Goal: Information Seeking & Learning: Learn about a topic

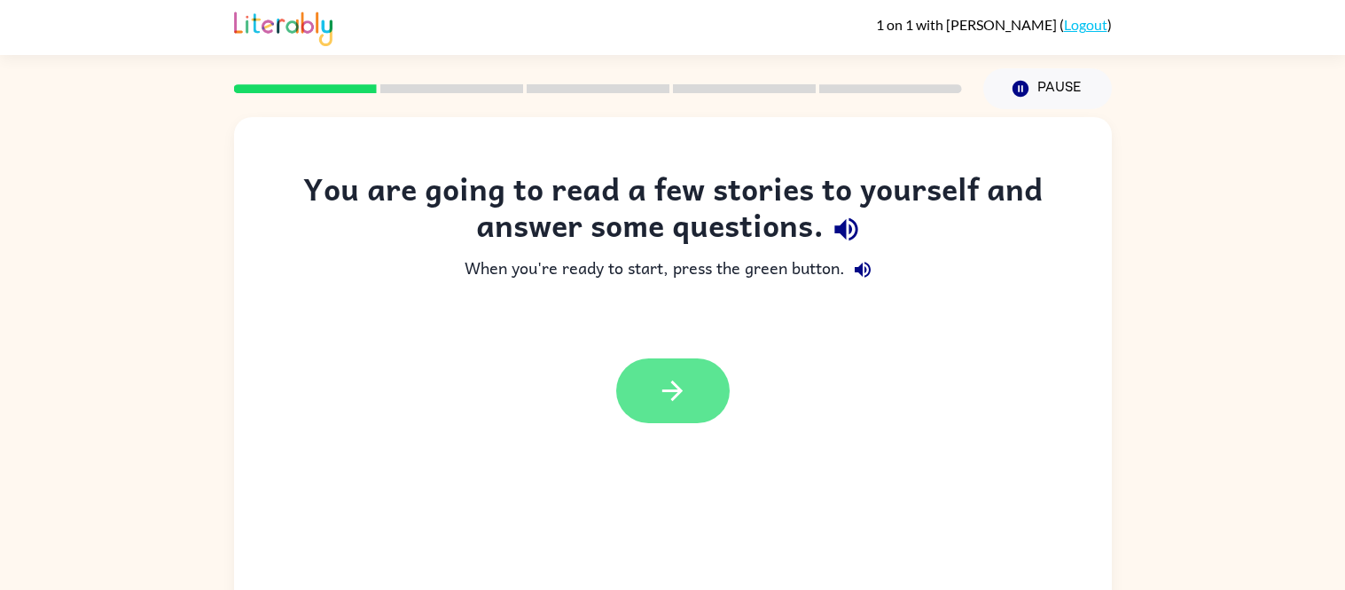
click at [651, 386] on button "button" at bounding box center [672, 390] width 113 height 65
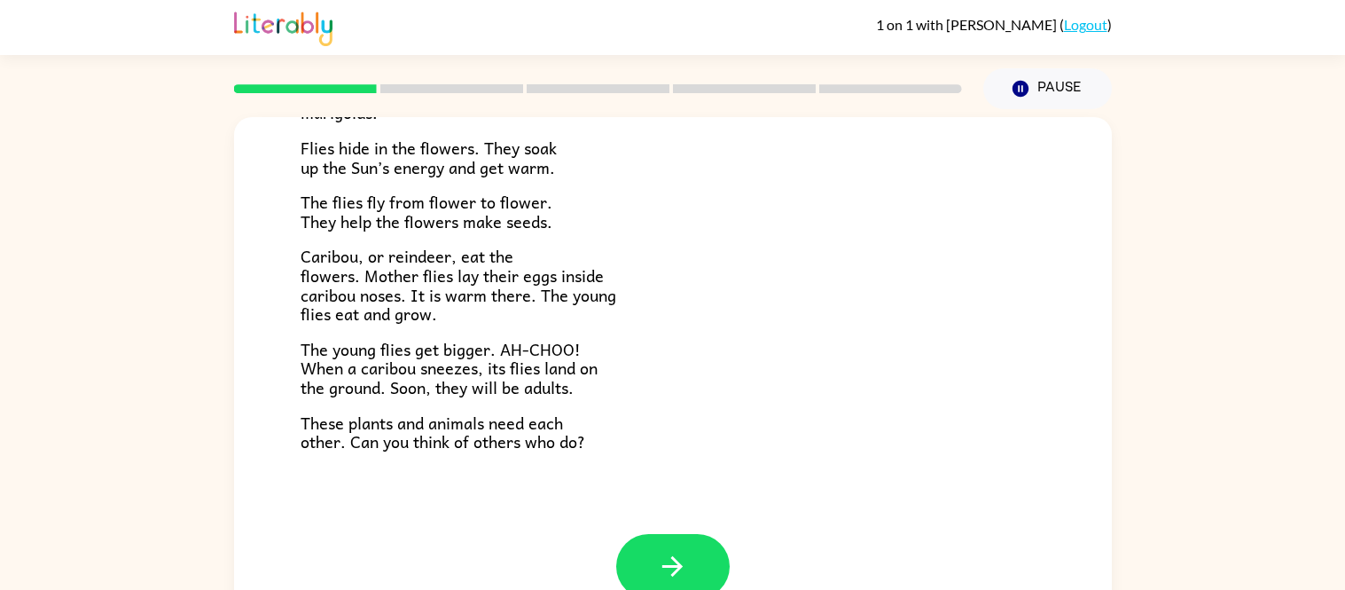
scroll to position [33, 0]
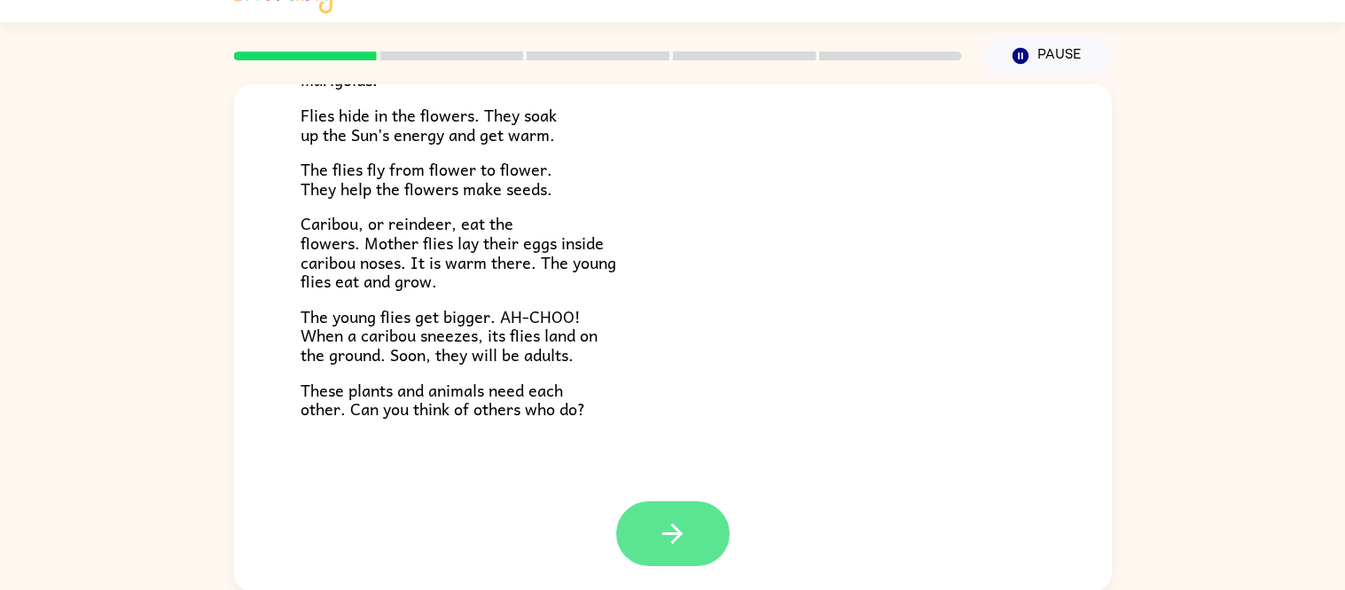
click at [642, 526] on button "button" at bounding box center [672, 533] width 113 height 65
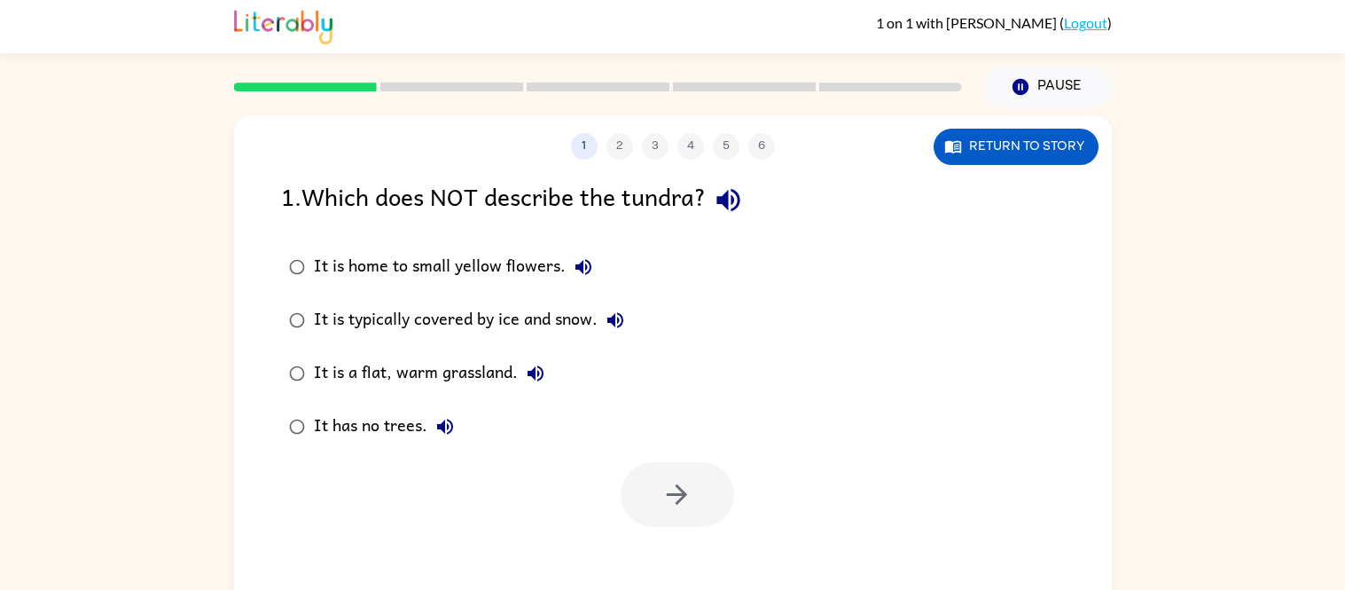
scroll to position [0, 0]
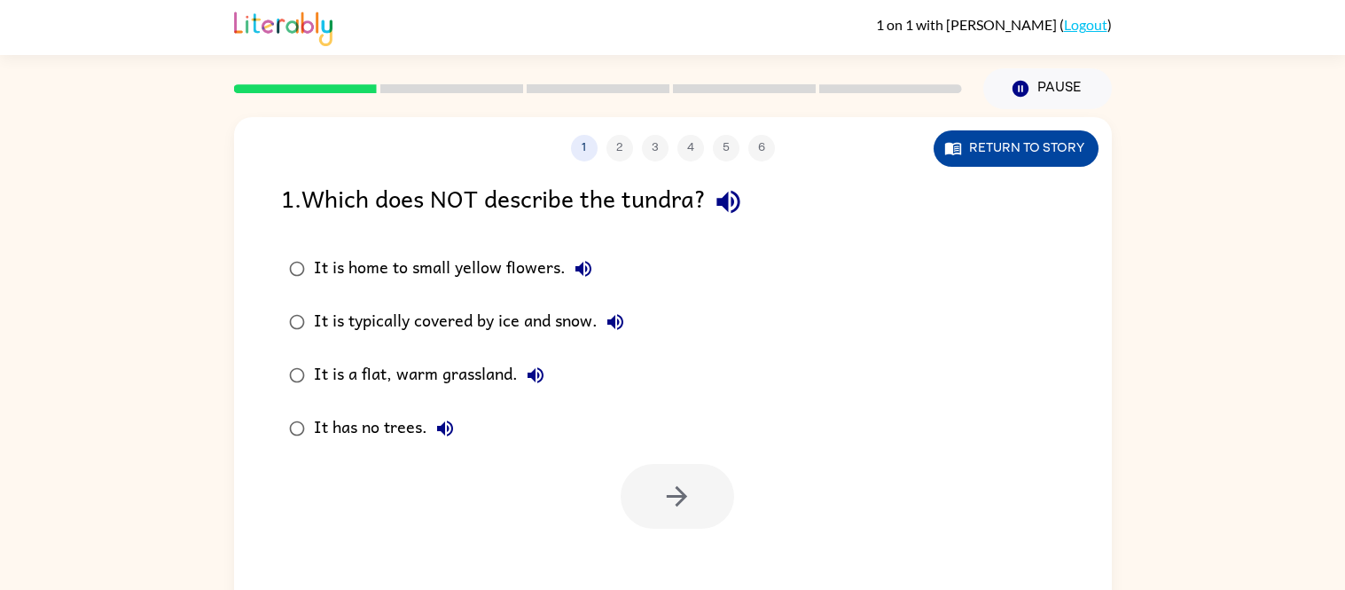
click at [1044, 156] on button "Return to story" at bounding box center [1016, 148] width 165 height 36
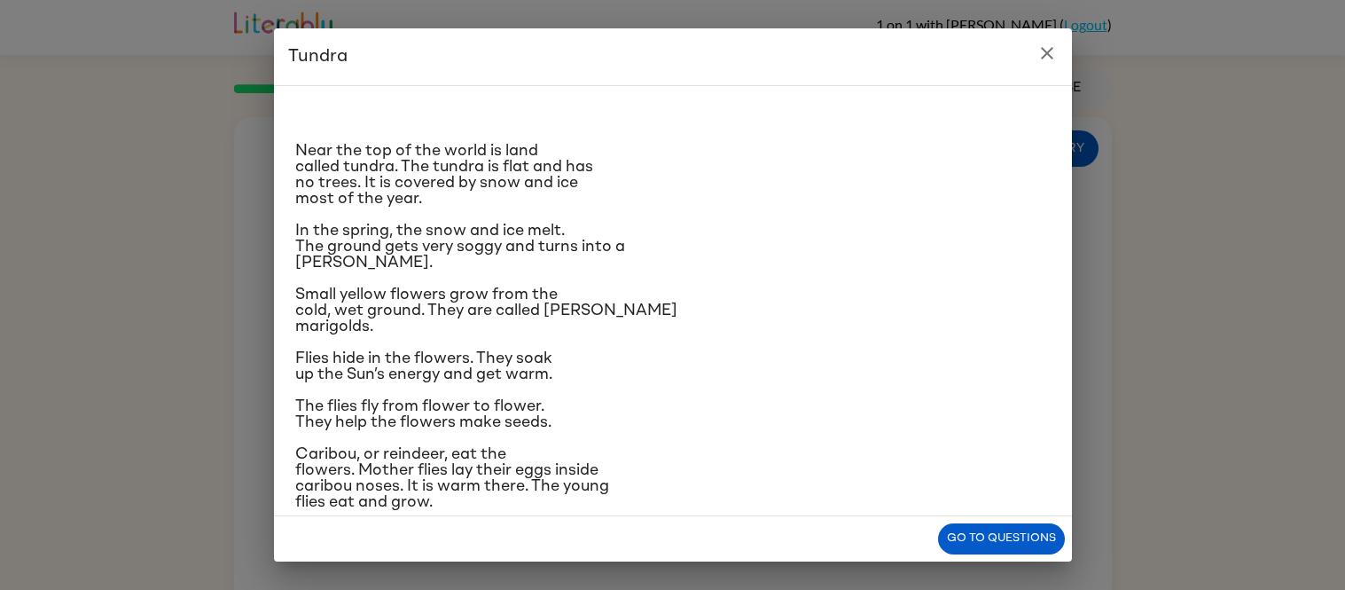
click at [1044, 44] on icon "close" at bounding box center [1047, 53] width 21 height 21
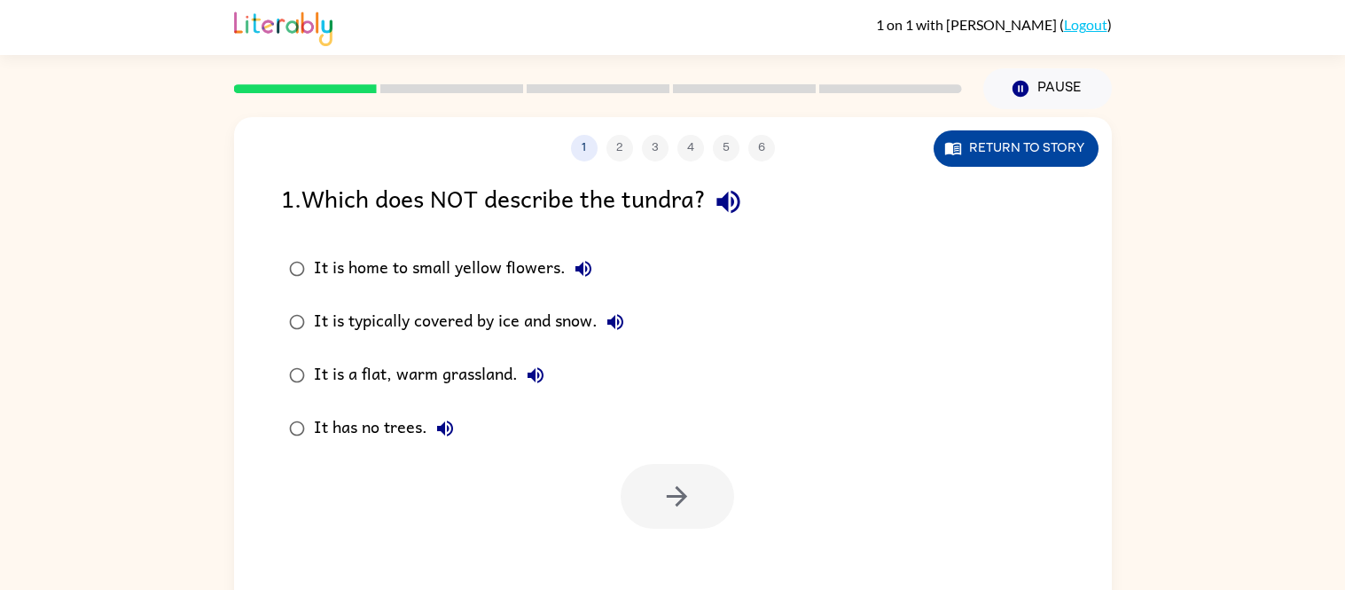
click at [996, 148] on button "Return to story" at bounding box center [1016, 148] width 165 height 36
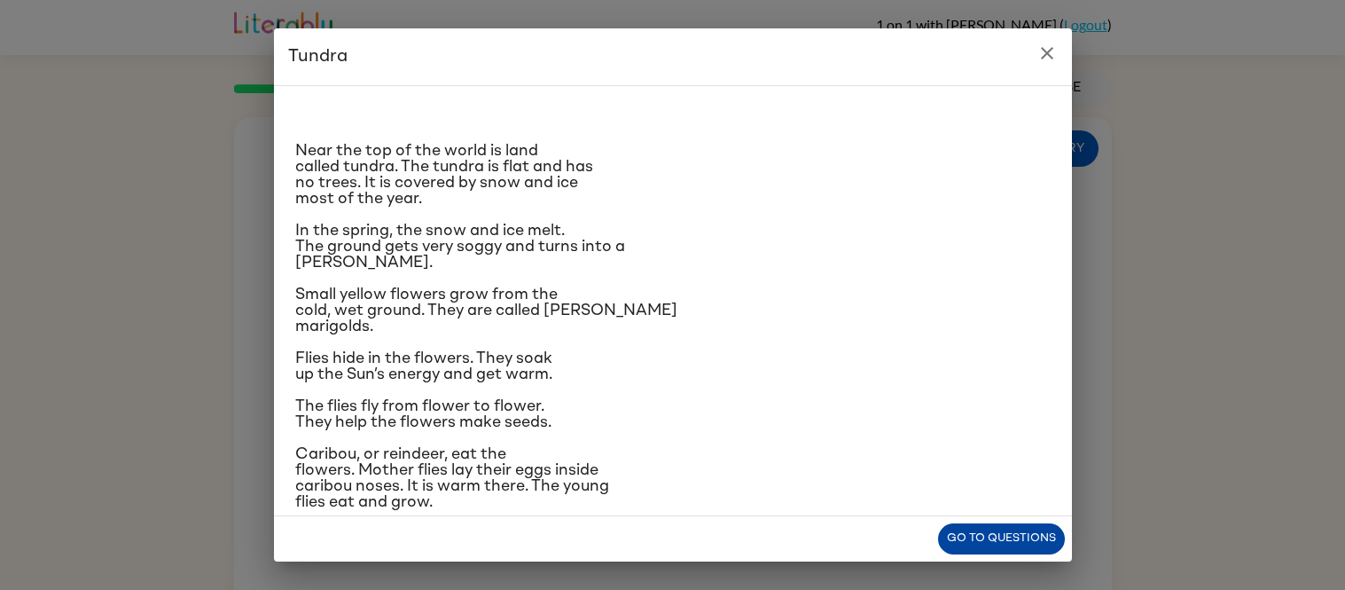
click at [1019, 523] on button "Go to questions" at bounding box center [1001, 538] width 127 height 31
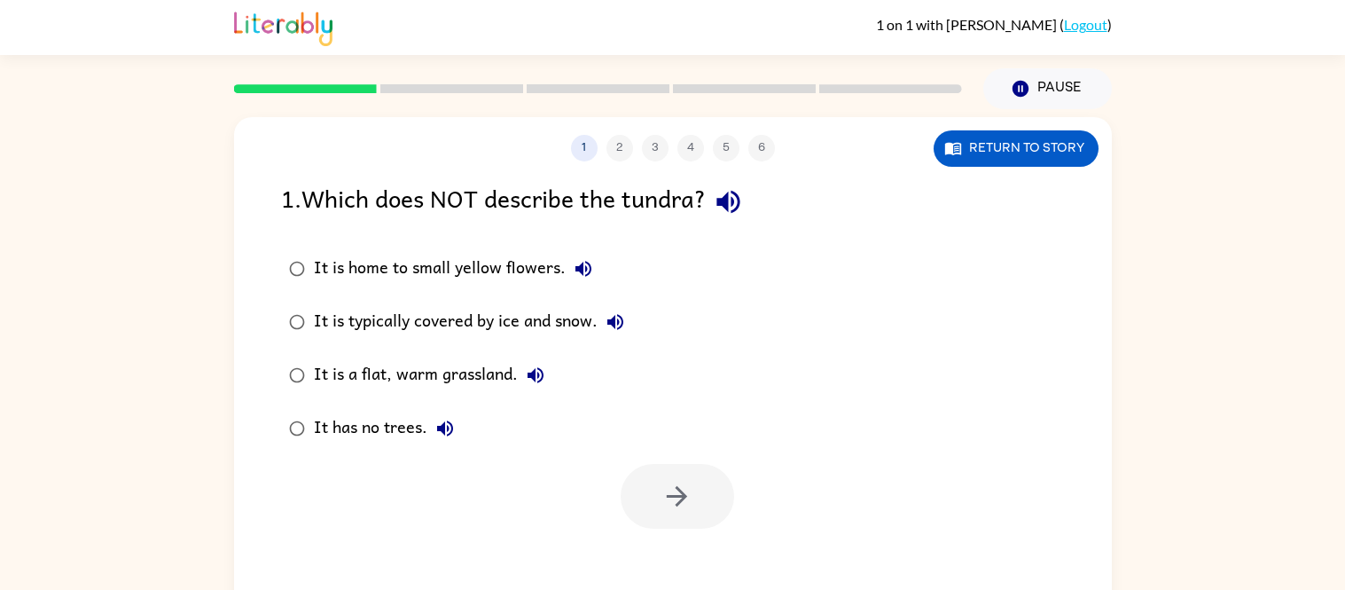
click at [576, 257] on button "It is home to small yellow flowers." at bounding box center [583, 268] width 35 height 35
click at [612, 327] on icon "button" at bounding box center [615, 321] width 21 height 21
click at [536, 367] on icon "button" at bounding box center [535, 374] width 21 height 21
click at [441, 431] on icon "button" at bounding box center [445, 428] width 16 height 16
click at [661, 487] on icon "button" at bounding box center [676, 496] width 31 height 31
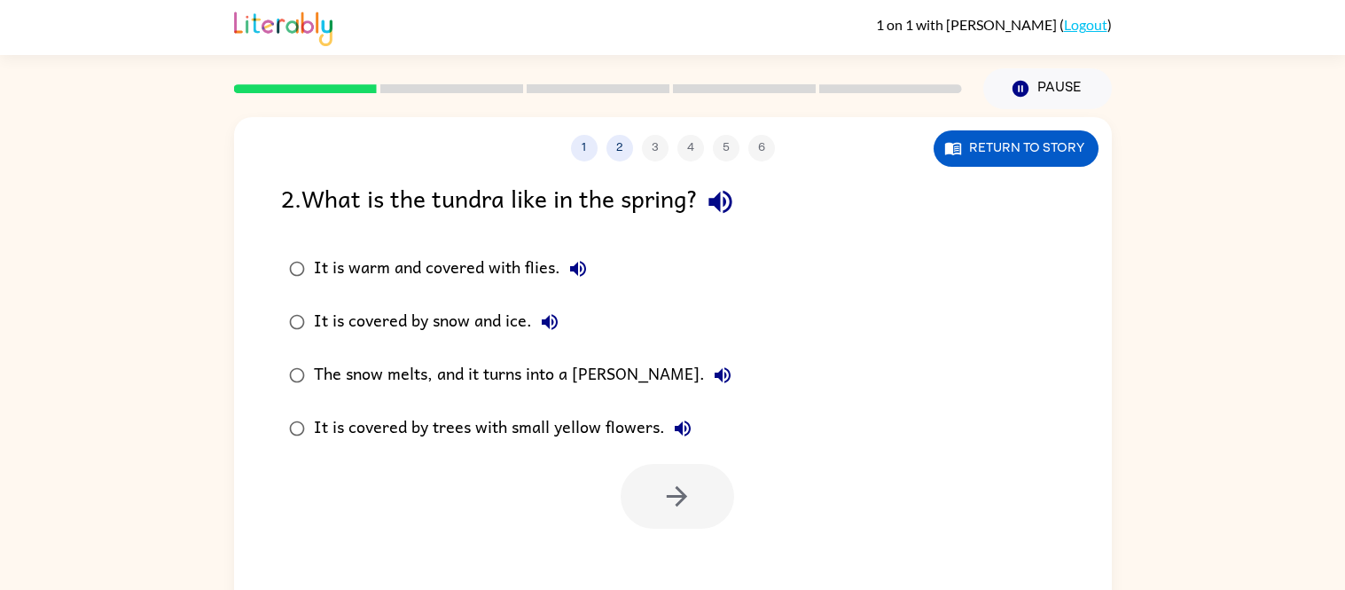
click at [718, 206] on icon "button" at bounding box center [719, 202] width 23 height 23
click at [1025, 153] on button "Return to story" at bounding box center [1016, 148] width 165 height 36
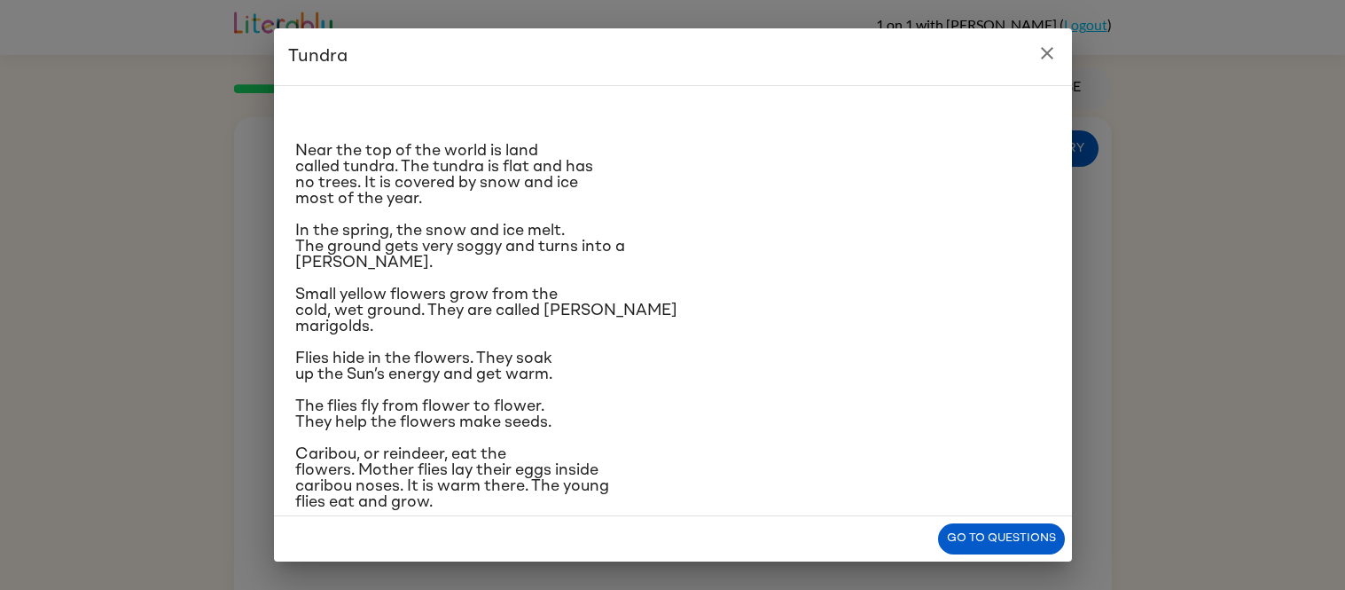
click at [1038, 45] on icon "close" at bounding box center [1047, 53] width 21 height 21
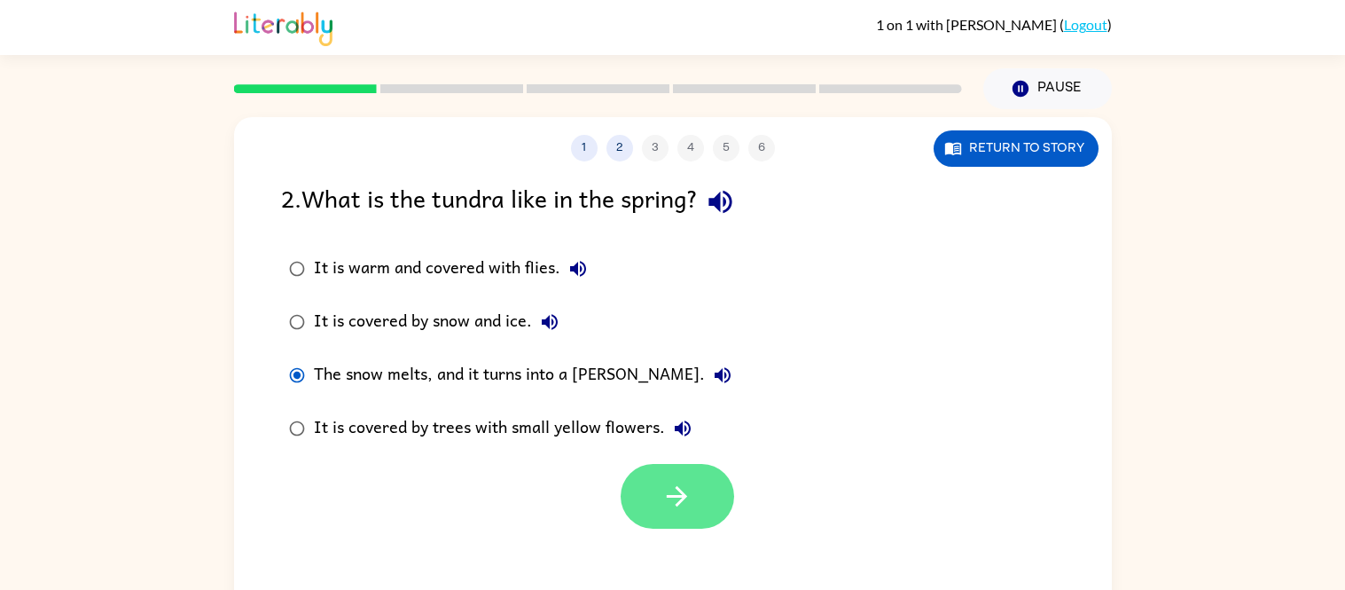
click at [636, 477] on button "button" at bounding box center [677, 496] width 113 height 65
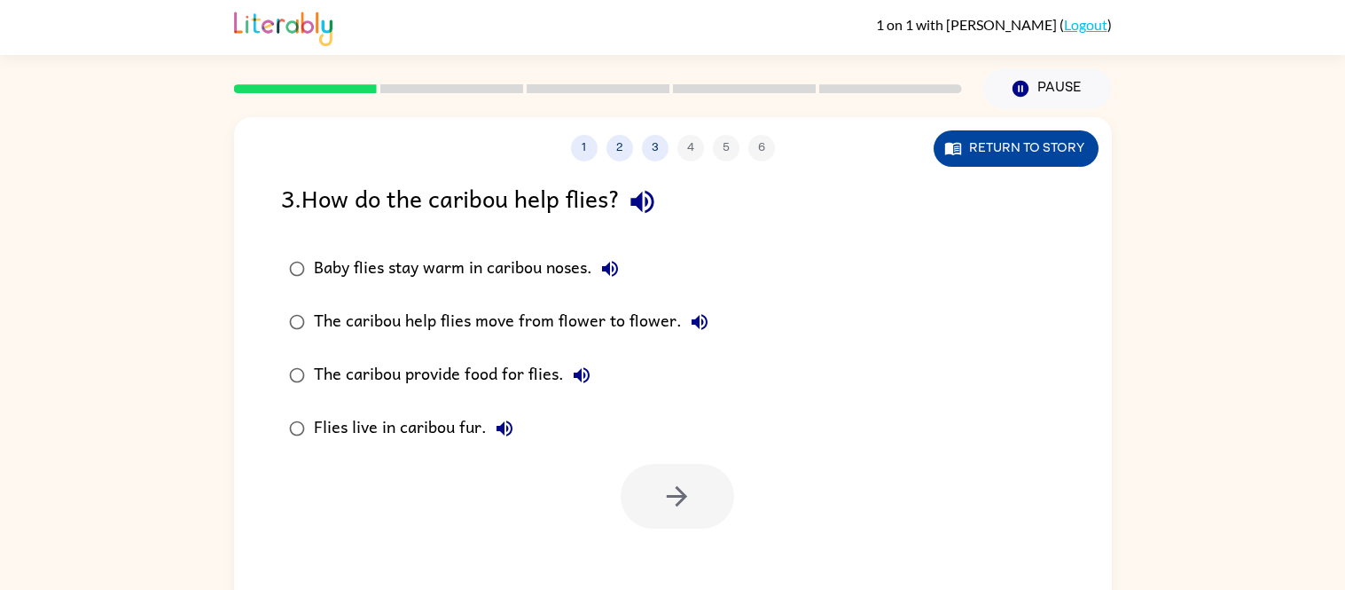
click at [1009, 160] on button "Return to story" at bounding box center [1016, 148] width 165 height 36
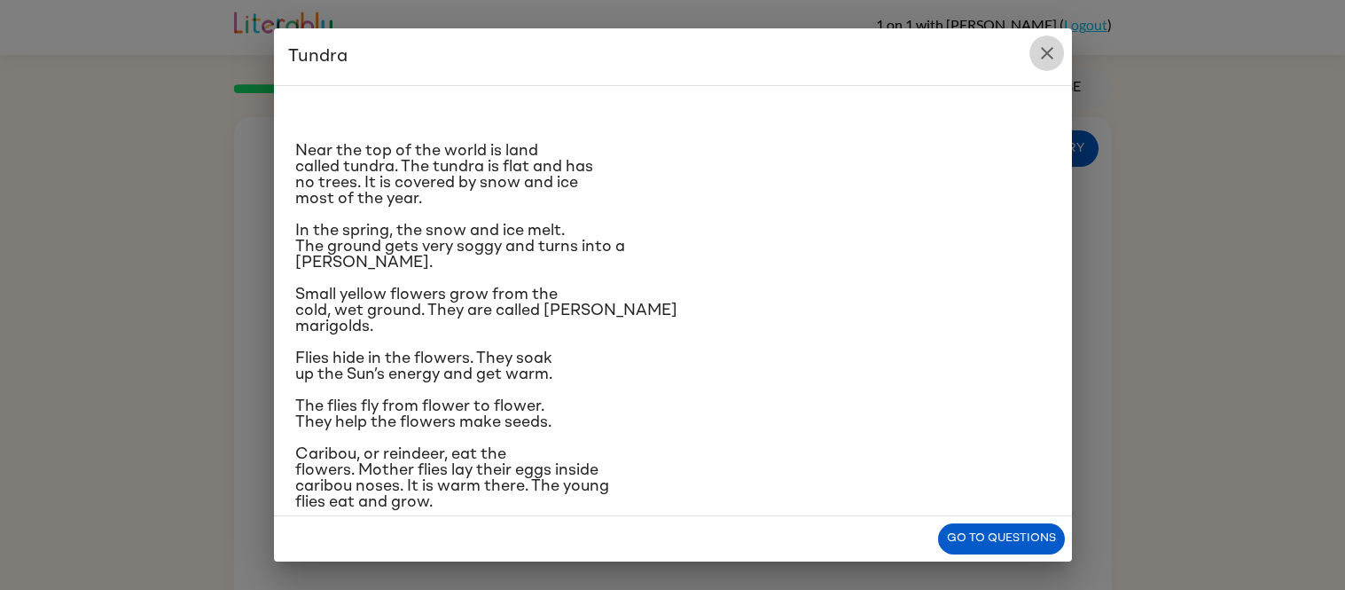
click at [1047, 43] on icon "close" at bounding box center [1047, 53] width 21 height 21
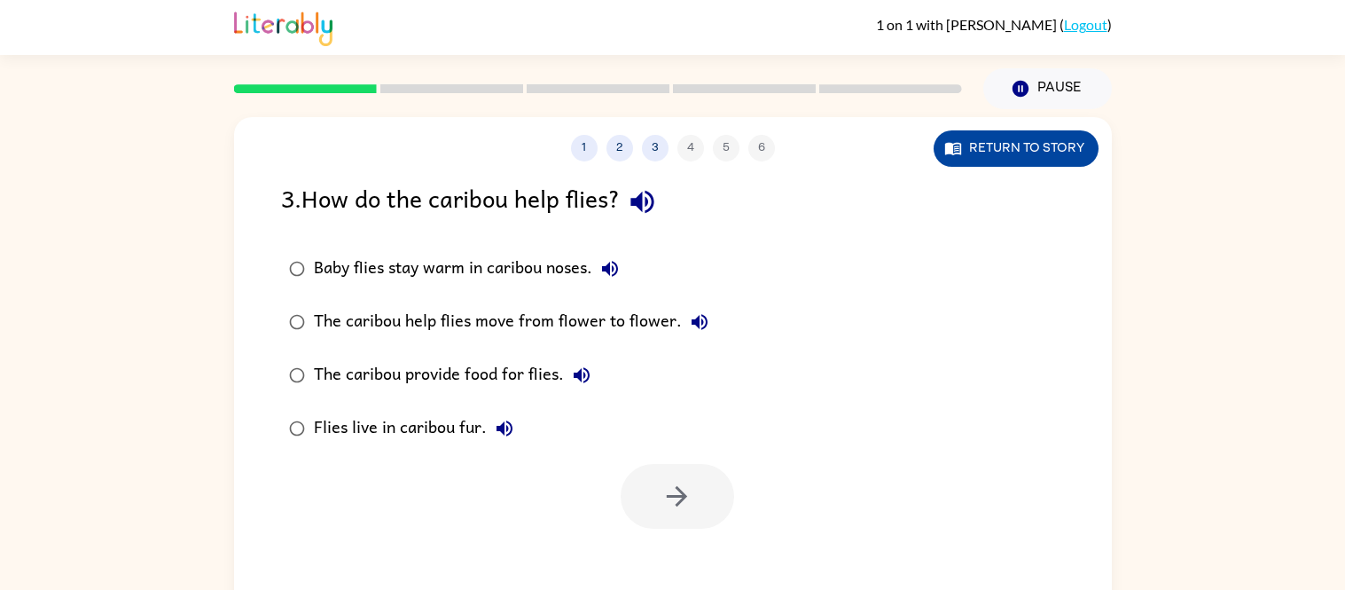
click at [1035, 135] on button "Return to story" at bounding box center [1016, 148] width 165 height 36
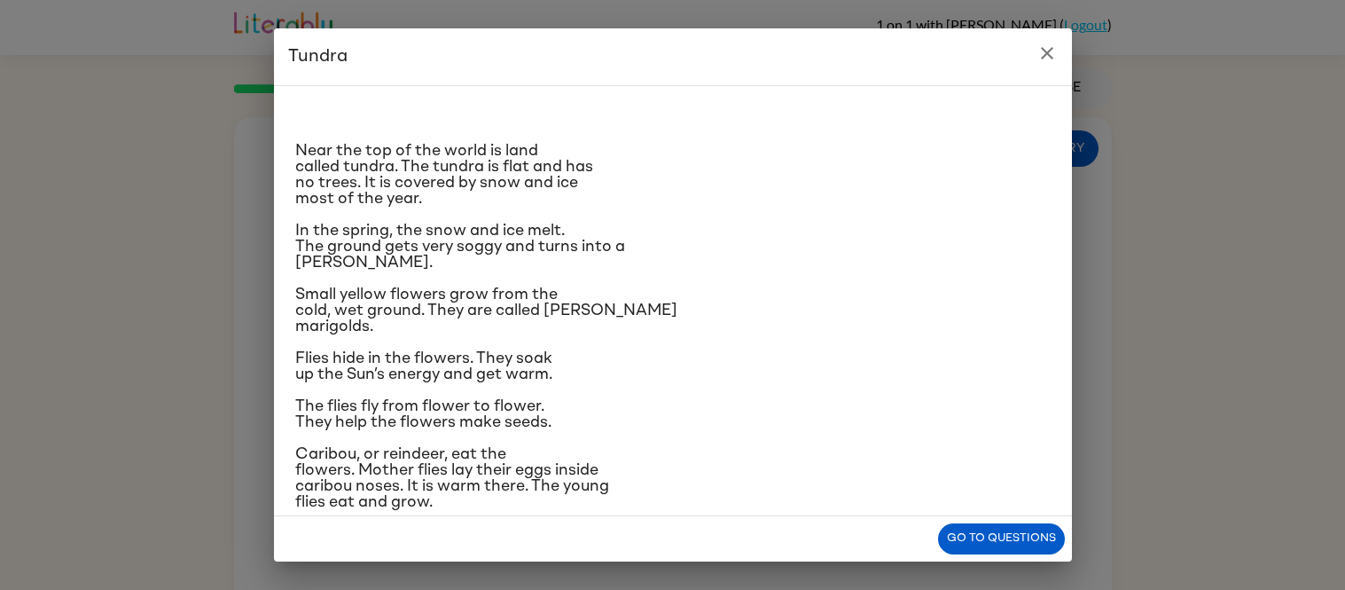
click at [1031, 40] on h2 "Tundra" at bounding box center [673, 56] width 798 height 57
click at [1041, 51] on icon "close" at bounding box center [1047, 53] width 21 height 21
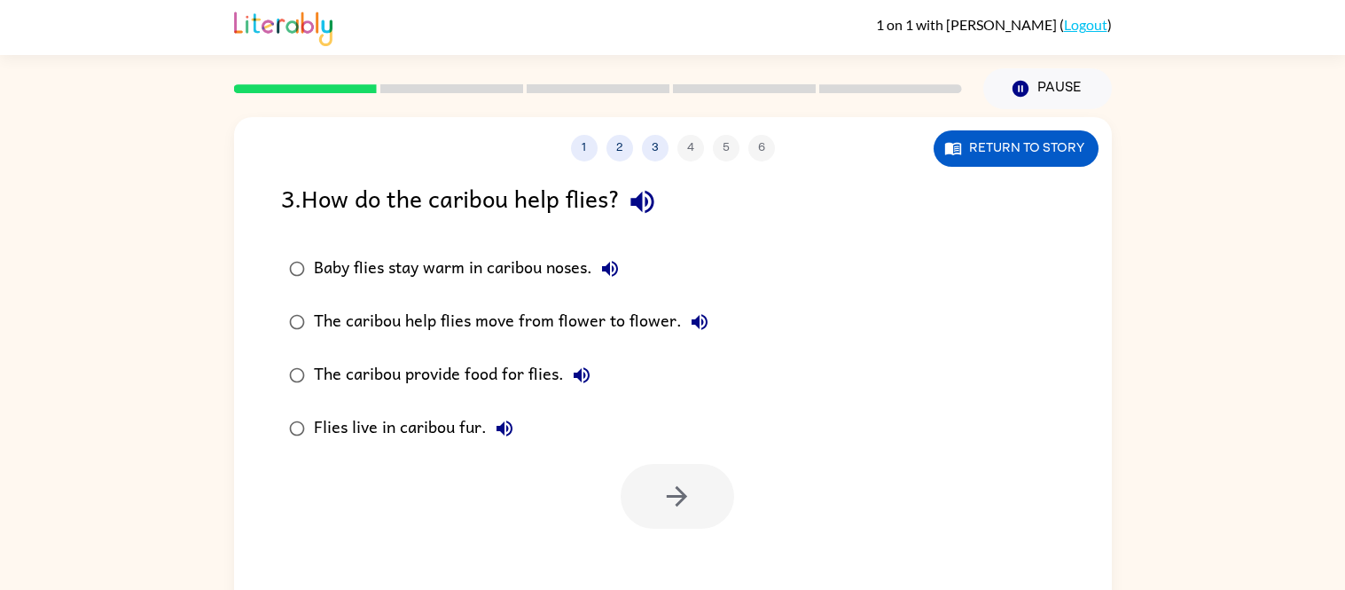
click at [640, 197] on icon "button" at bounding box center [642, 201] width 31 height 31
click at [622, 273] on button "Baby flies stay warm in caribou noses." at bounding box center [609, 268] width 35 height 35
click at [692, 320] on icon "button" at bounding box center [700, 322] width 16 height 16
click at [583, 372] on icon "button" at bounding box center [581, 374] width 21 height 21
click at [519, 421] on button "Flies live in caribou fur." at bounding box center [504, 428] width 35 height 35
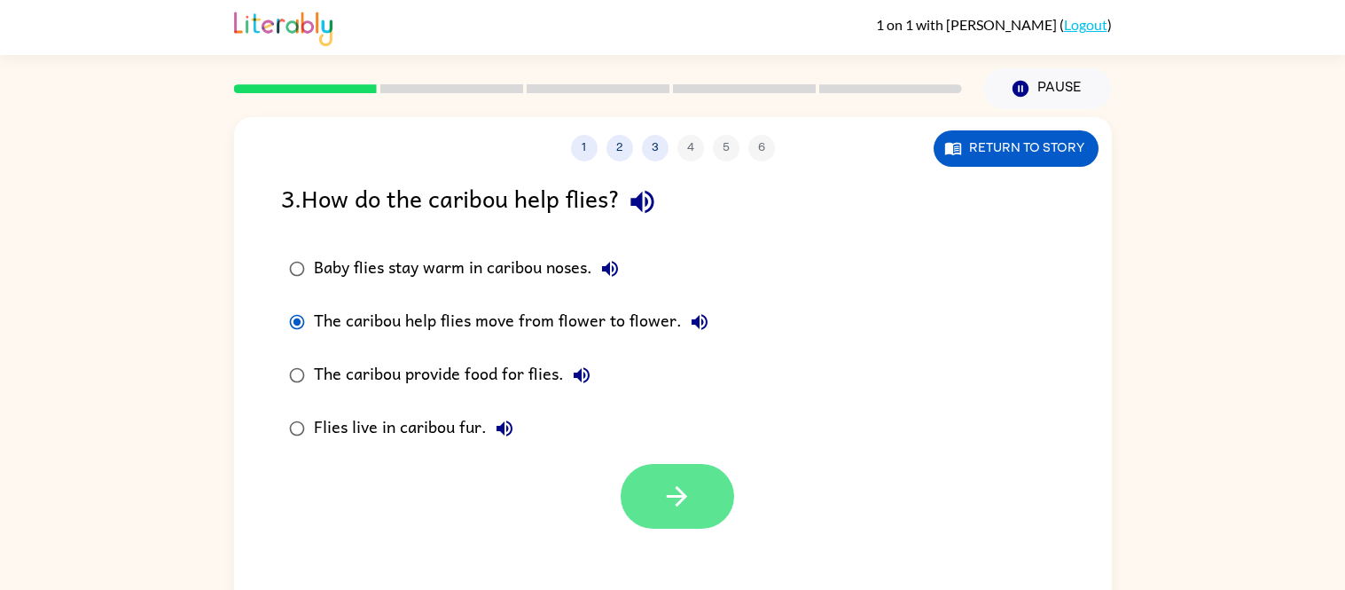
click at [644, 505] on button "button" at bounding box center [677, 496] width 113 height 65
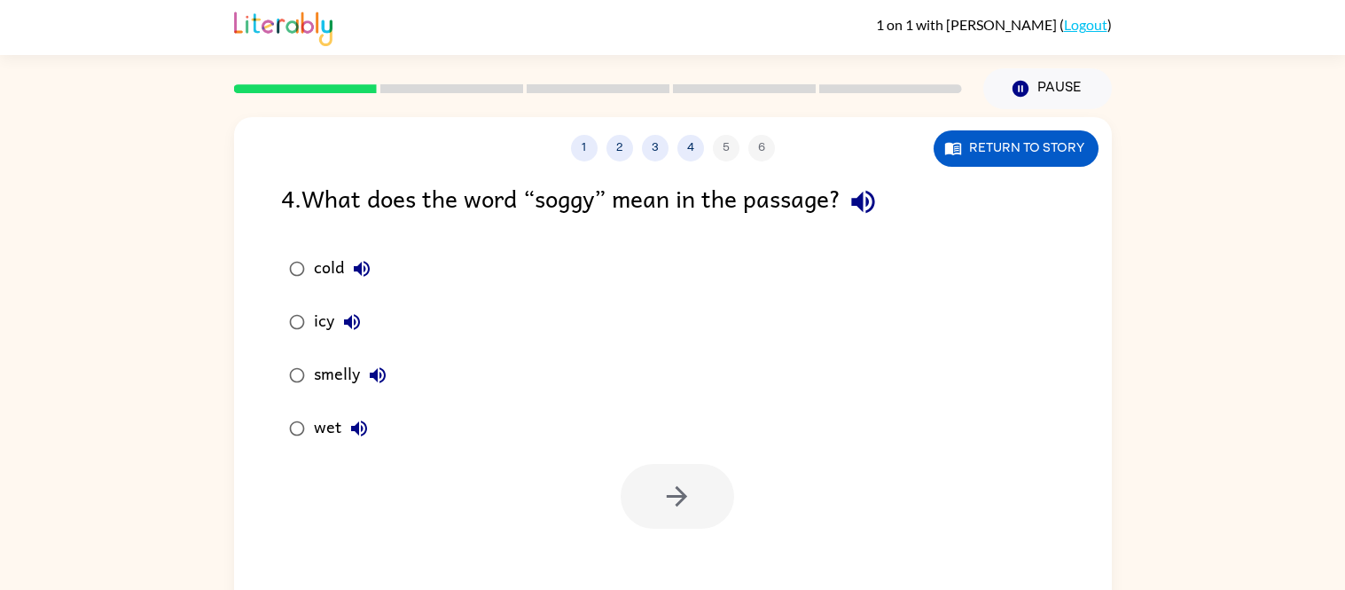
click at [876, 190] on icon "button" at bounding box center [863, 201] width 31 height 31
click at [1026, 153] on button "Return to story" at bounding box center [1016, 148] width 165 height 36
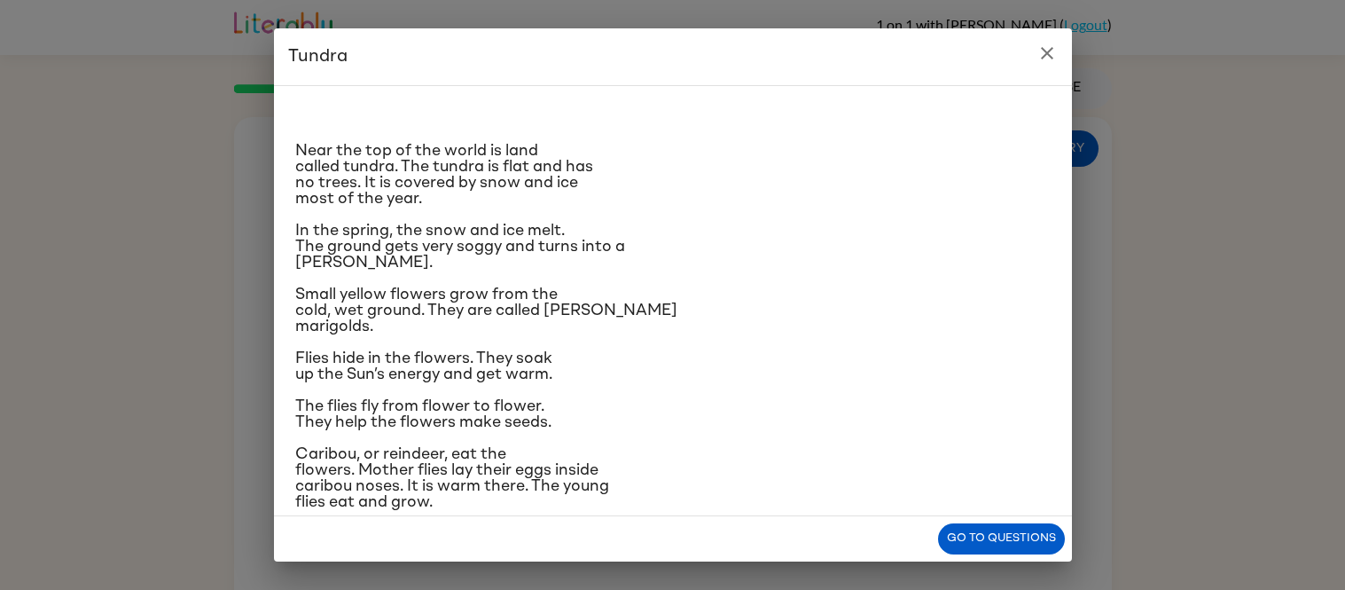
click at [1050, 56] on icon "close" at bounding box center [1047, 53] width 12 height 12
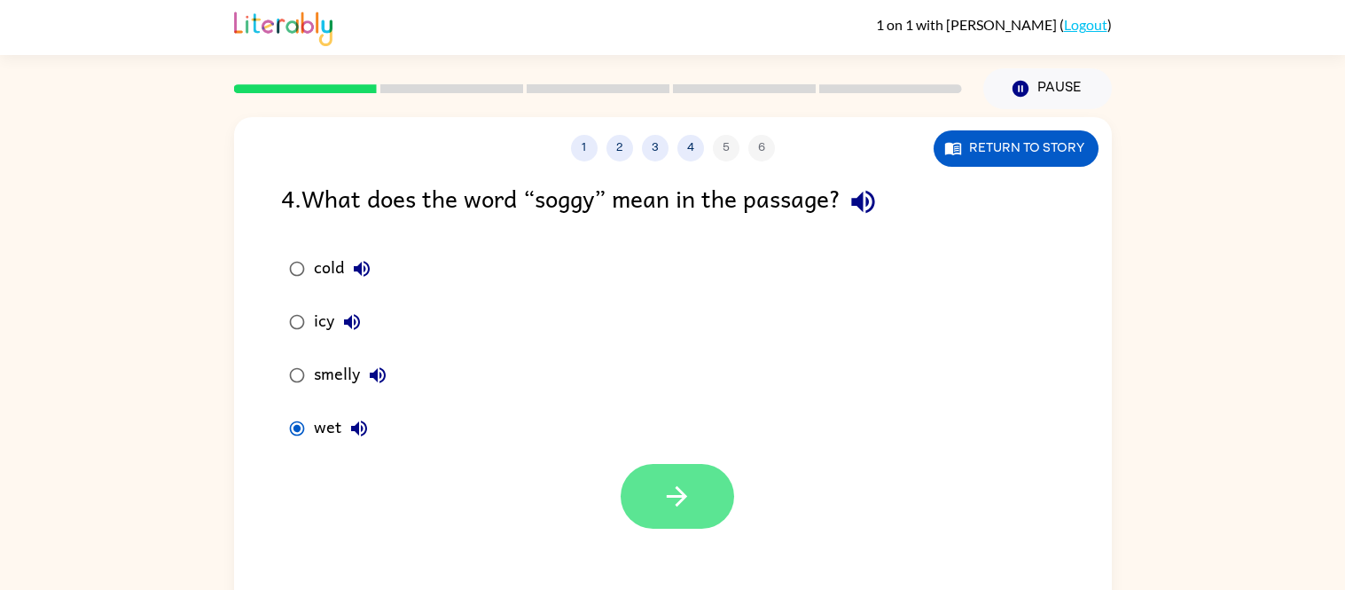
click at [700, 493] on button "button" at bounding box center [677, 496] width 113 height 65
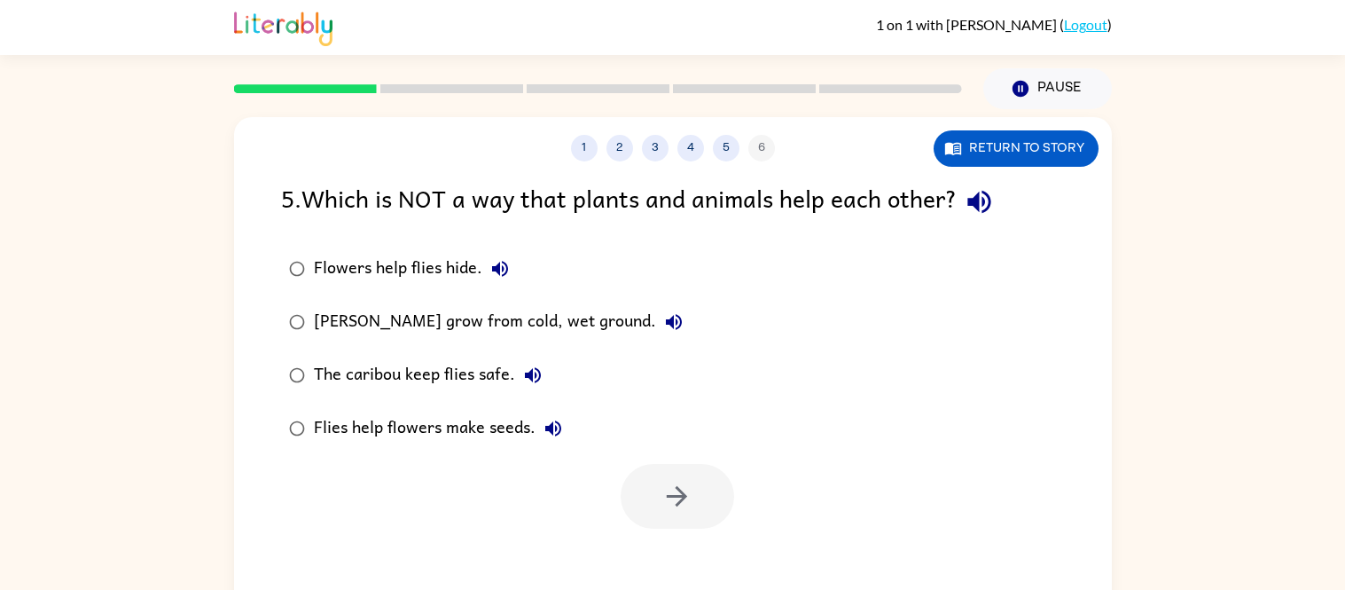
click at [995, 204] on icon "button" at bounding box center [979, 201] width 31 height 31
click at [494, 269] on icon "button" at bounding box center [500, 269] width 16 height 16
click at [666, 323] on icon "button" at bounding box center [674, 322] width 16 height 16
click at [528, 371] on icon "button" at bounding box center [533, 375] width 16 height 16
click at [546, 423] on icon "button" at bounding box center [553, 428] width 21 height 21
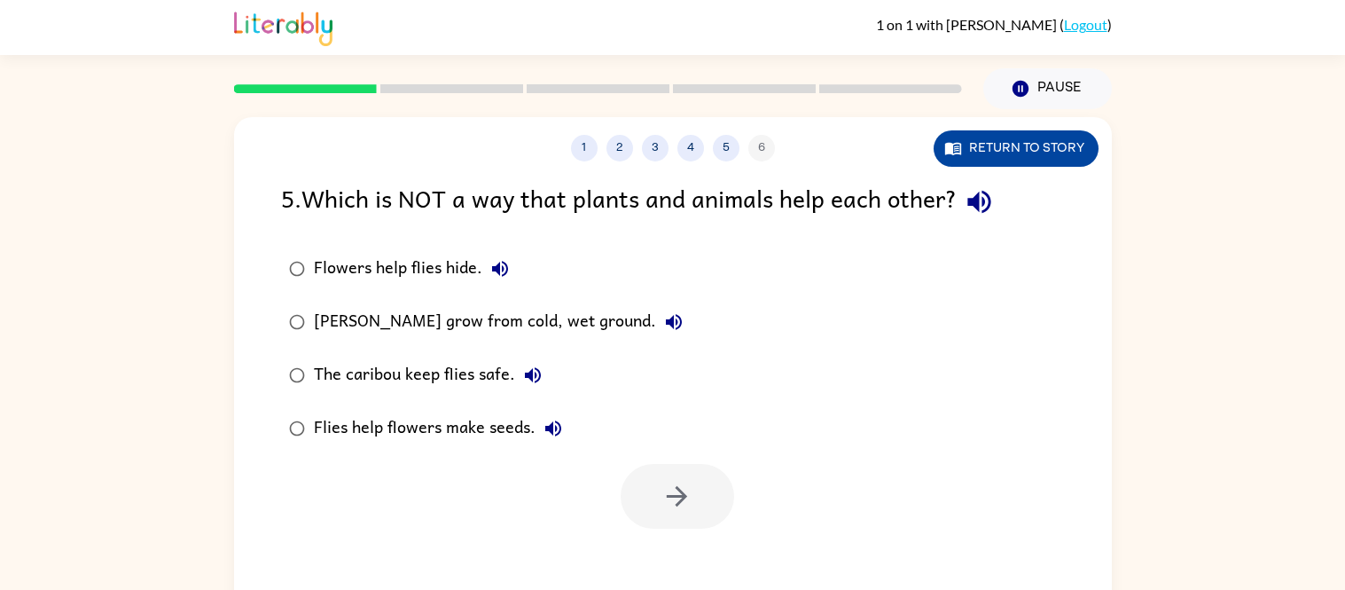
click at [989, 139] on button "Return to story" at bounding box center [1016, 148] width 165 height 36
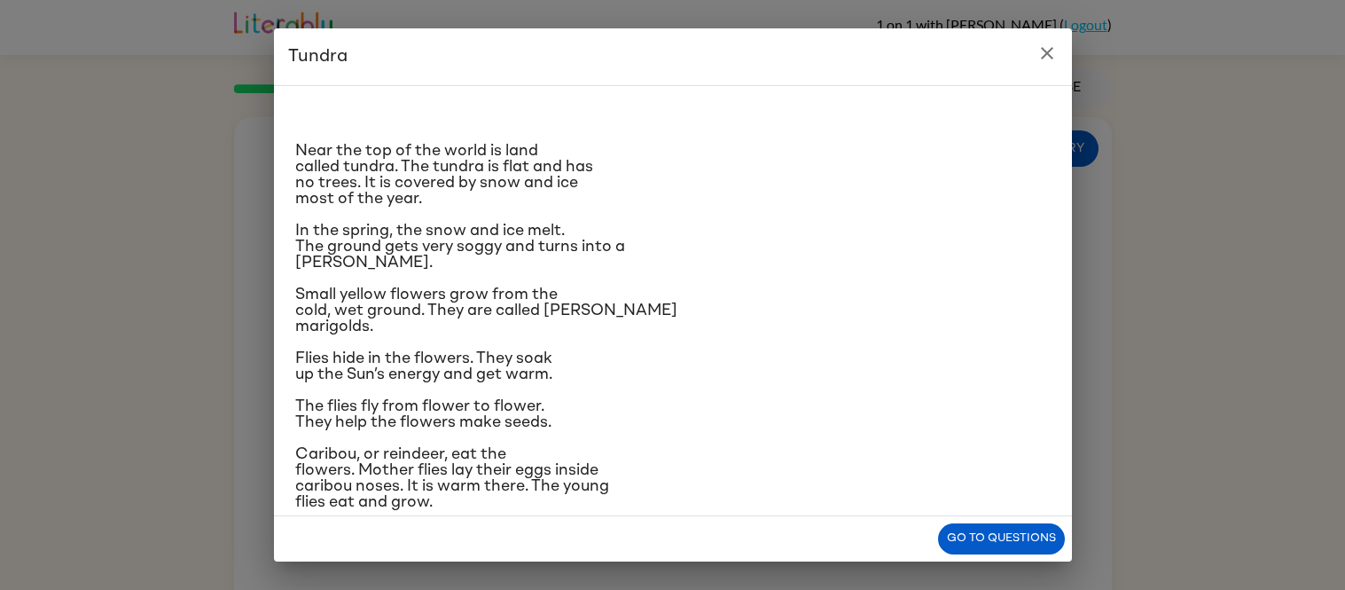
click at [293, 353] on div "Near the top of the world is land called tundra. The tundra is flat and has no …" at bounding box center [673, 300] width 798 height 431
drag, startPoint x: 296, startPoint y: 354, endPoint x: 521, endPoint y: 353, distance: 225.2
click at [521, 353] on span "Flies hide in the flowers. They soak up the Sun’s energy and get warm." at bounding box center [423, 366] width 257 height 32
click at [509, 357] on span "Flies hide in the flowers. They soak up the Sun’s energy and get warm." at bounding box center [423, 366] width 257 height 32
drag, startPoint x: 295, startPoint y: 355, endPoint x: 474, endPoint y: 349, distance: 179.2
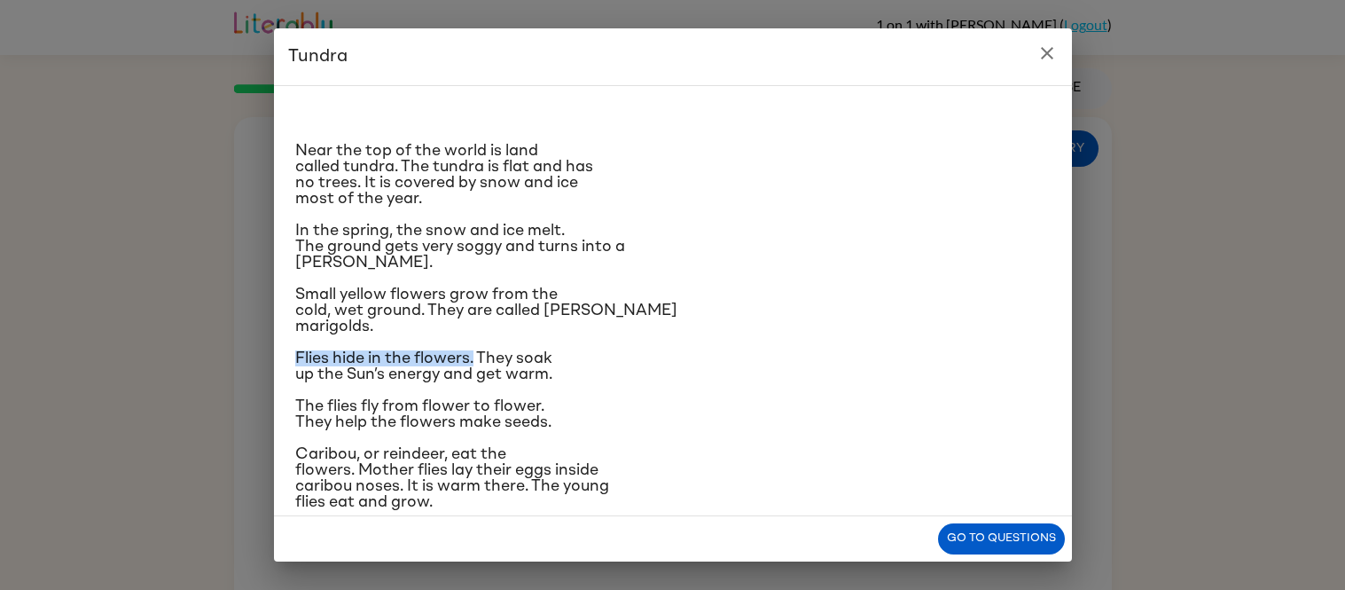
click at [474, 350] on span "Flies hide in the flowers. They soak up the Sun’s energy and get warm." at bounding box center [423, 366] width 257 height 32
click at [1043, 63] on icon "close" at bounding box center [1047, 53] width 21 height 21
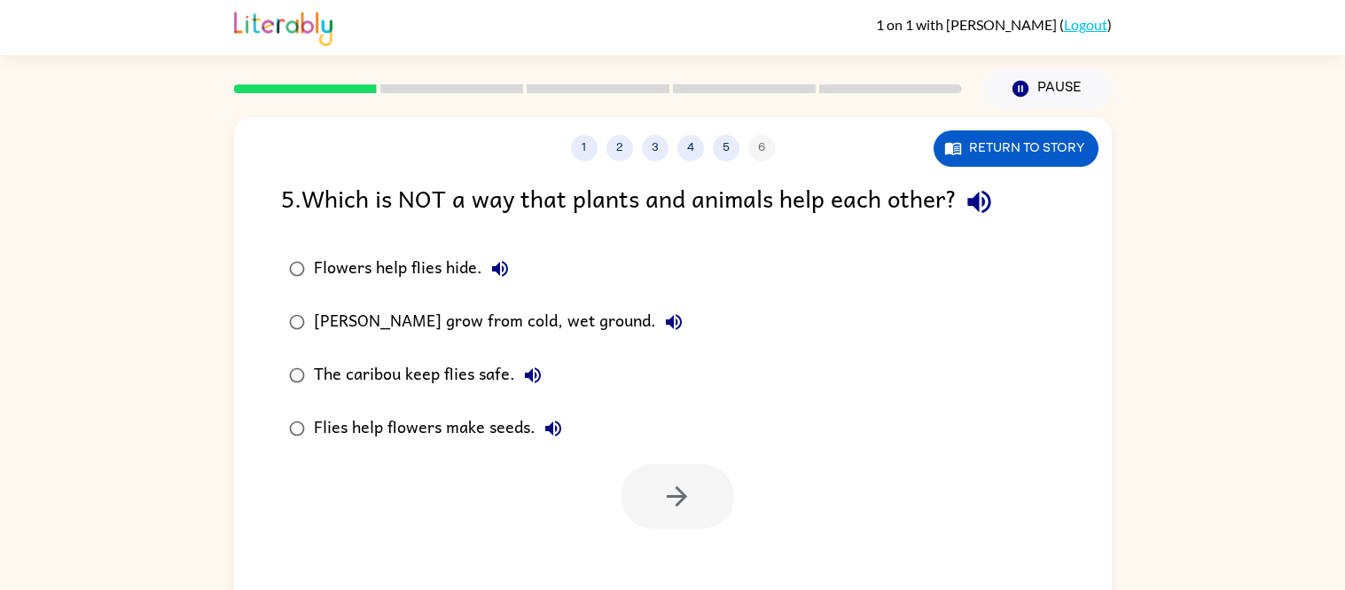
click at [499, 271] on icon "button" at bounding box center [499, 268] width 21 height 21
click at [728, 484] on button "button" at bounding box center [677, 496] width 113 height 65
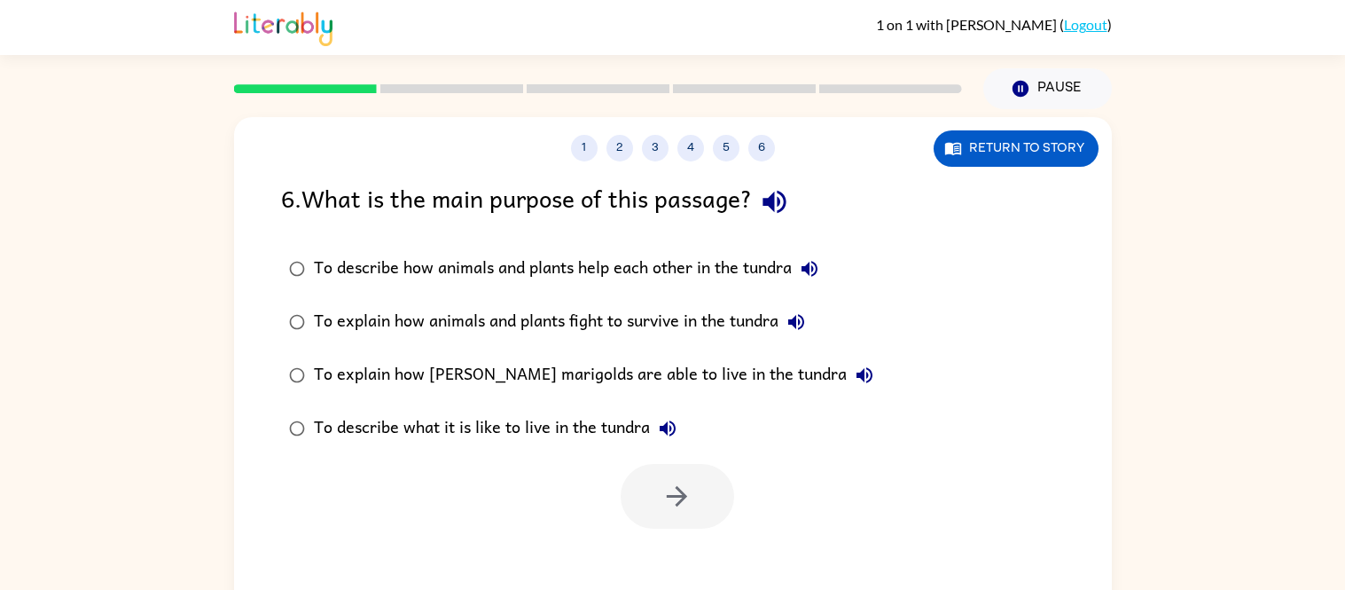
click at [708, 491] on div at bounding box center [677, 496] width 113 height 65
click at [786, 199] on icon "button" at bounding box center [774, 202] width 23 height 23
click at [796, 262] on button "To describe how animals and plants help each other in the tundra" at bounding box center [809, 268] width 35 height 35
click at [801, 319] on icon "button" at bounding box center [796, 321] width 21 height 21
click at [857, 372] on icon "button" at bounding box center [865, 375] width 16 height 16
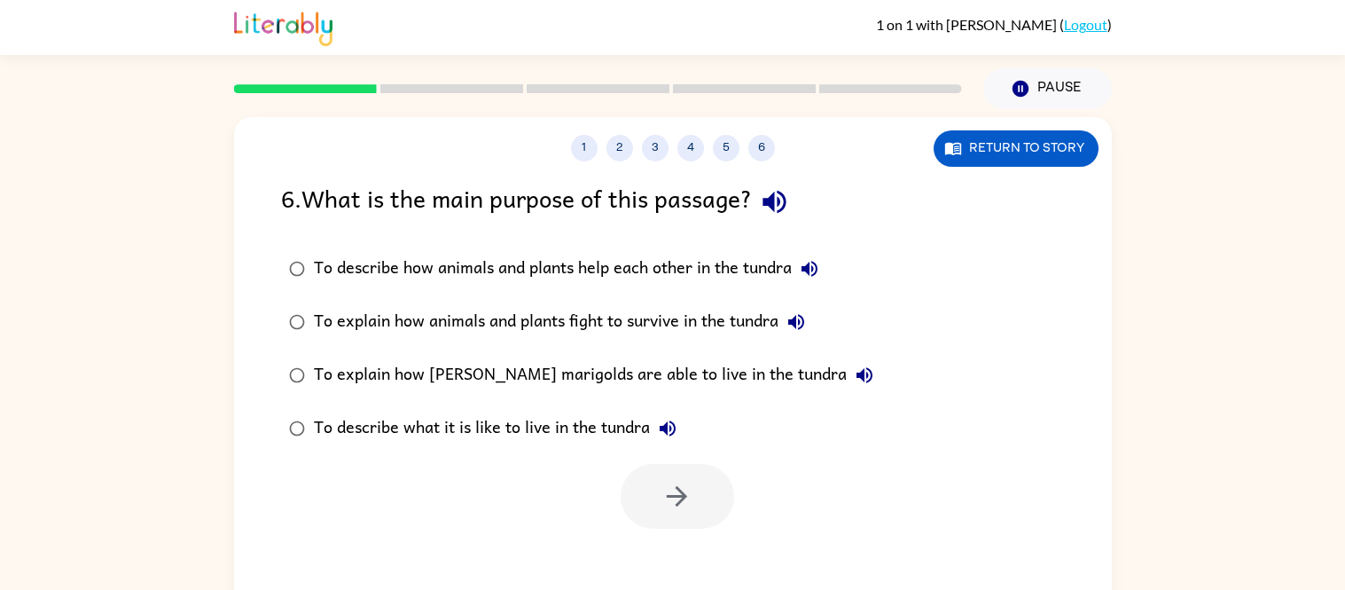
click at [667, 420] on icon "button" at bounding box center [667, 428] width 21 height 21
click at [1024, 141] on button "Return to story" at bounding box center [1016, 148] width 165 height 36
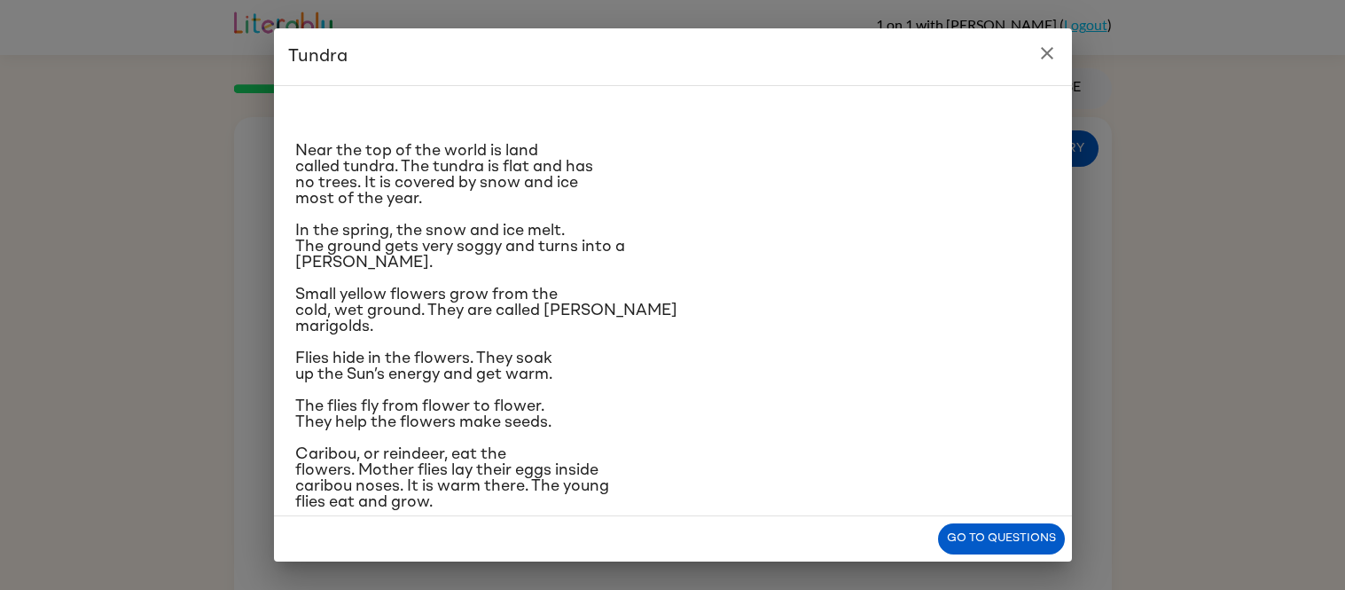
click at [363, 364] on span "Flies hide in the flowers. They soak up the Sun’s energy and get warm." at bounding box center [423, 366] width 257 height 32
click at [1058, 41] on button "close" at bounding box center [1046, 52] width 35 height 35
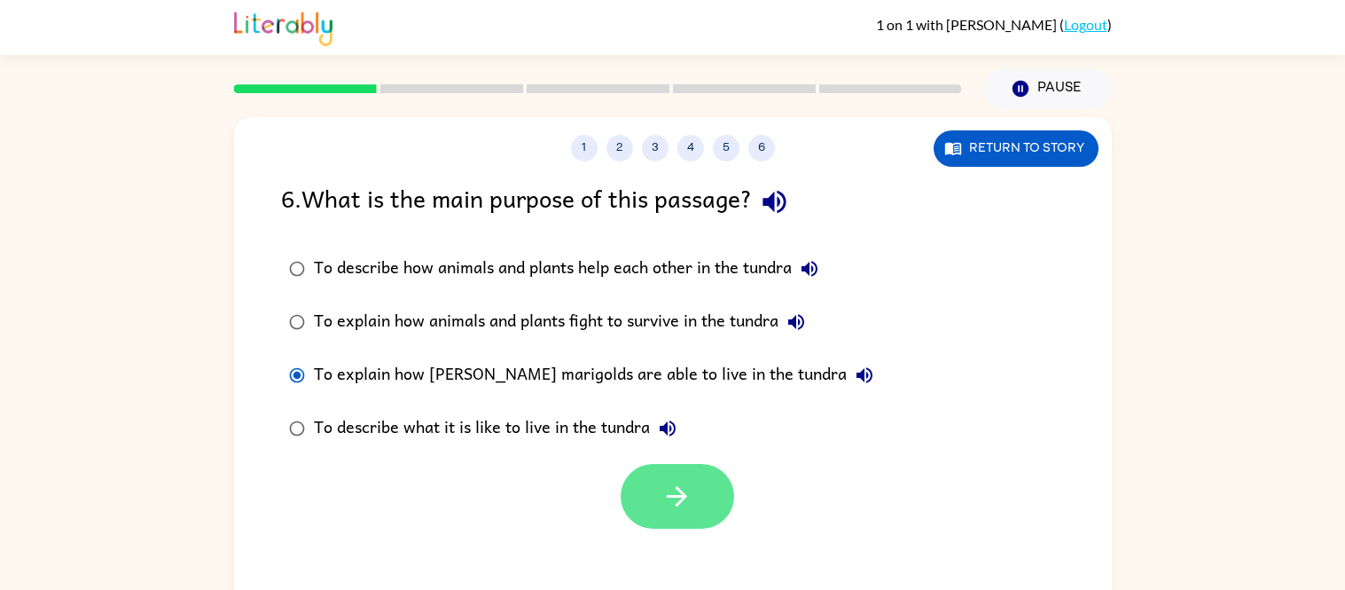
click at [696, 521] on button "button" at bounding box center [677, 496] width 113 height 65
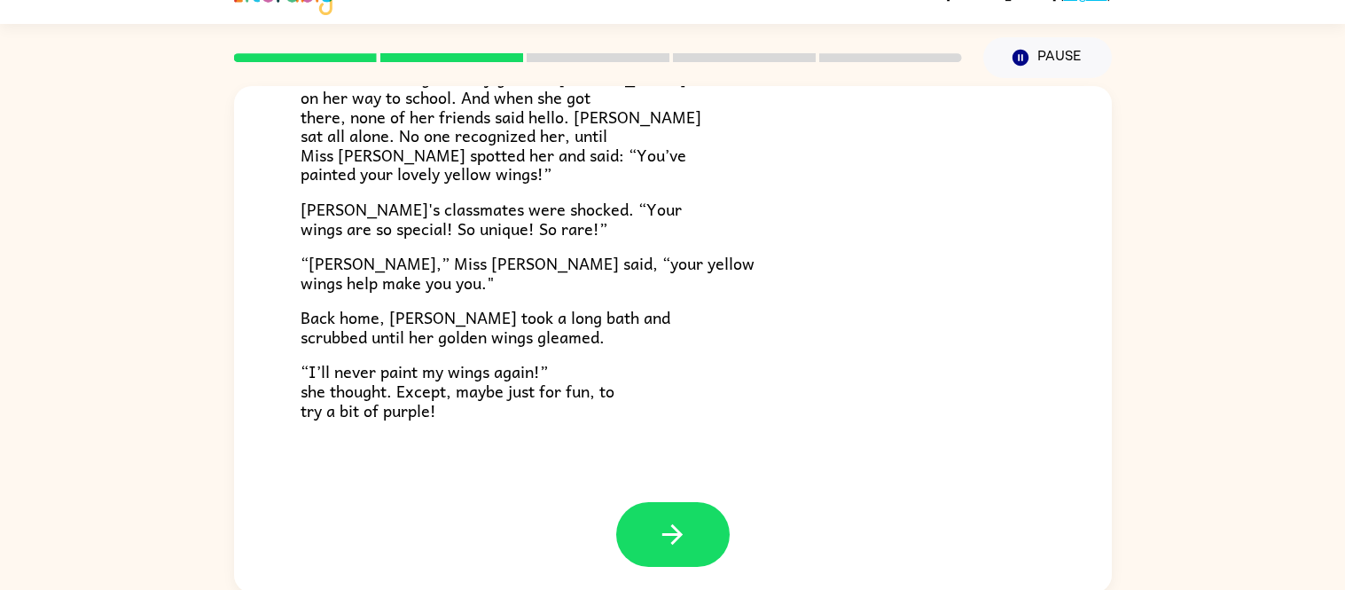
scroll to position [33, 0]
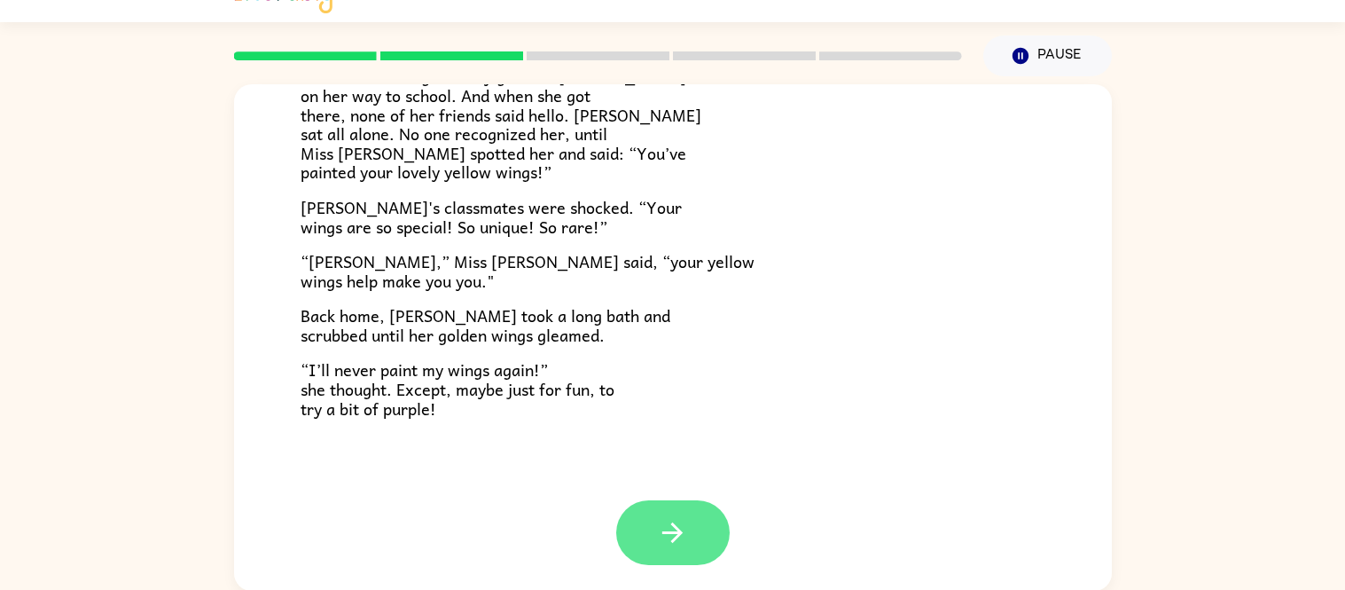
click at [643, 527] on button "button" at bounding box center [672, 532] width 113 height 65
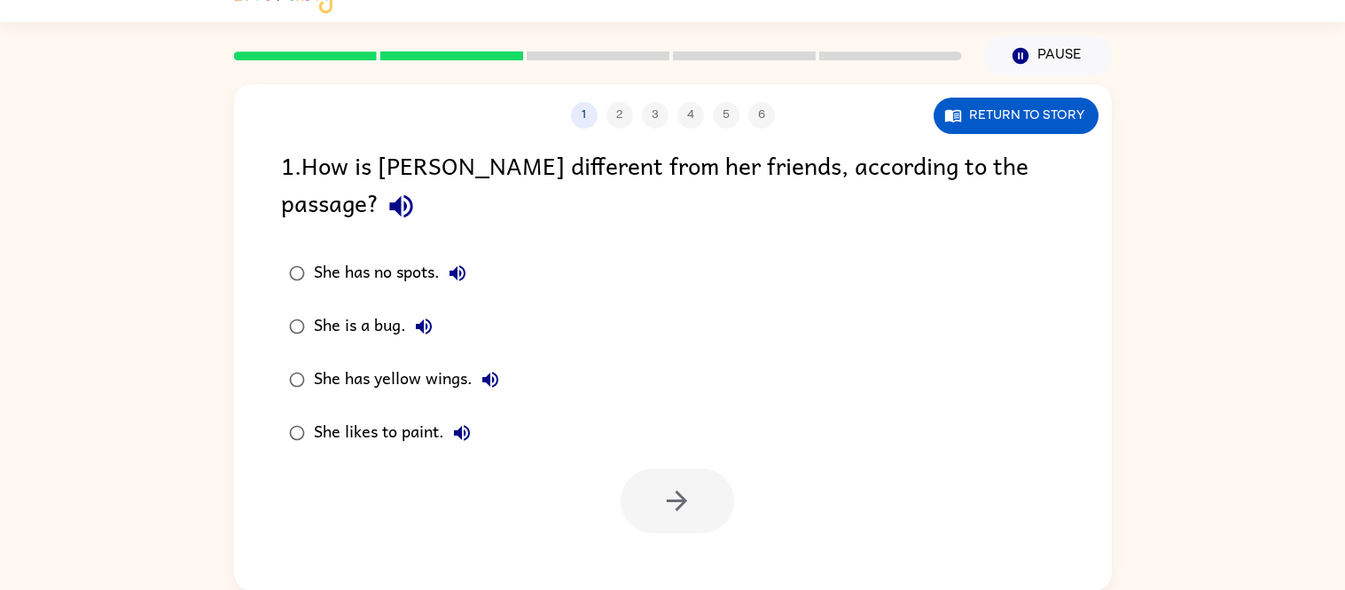
scroll to position [0, 0]
click at [453, 262] on icon "button" at bounding box center [457, 272] width 21 height 21
click at [422, 318] on icon "button" at bounding box center [424, 326] width 16 height 16
click at [493, 369] on icon "button" at bounding box center [490, 379] width 21 height 21
click at [456, 425] on icon "button" at bounding box center [462, 433] width 16 height 16
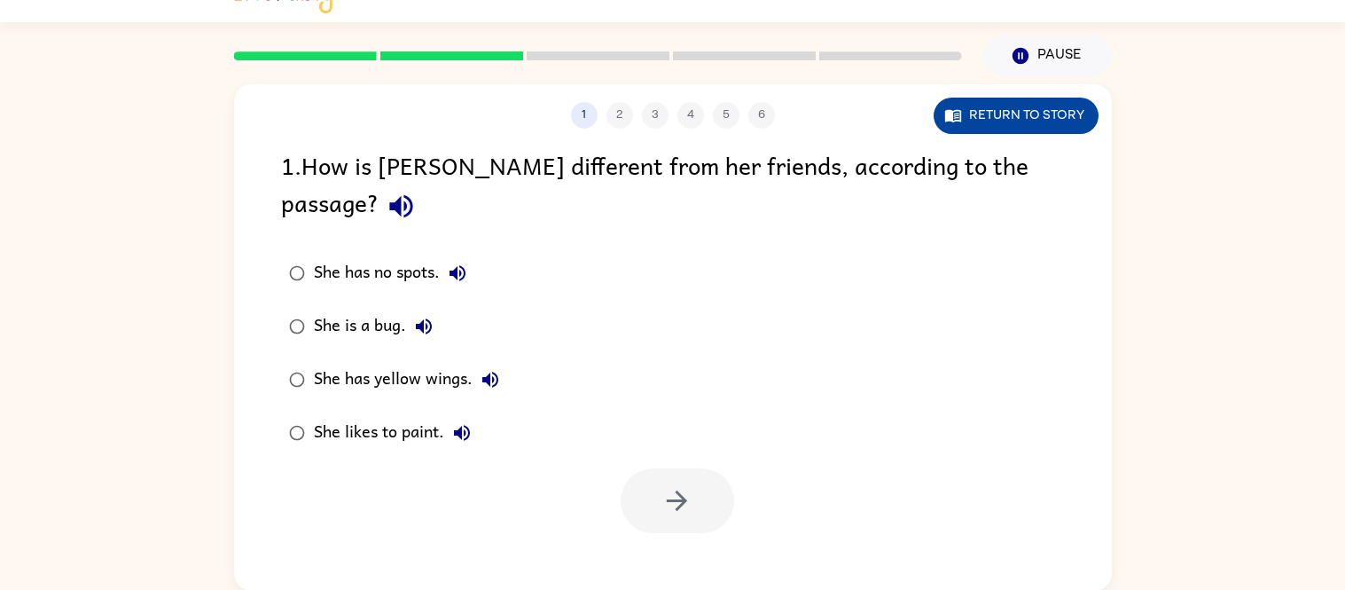
click at [1042, 105] on button "Return to story" at bounding box center [1016, 116] width 165 height 36
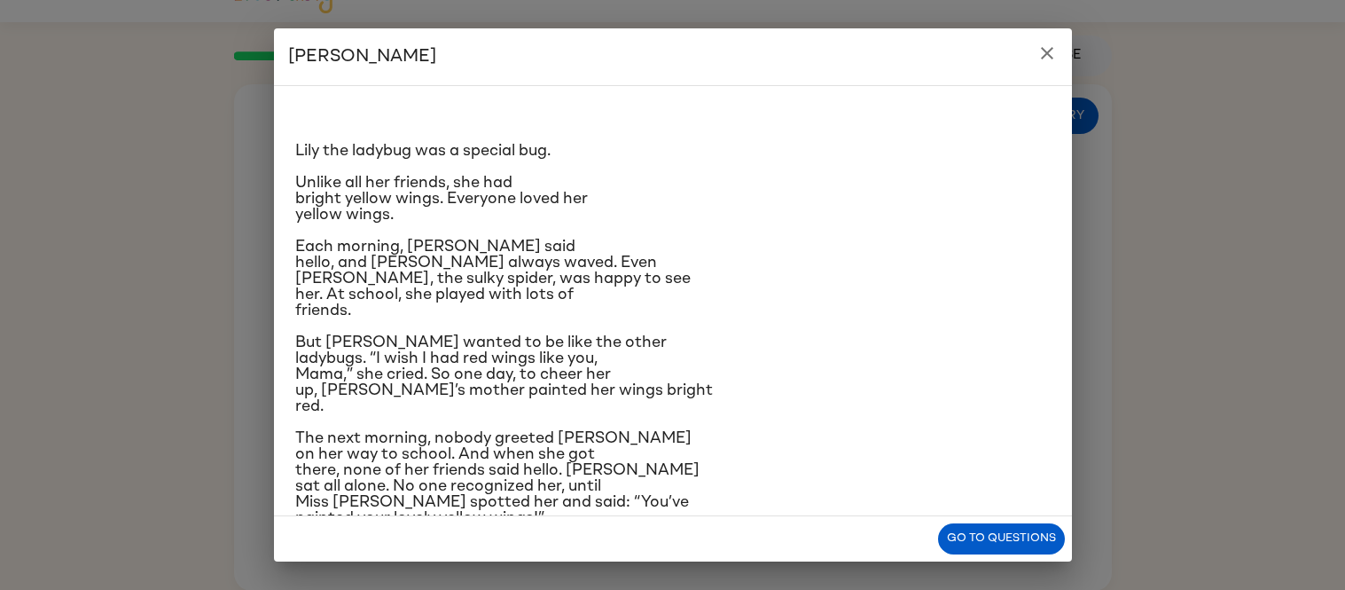
click at [1057, 52] on button "close" at bounding box center [1046, 52] width 35 height 35
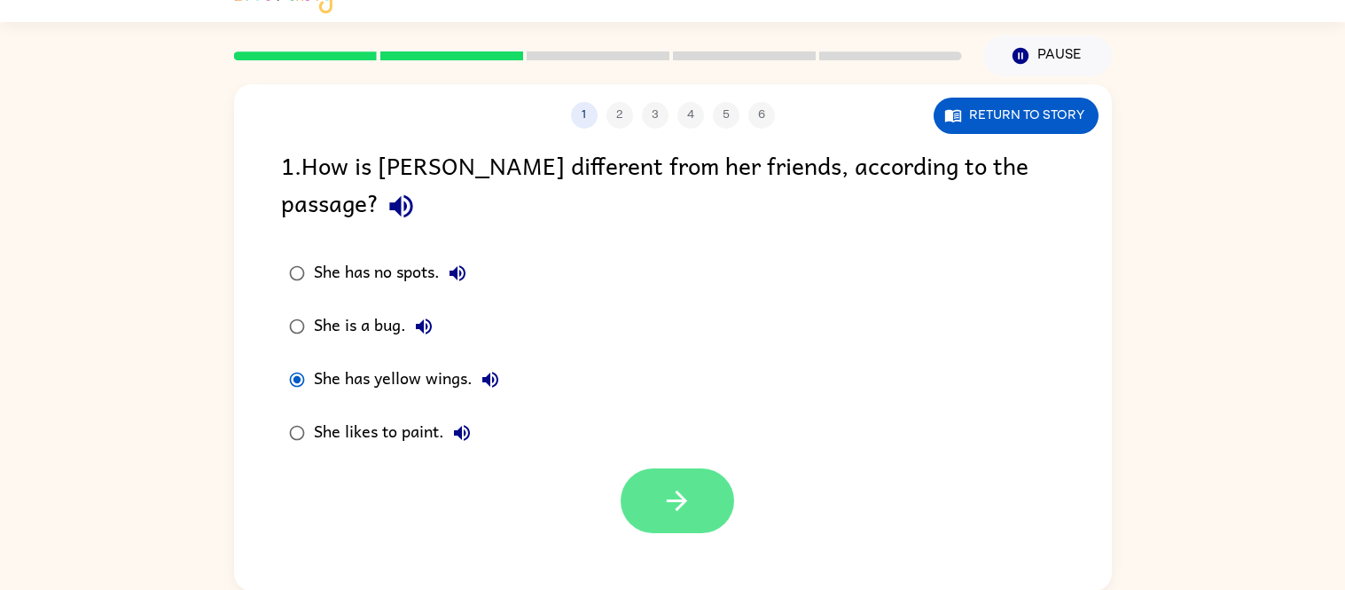
click at [702, 468] on button "button" at bounding box center [677, 500] width 113 height 65
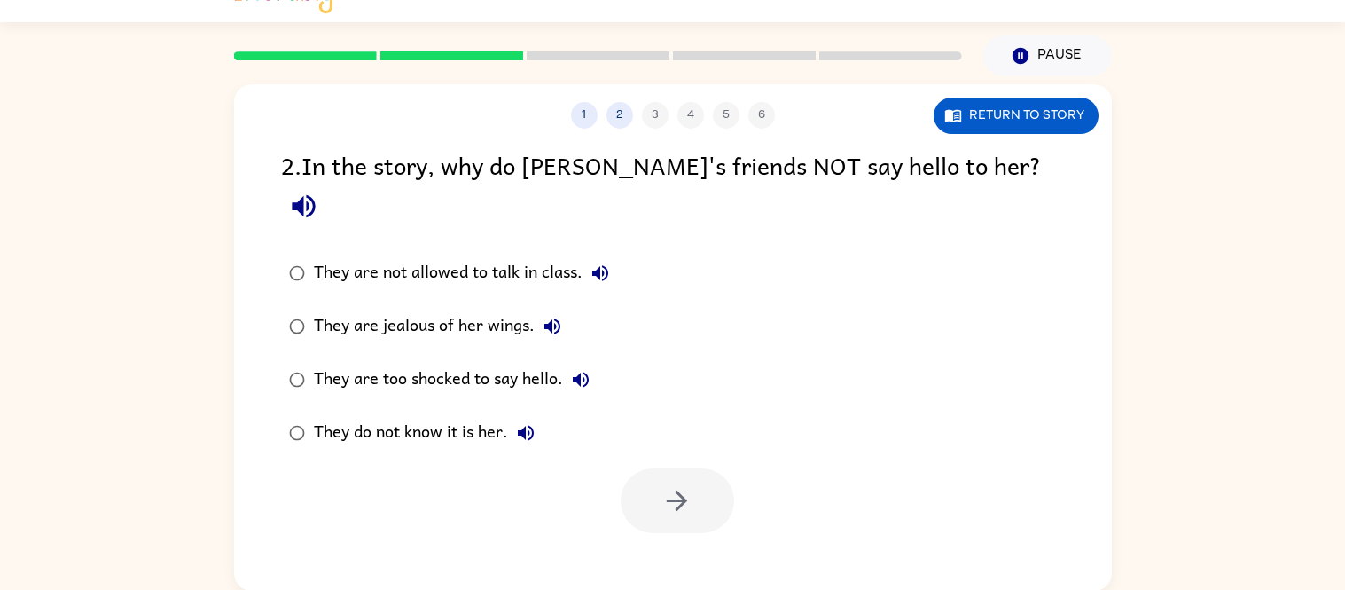
click at [600, 262] on icon "button" at bounding box center [600, 272] width 21 height 21
click at [552, 316] on icon "button" at bounding box center [552, 326] width 21 height 21
click at [578, 372] on icon "button" at bounding box center [581, 380] width 16 height 16
click at [507, 415] on div "They do not know it is her." at bounding box center [429, 432] width 230 height 35
click at [526, 422] on icon "button" at bounding box center [525, 432] width 21 height 21
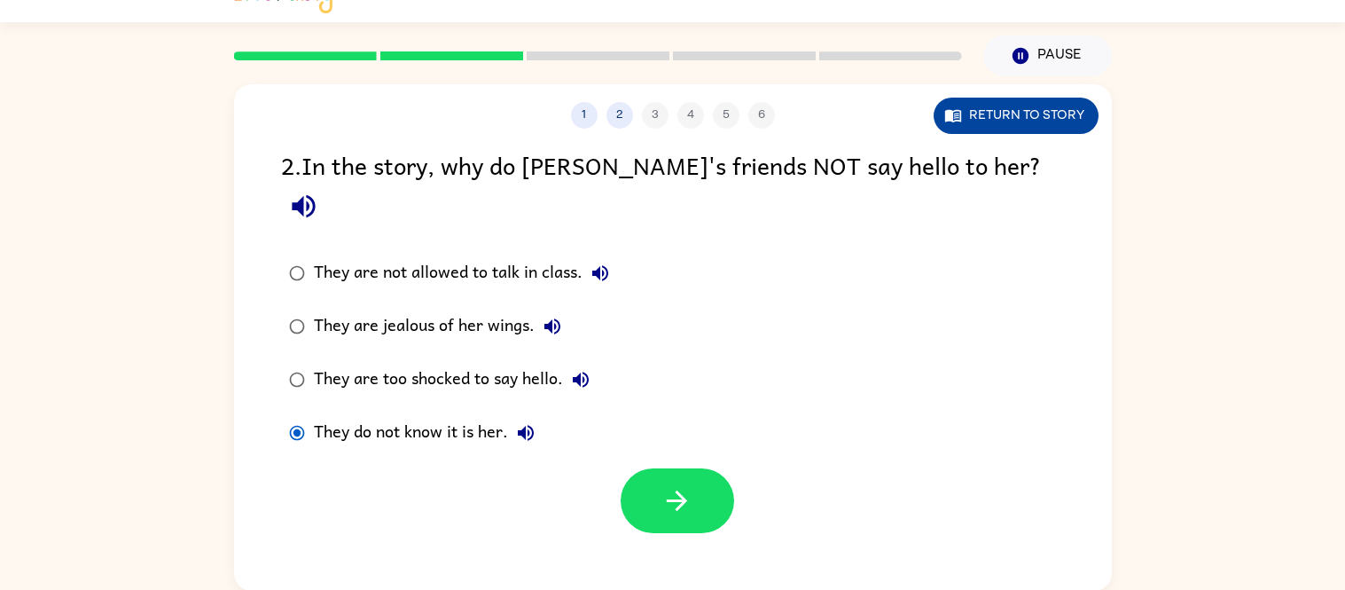
click at [1018, 111] on button "Return to story" at bounding box center [1016, 116] width 165 height 36
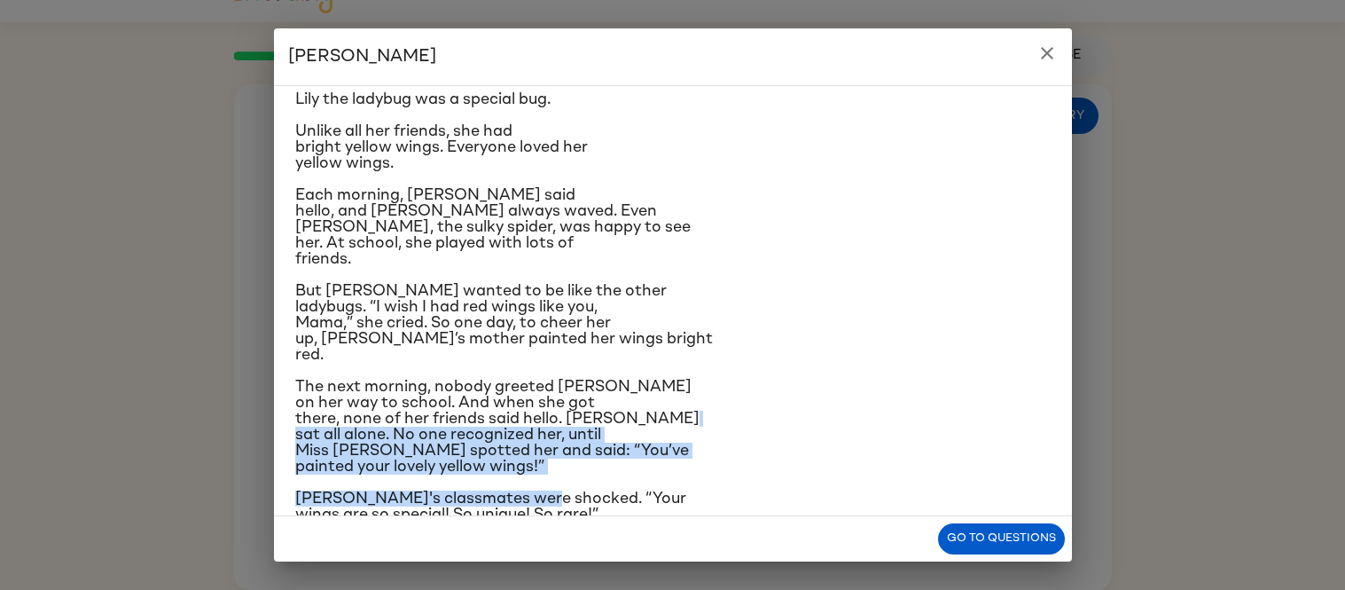
scroll to position [85, 0]
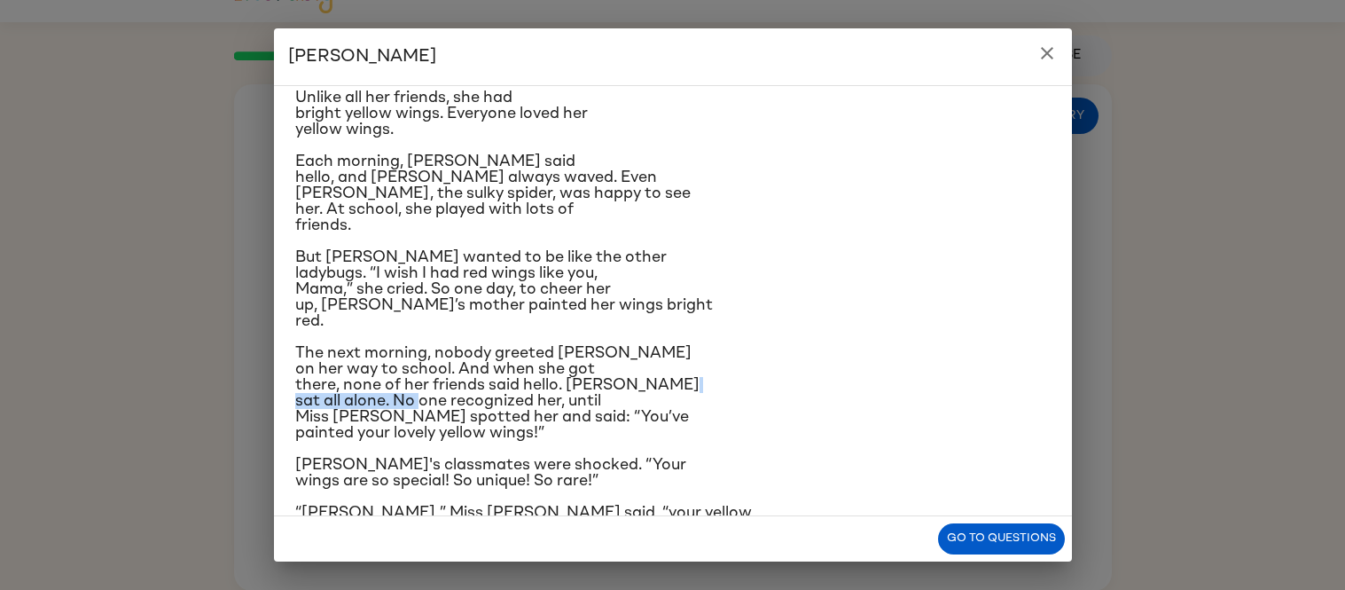
drag, startPoint x: 392, startPoint y: 483, endPoint x: 564, endPoint y: 403, distance: 190.0
click at [564, 403] on span "The next morning, nobody greeted [PERSON_NAME] on her way to school. And when s…" at bounding box center [497, 393] width 404 height 96
click at [1054, 51] on icon "close" at bounding box center [1047, 53] width 21 height 21
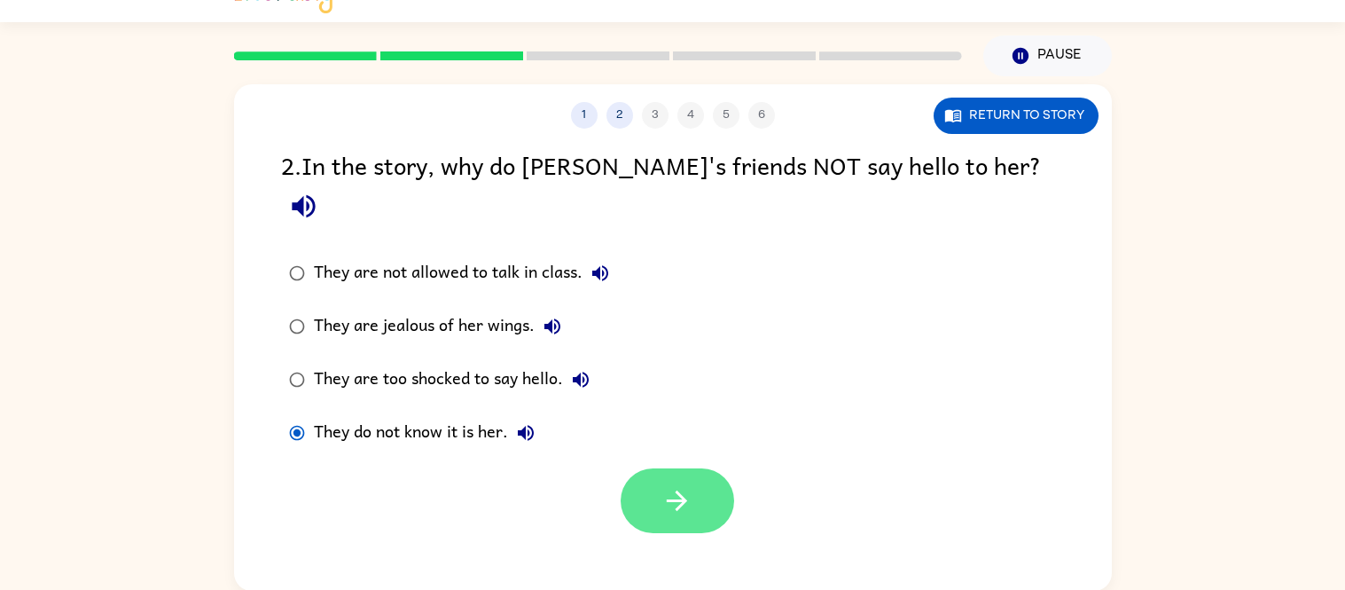
click at [673, 485] on icon "button" at bounding box center [676, 500] width 31 height 31
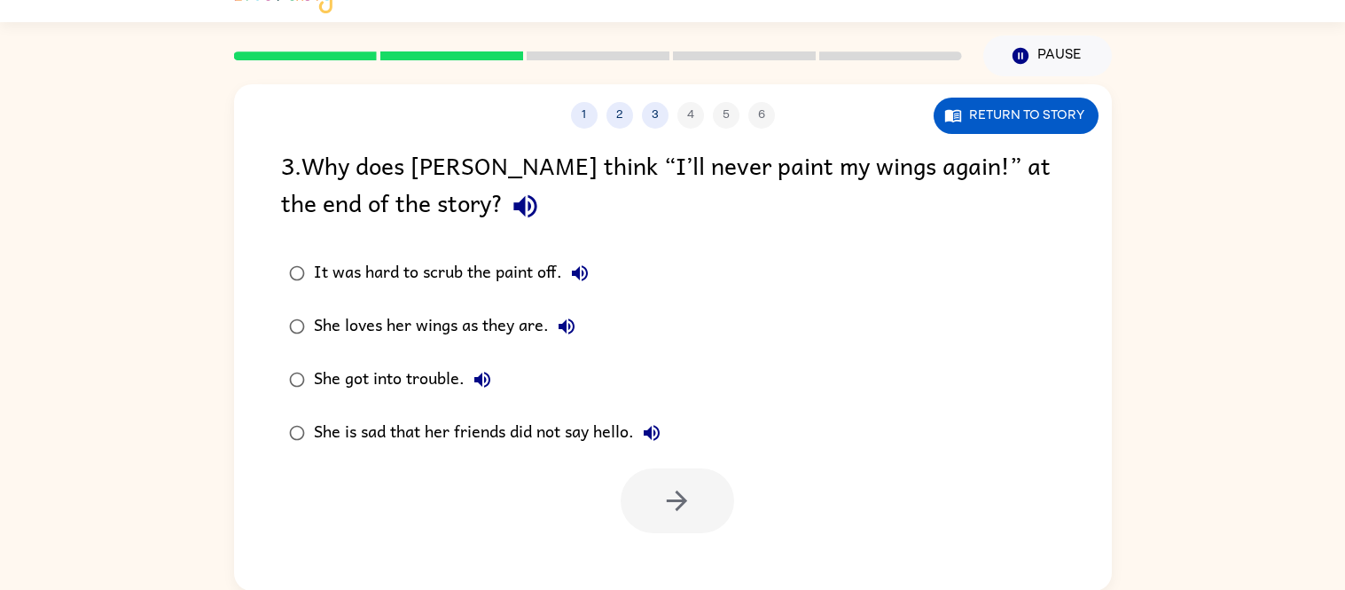
click at [510, 206] on icon "button" at bounding box center [525, 206] width 31 height 31
click at [1038, 107] on button "Return to story" at bounding box center [1016, 116] width 165 height 36
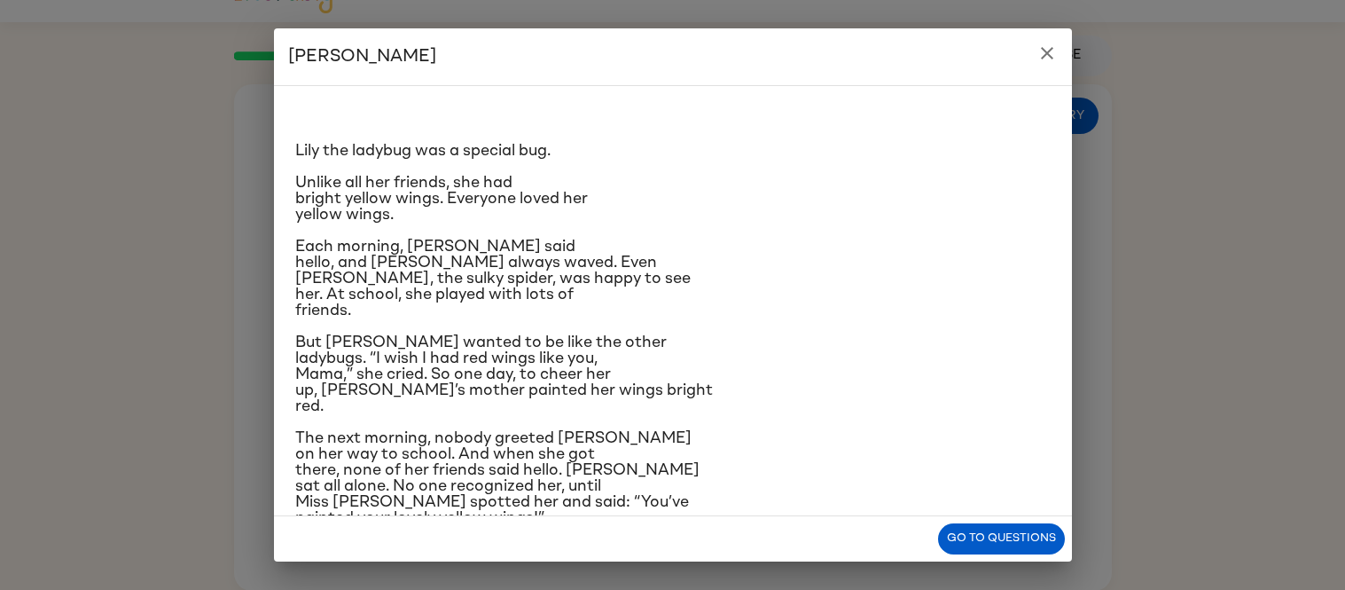
click at [1042, 52] on icon "close" at bounding box center [1047, 53] width 21 height 21
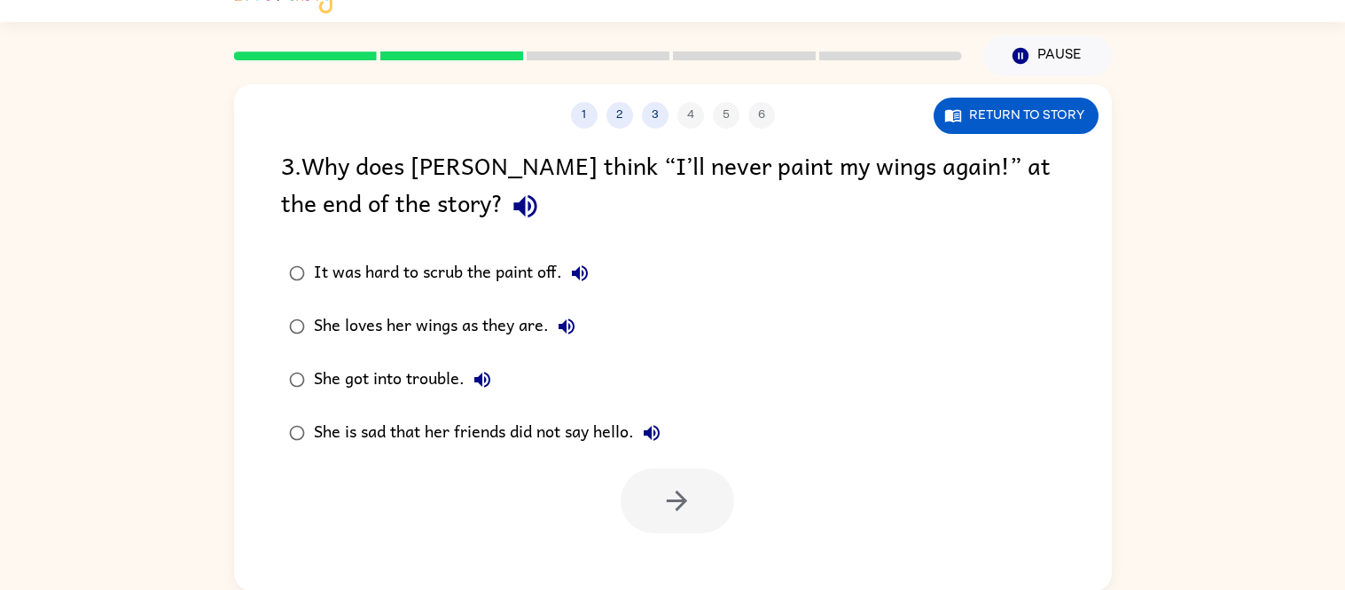
click at [580, 262] on icon "button" at bounding box center [579, 272] width 21 height 21
click at [569, 323] on icon "button" at bounding box center [566, 326] width 21 height 21
click at [484, 373] on icon "button" at bounding box center [482, 379] width 21 height 21
click at [649, 436] on icon "button" at bounding box center [651, 432] width 21 height 21
click at [576, 272] on icon "button" at bounding box center [580, 273] width 16 height 16
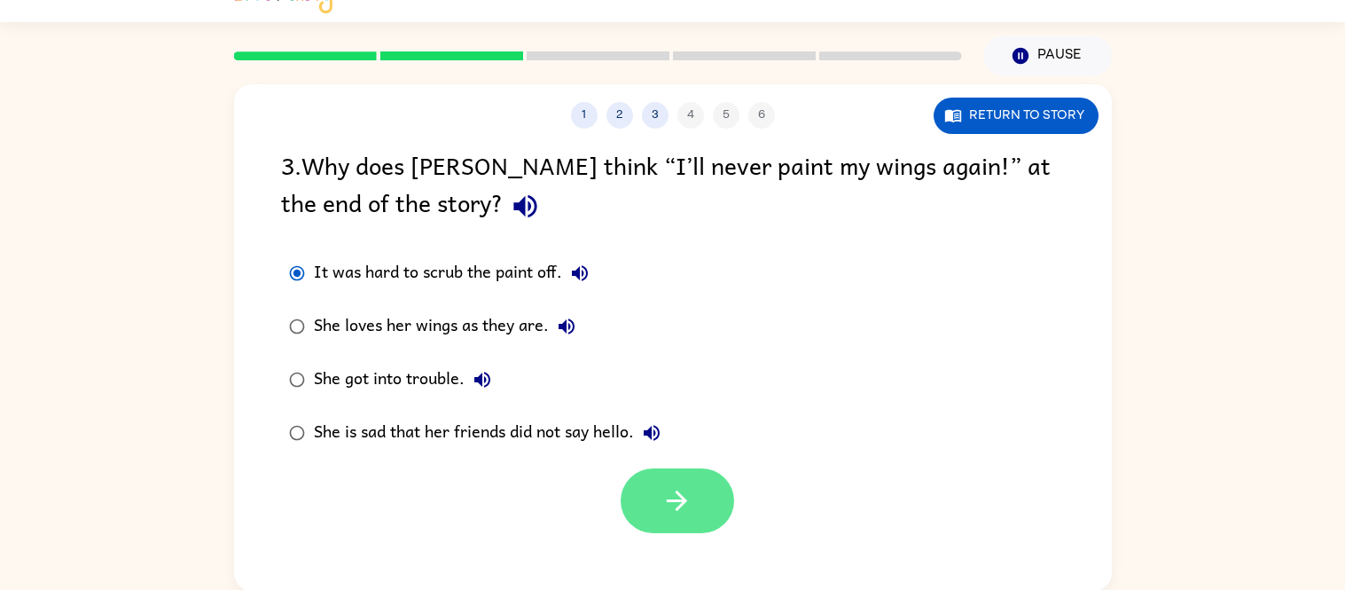
click at [690, 497] on icon "button" at bounding box center [676, 500] width 31 height 31
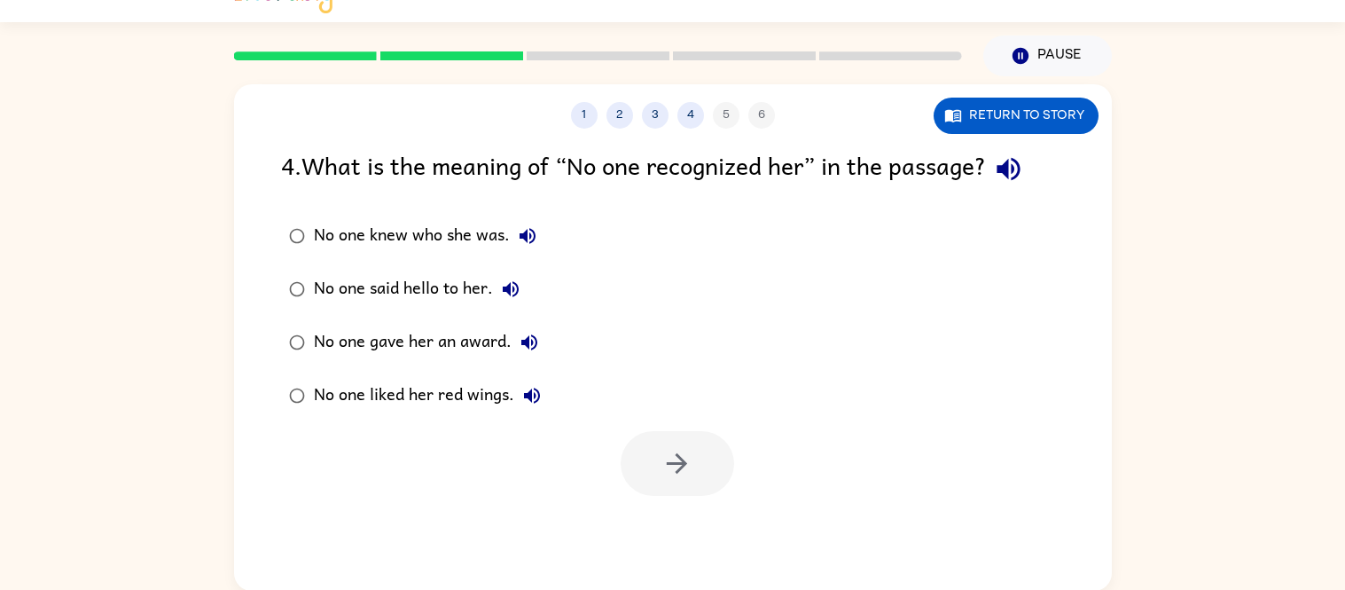
click at [690, 497] on div "1 2 3 4 5 6 Return to story 4 . What is the meaning of “No one recognized her” …" at bounding box center [673, 337] width 878 height 506
click at [1018, 170] on icon "button" at bounding box center [1008, 168] width 31 height 31
click at [1035, 117] on button "Return to story" at bounding box center [1016, 116] width 165 height 36
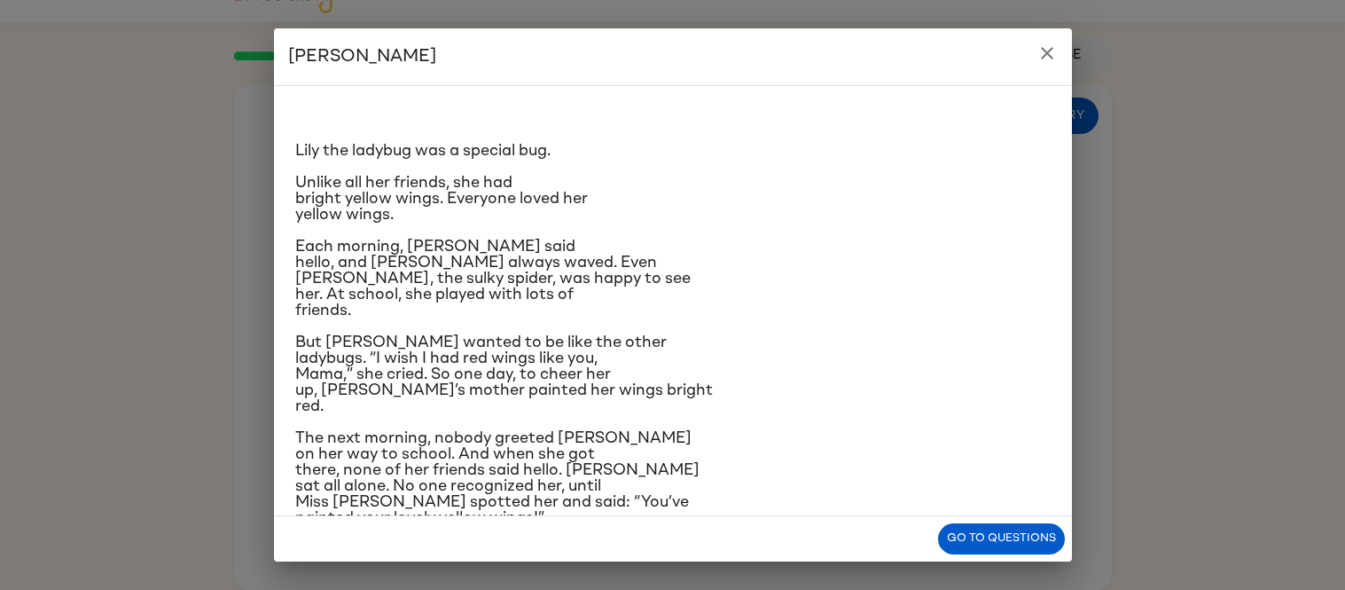
click at [1048, 48] on icon "close" at bounding box center [1047, 53] width 21 height 21
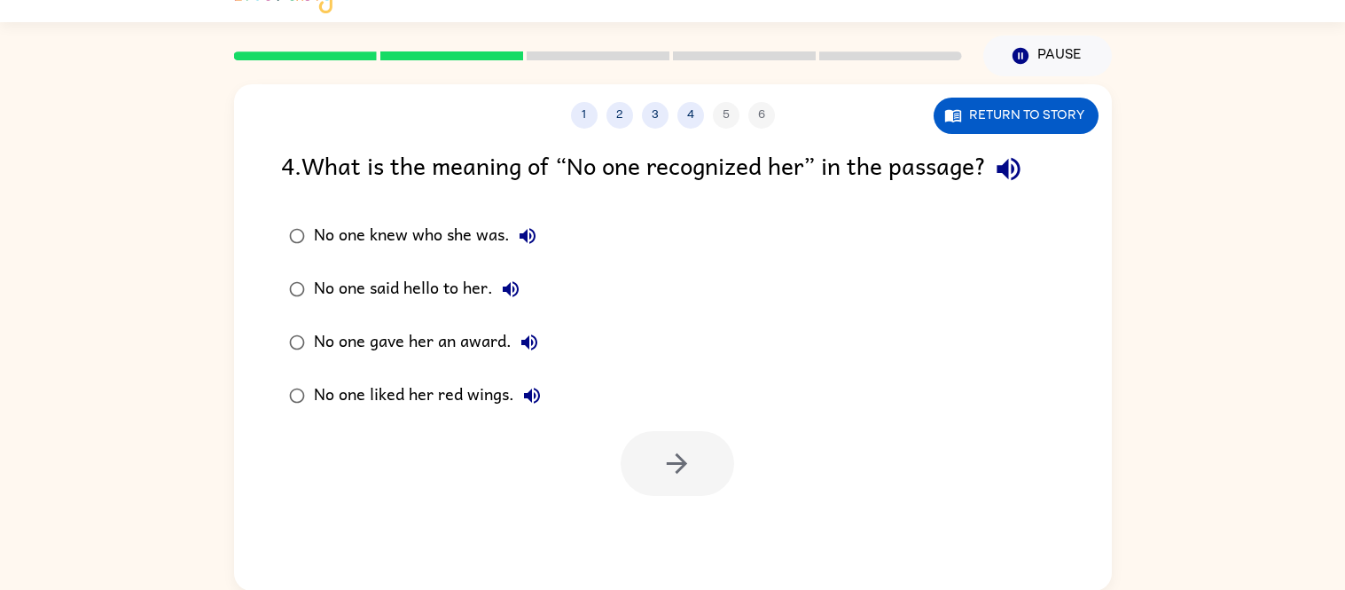
click at [535, 226] on icon "button" at bounding box center [527, 235] width 21 height 21
click at [516, 294] on icon "button" at bounding box center [510, 288] width 21 height 21
click at [528, 348] on icon "button" at bounding box center [529, 342] width 21 height 21
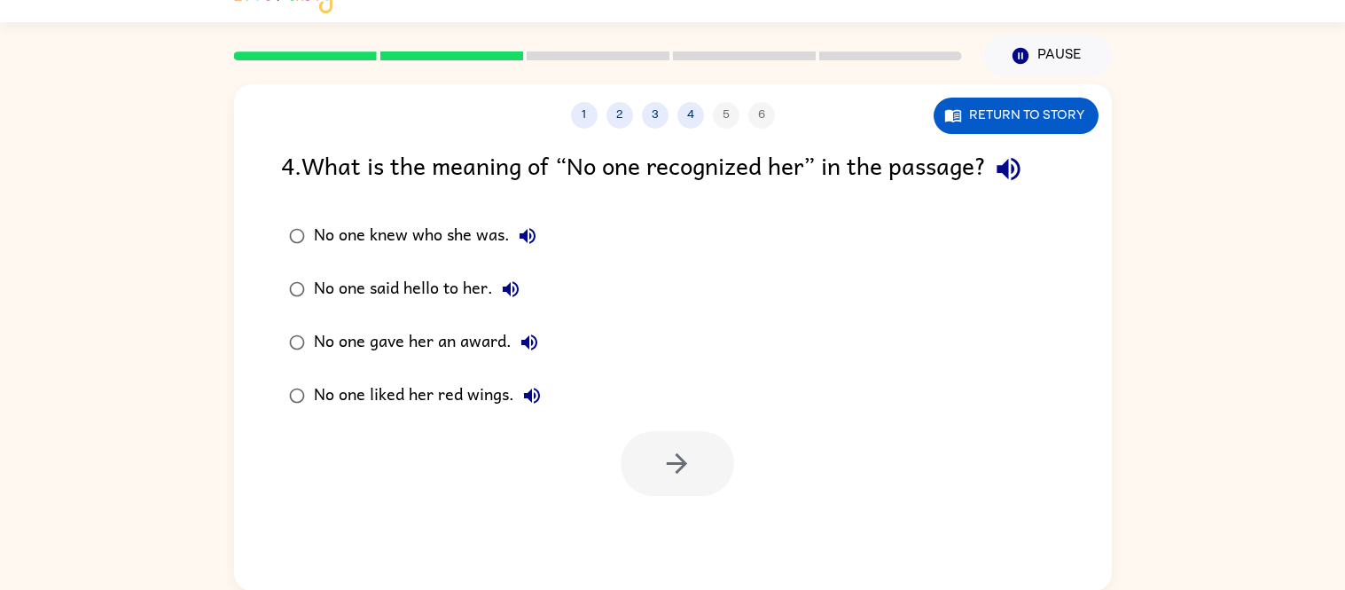
click at [529, 380] on button "No one liked her red wings." at bounding box center [531, 395] width 35 height 35
click at [489, 230] on div "No one knew who she was." at bounding box center [429, 235] width 231 height 35
click at [661, 492] on button "button" at bounding box center [677, 463] width 113 height 65
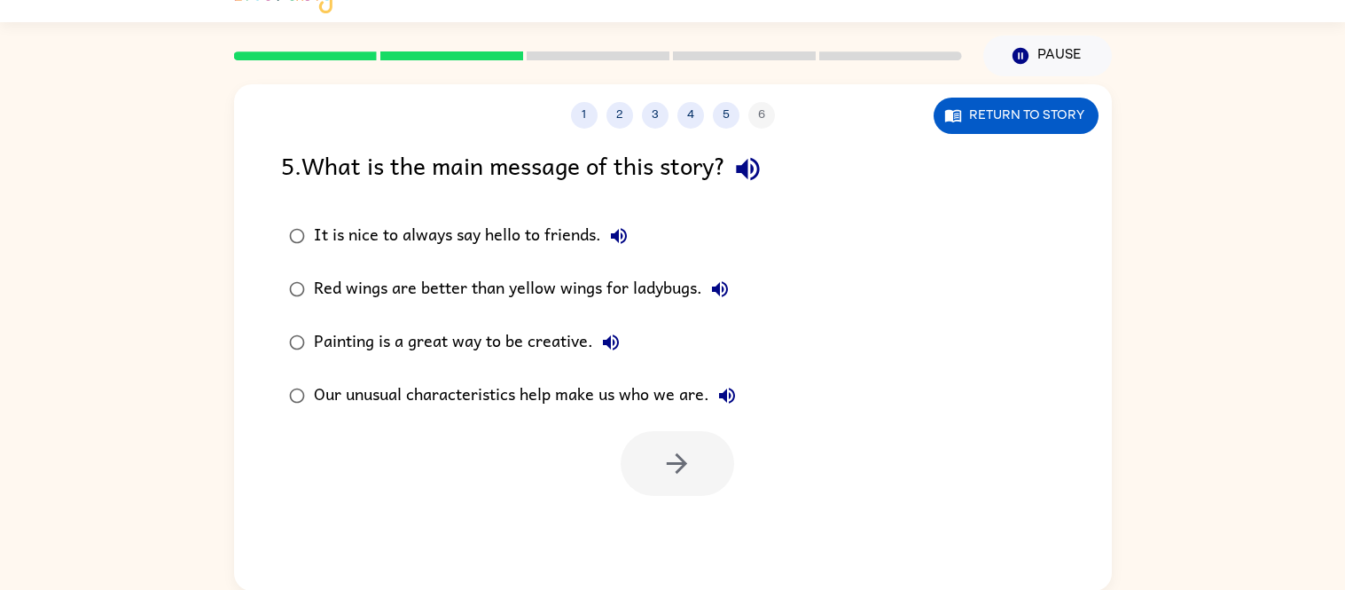
click at [762, 166] on icon "button" at bounding box center [747, 168] width 31 height 31
click at [652, 466] on button "button" at bounding box center [677, 463] width 113 height 65
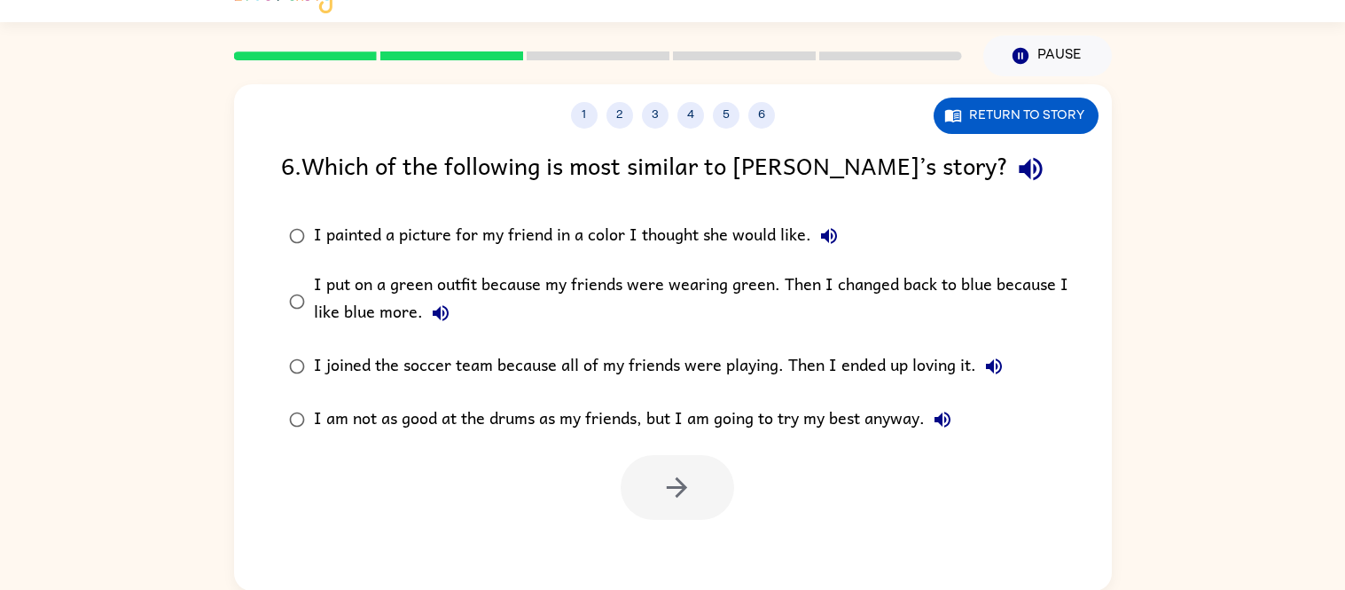
click at [1019, 162] on icon "button" at bounding box center [1030, 169] width 23 height 23
click at [667, 478] on icon "button" at bounding box center [676, 487] width 31 height 31
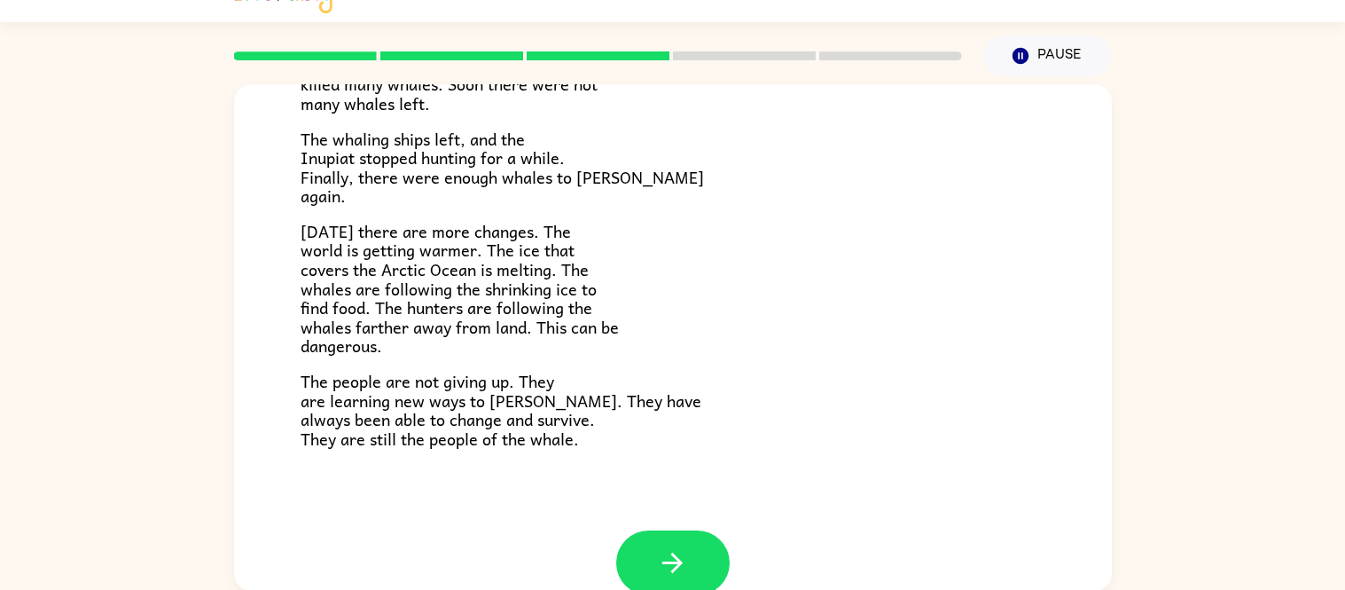
scroll to position [598, 0]
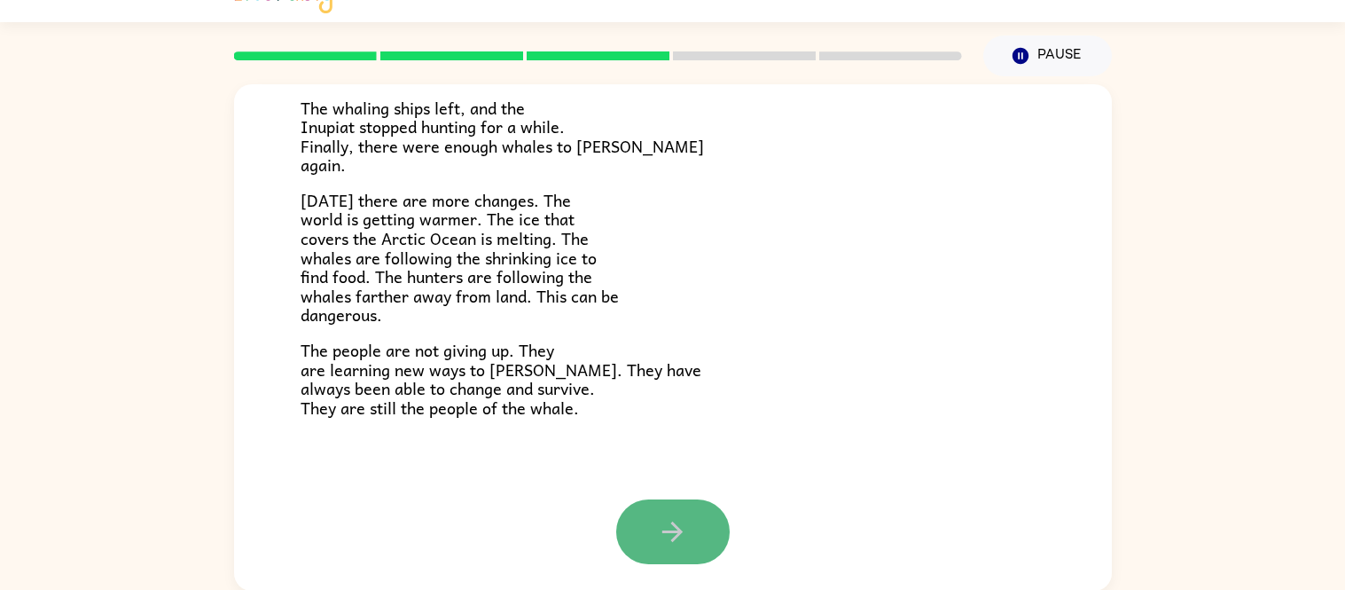
click at [674, 521] on icon "button" at bounding box center [672, 531] width 20 height 20
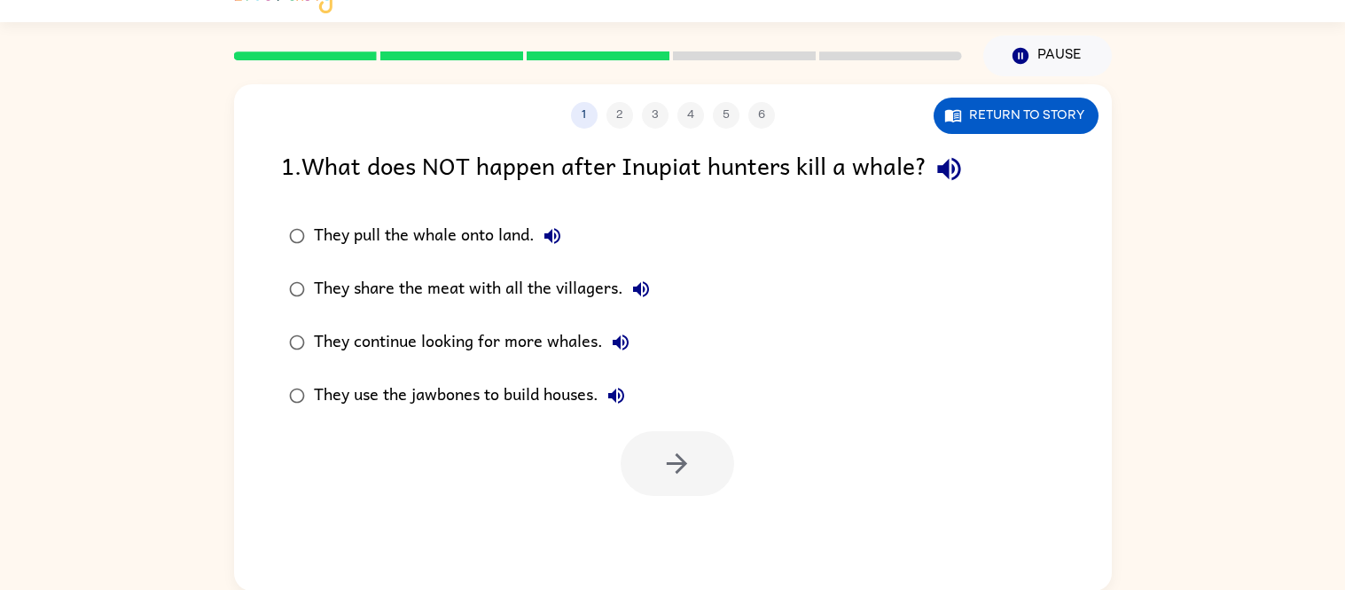
scroll to position [0, 0]
click at [669, 470] on icon "button" at bounding box center [676, 463] width 31 height 31
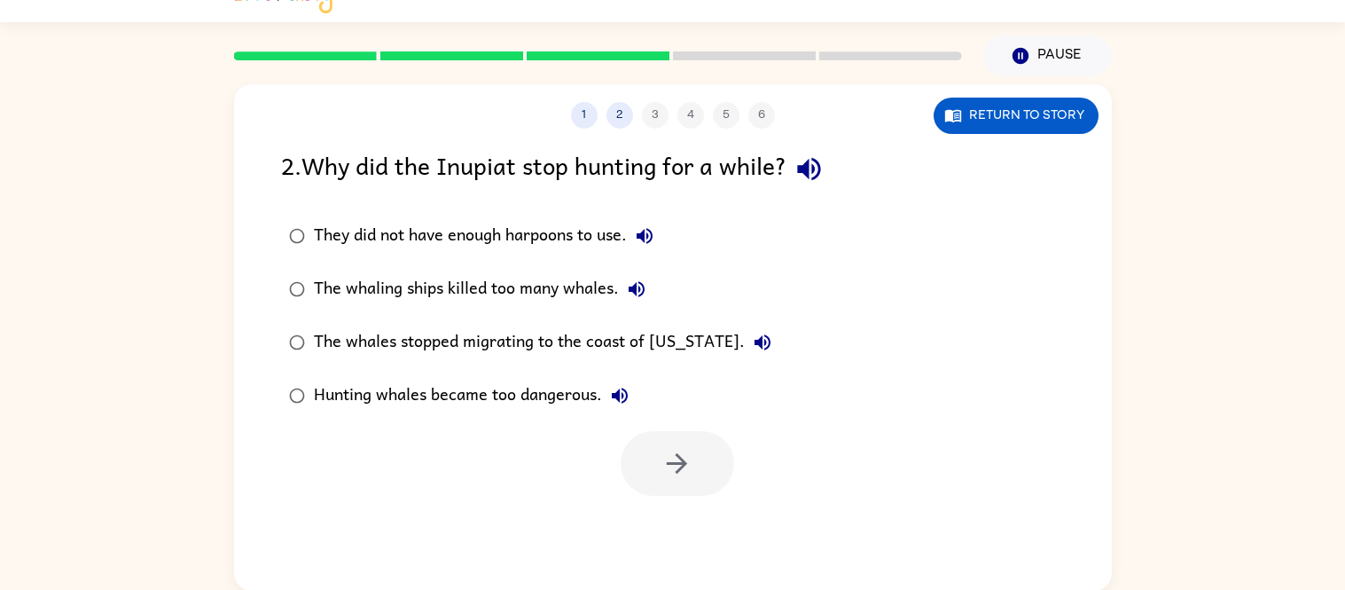
click at [325, 282] on div "The whaling ships killed too many whales." at bounding box center [484, 288] width 340 height 35
click at [684, 458] on icon "button" at bounding box center [676, 463] width 31 height 31
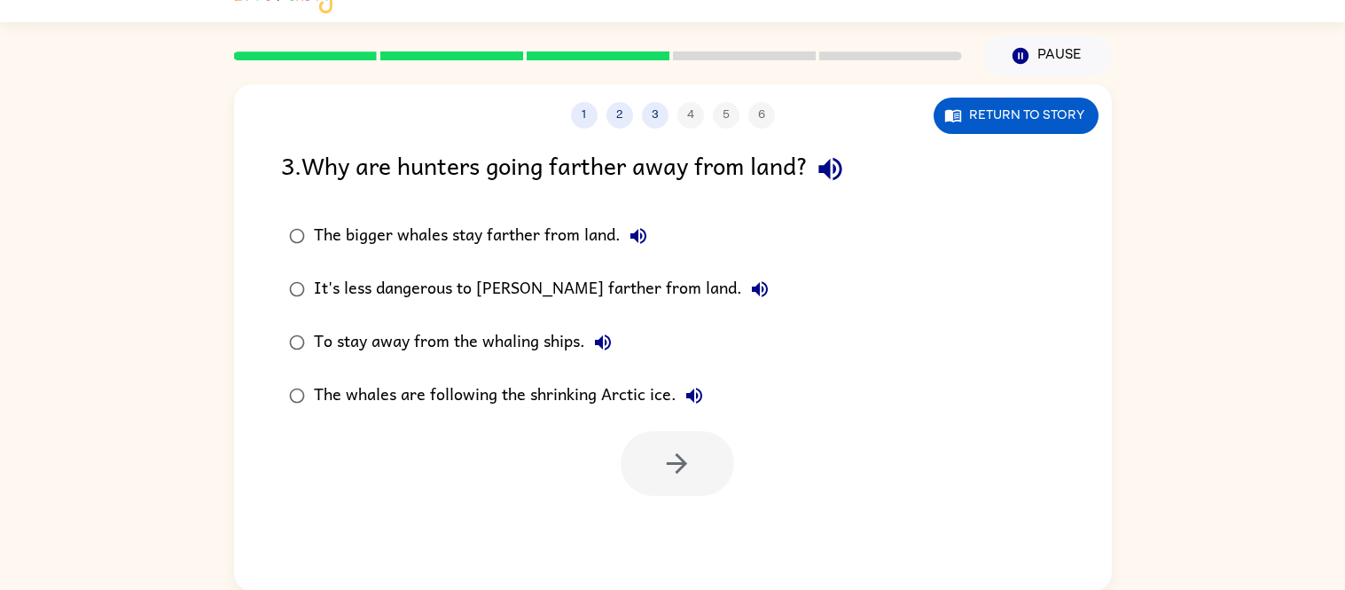
click at [487, 316] on label "To stay away from the whaling ships." at bounding box center [528, 342] width 515 height 53
click at [652, 444] on button "button" at bounding box center [677, 463] width 113 height 65
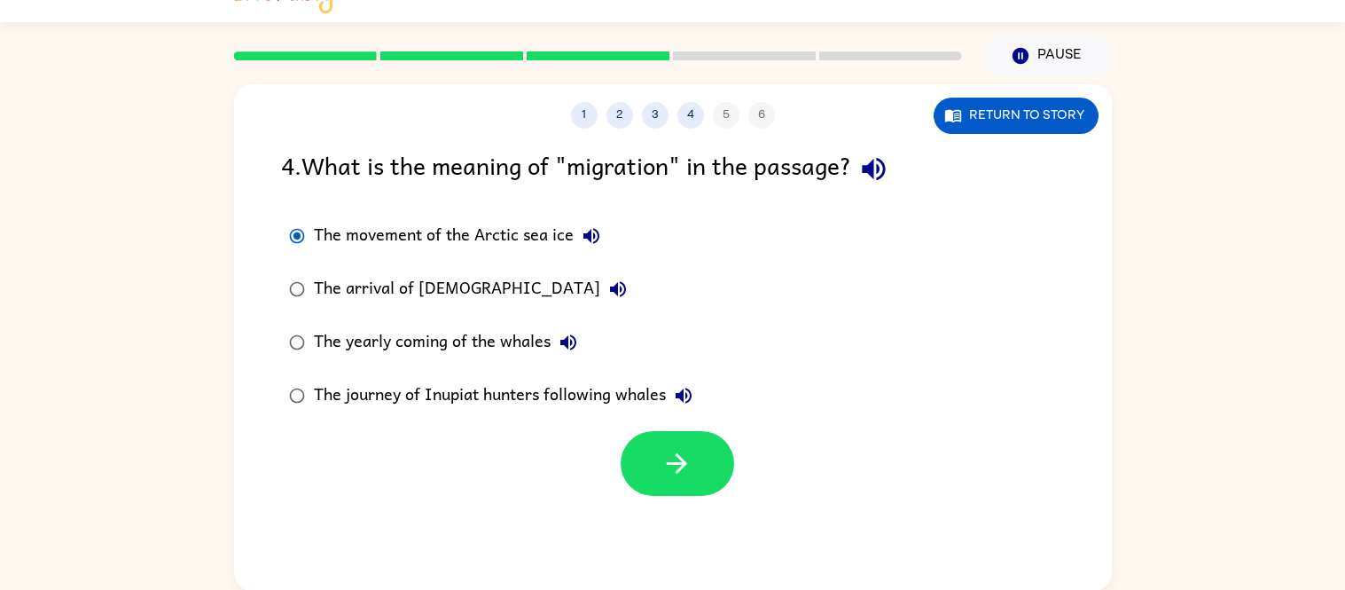
click at [661, 501] on div "1 2 3 4 5 6 Return to story 4 . What is the meaning of "migration" in the passa…" at bounding box center [673, 337] width 878 height 506
click at [661, 487] on button "button" at bounding box center [677, 463] width 113 height 65
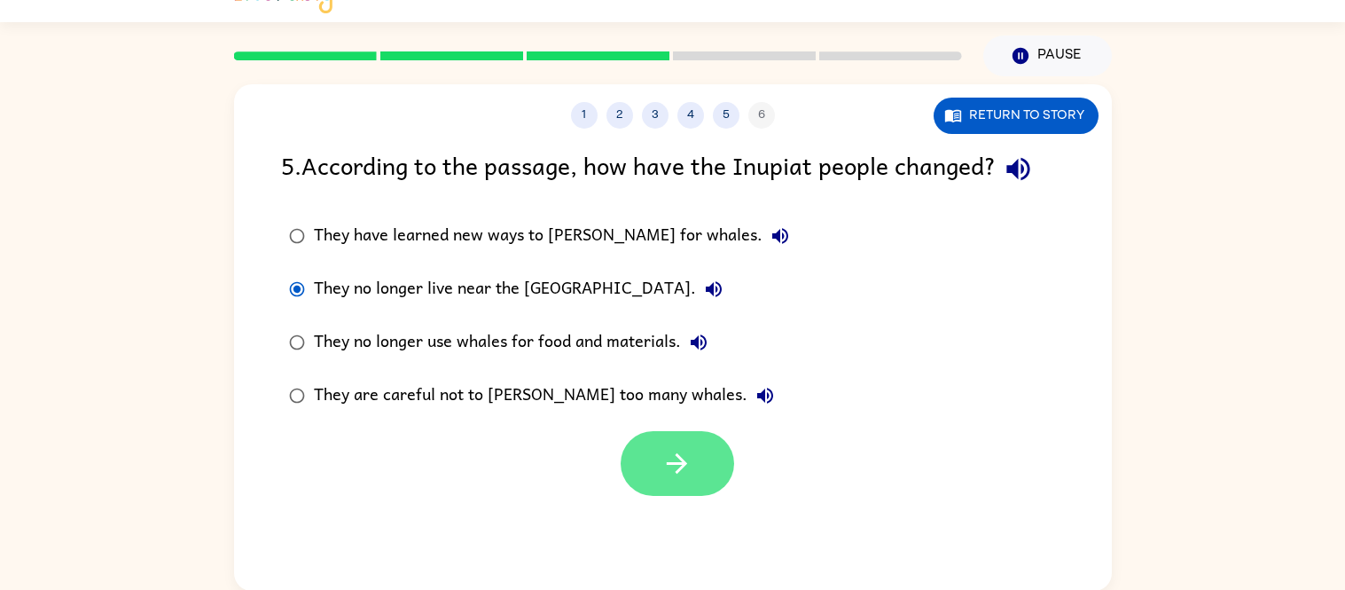
click at [661, 443] on button "button" at bounding box center [677, 463] width 113 height 65
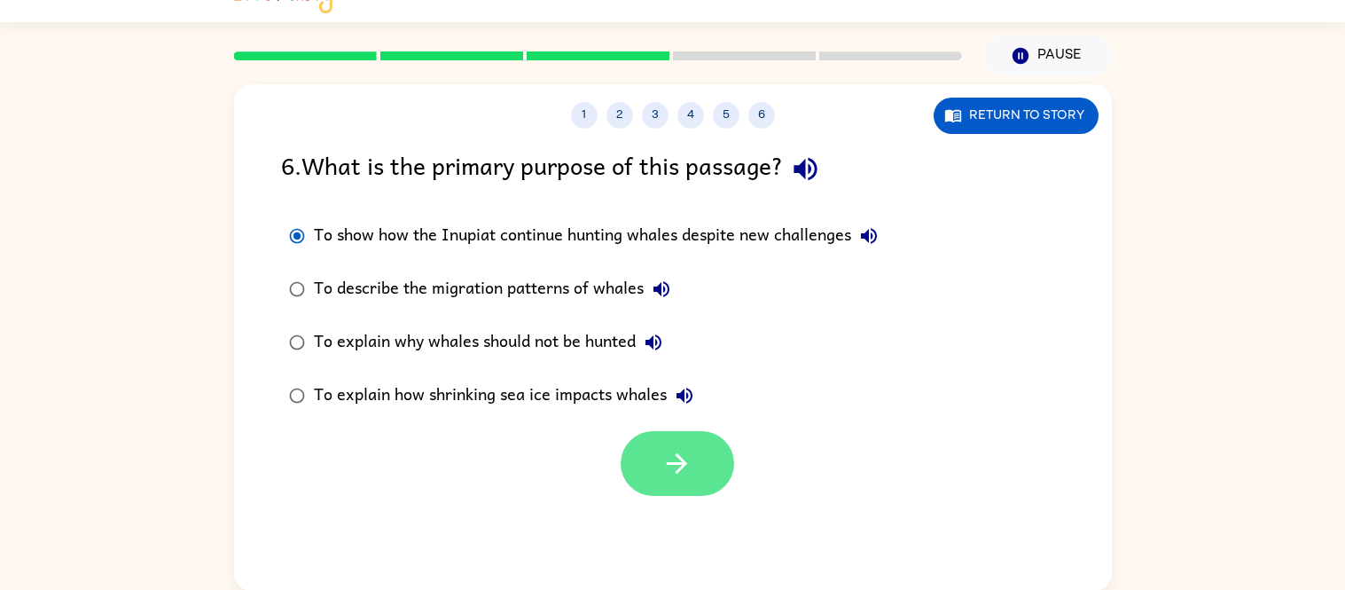
click at [645, 468] on button "button" at bounding box center [677, 463] width 113 height 65
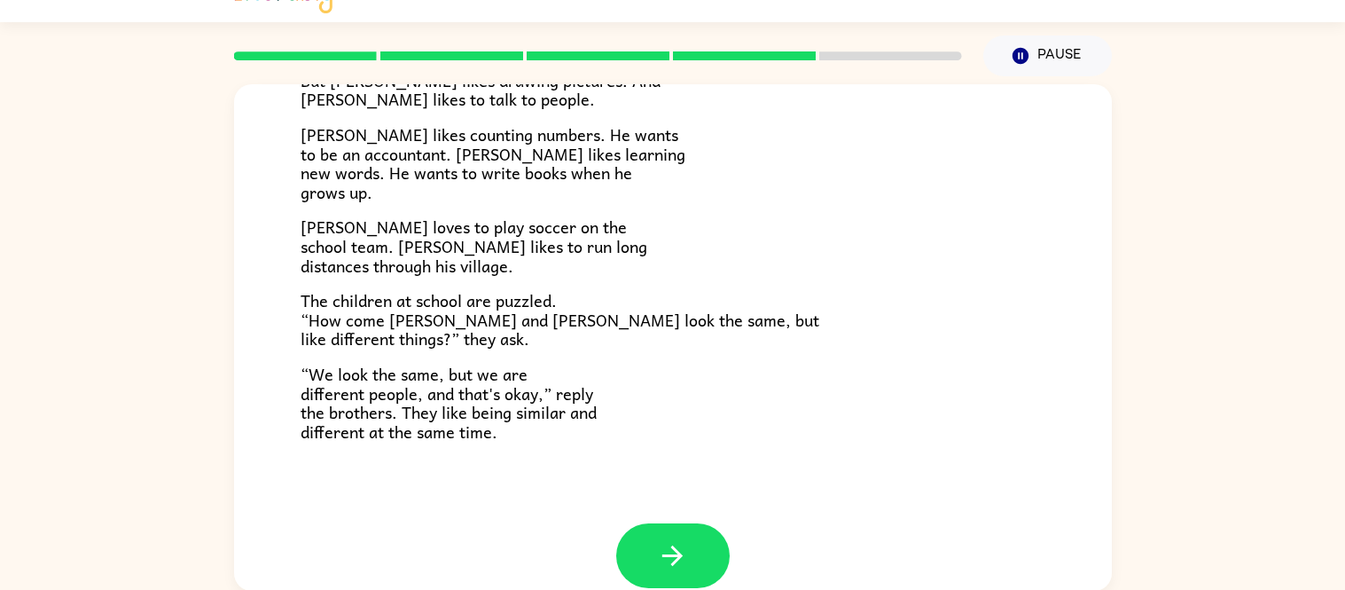
scroll to position [384, 0]
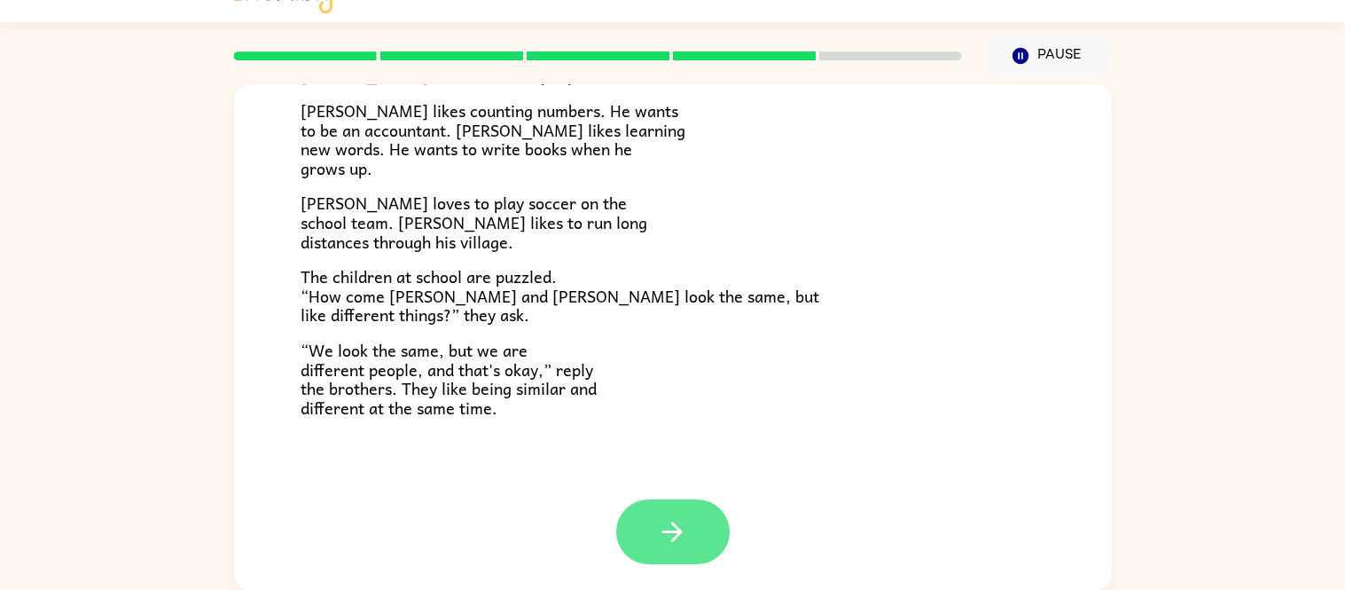
click at [690, 545] on button "button" at bounding box center [672, 531] width 113 height 65
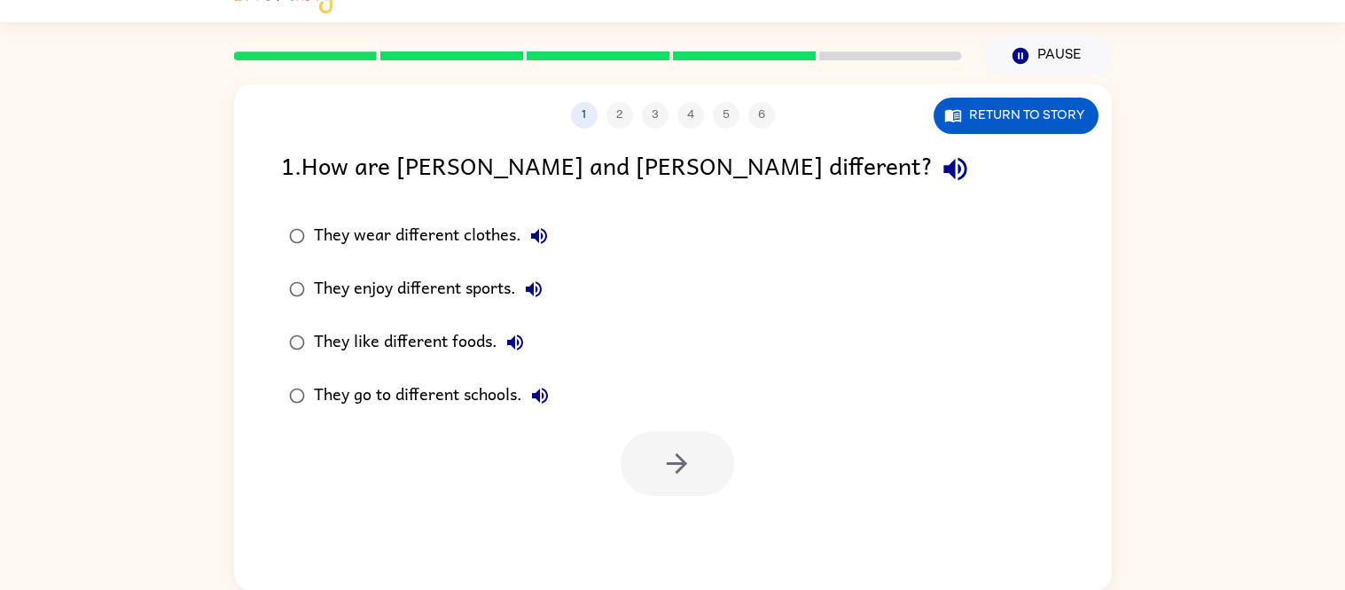
scroll to position [0, 0]
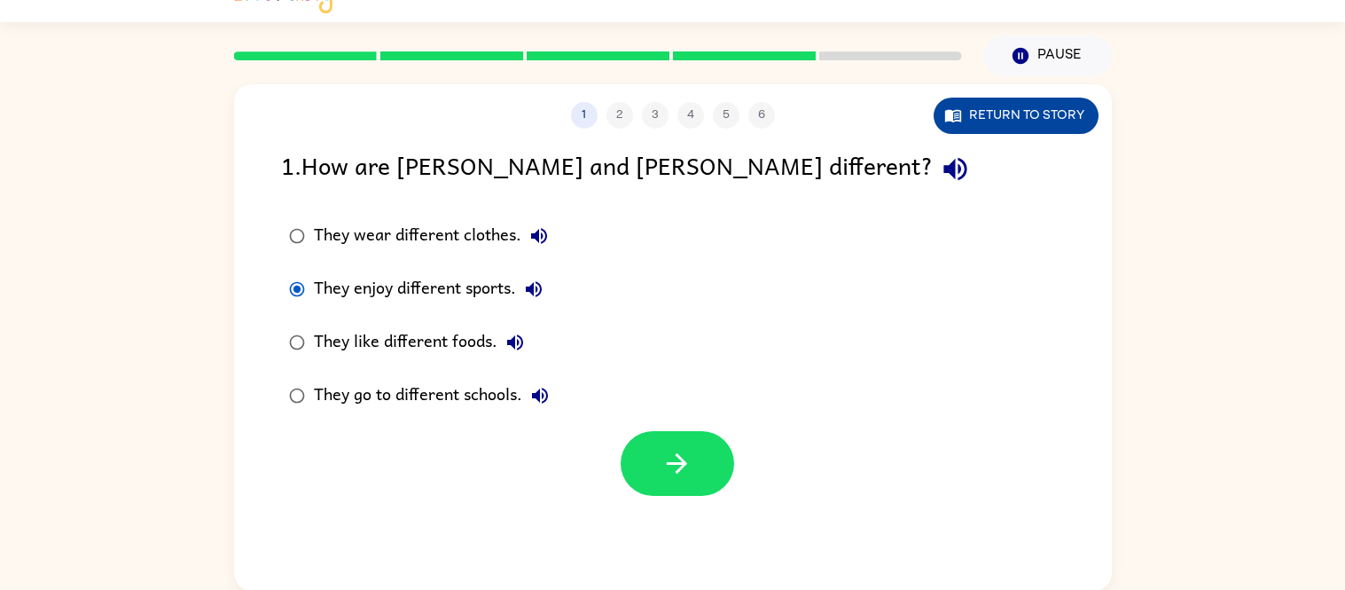
click at [1044, 119] on button "Return to story" at bounding box center [1016, 116] width 165 height 36
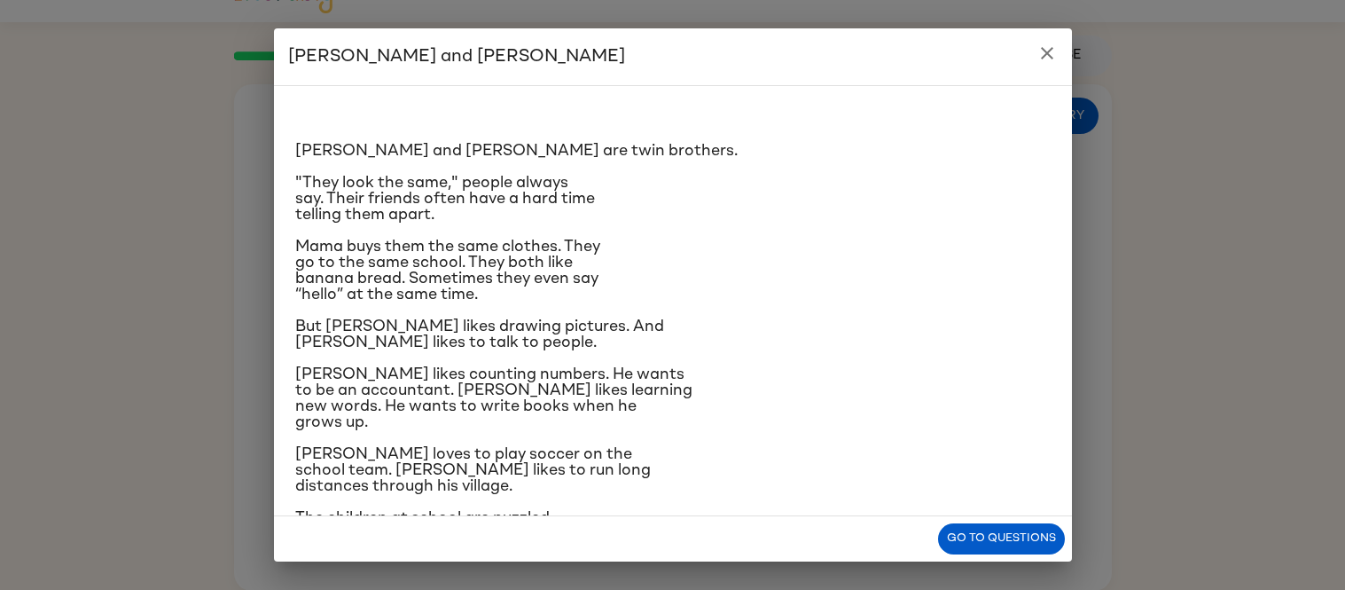
click at [1040, 56] on icon "close" at bounding box center [1047, 53] width 21 height 21
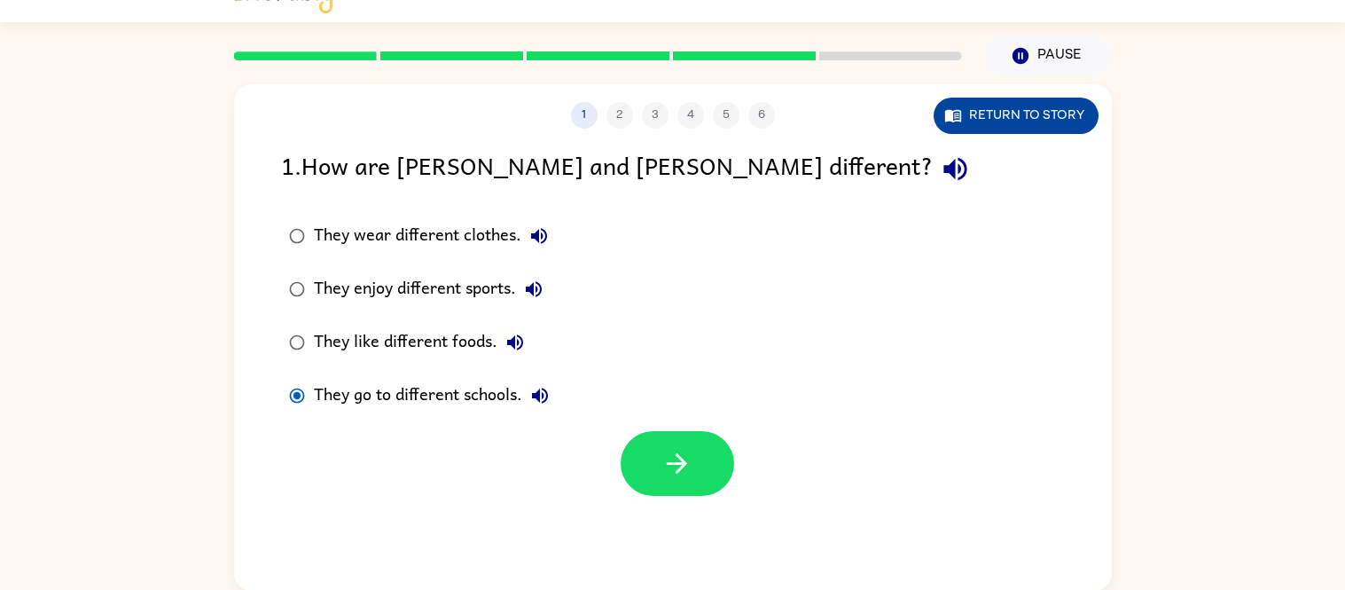
click at [1059, 103] on button "Return to story" at bounding box center [1016, 116] width 165 height 36
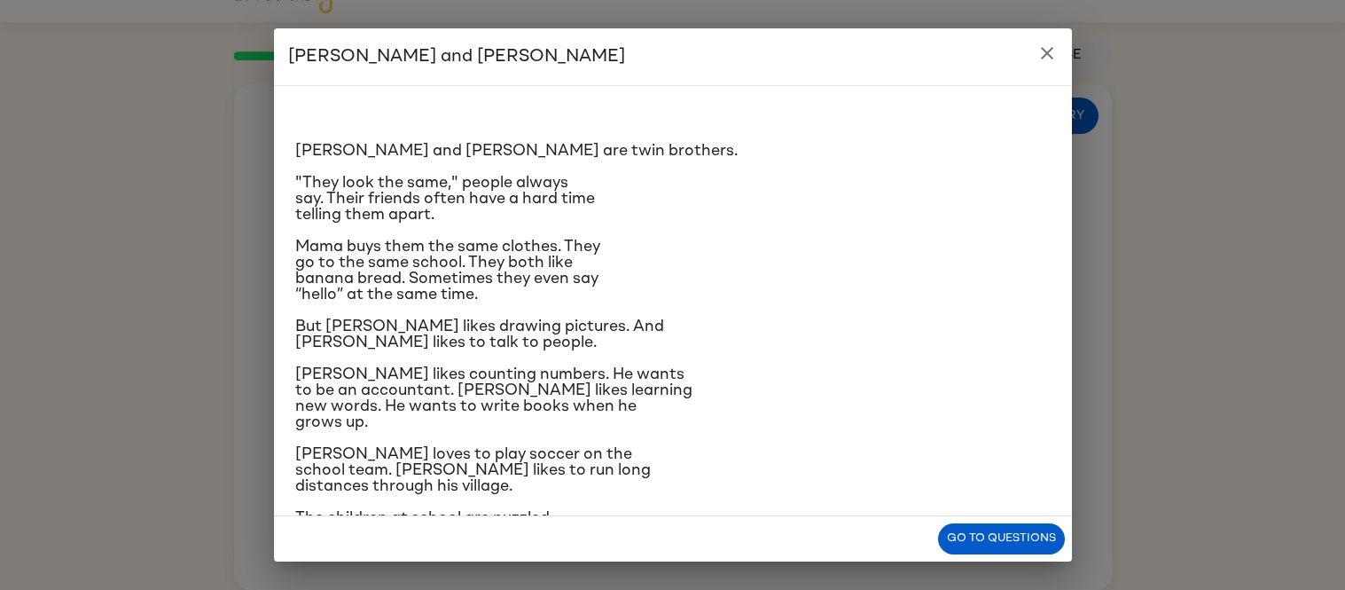
click at [1038, 61] on icon "close" at bounding box center [1047, 53] width 21 height 21
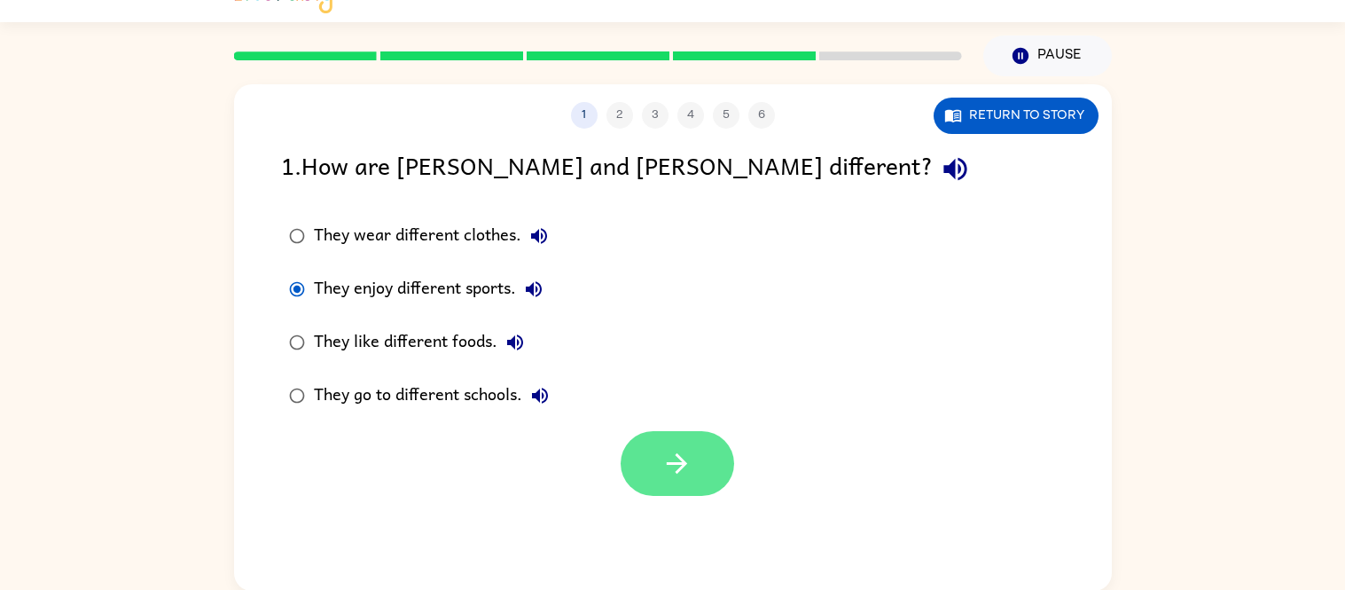
click at [677, 451] on icon "button" at bounding box center [676, 463] width 31 height 31
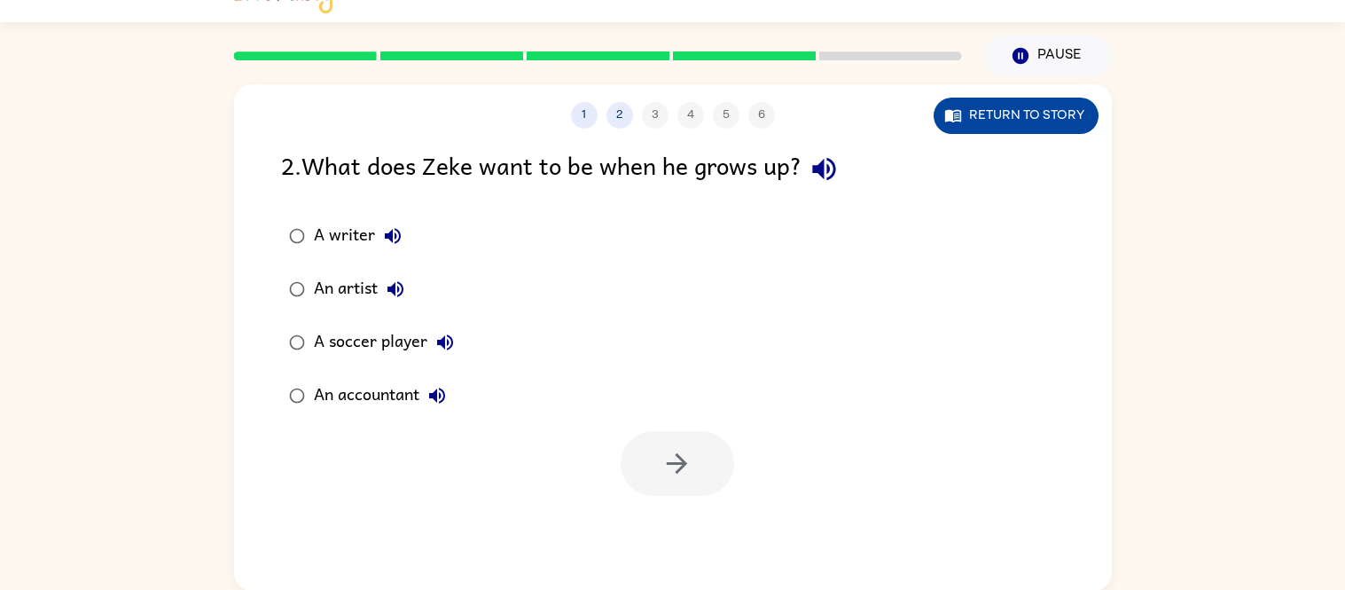
click at [982, 108] on button "Return to story" at bounding box center [1016, 116] width 165 height 36
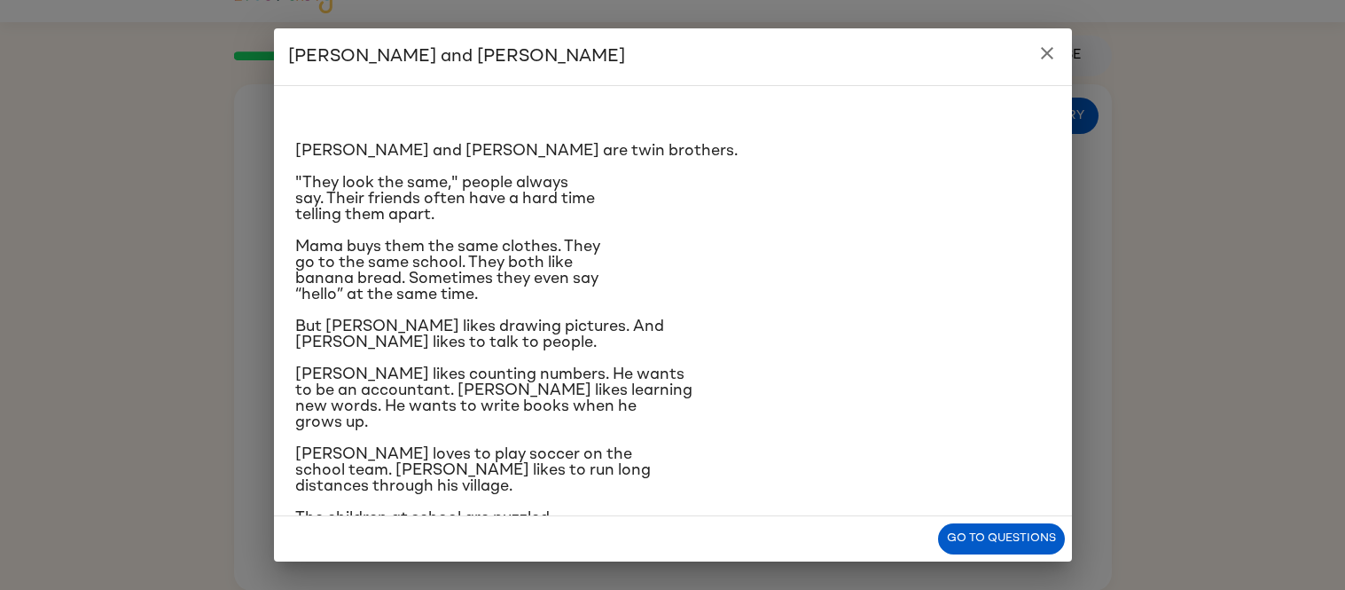
click at [1037, 45] on icon "close" at bounding box center [1047, 53] width 21 height 21
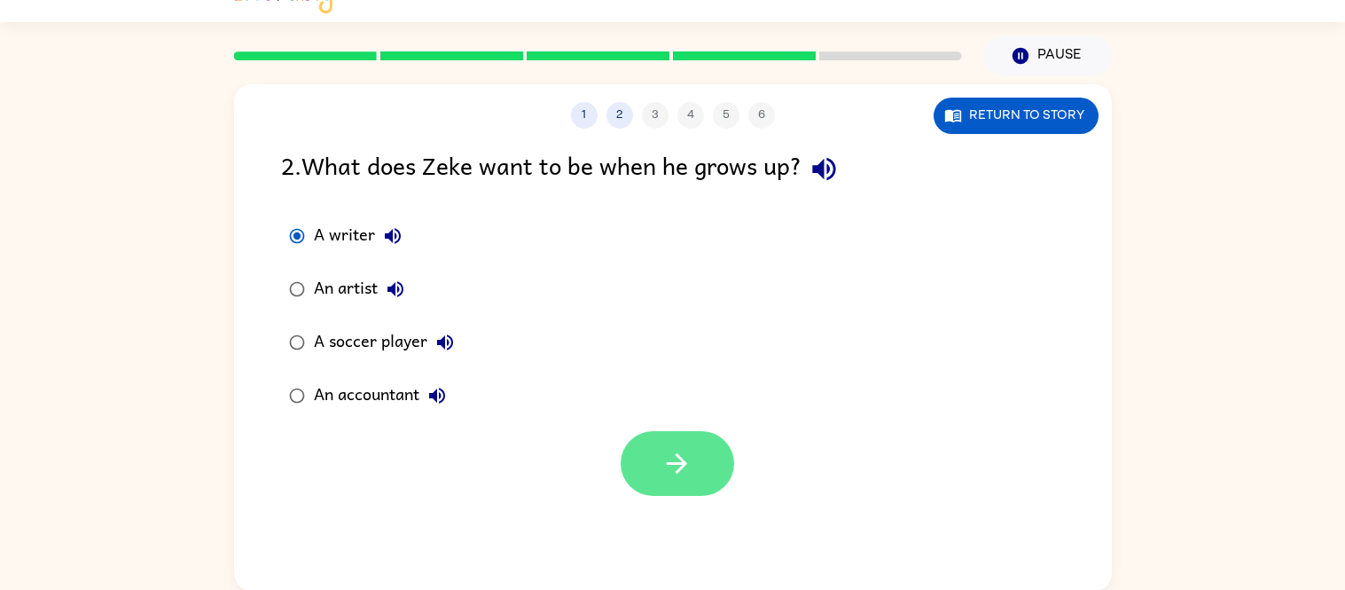
click at [645, 457] on button "button" at bounding box center [677, 463] width 113 height 65
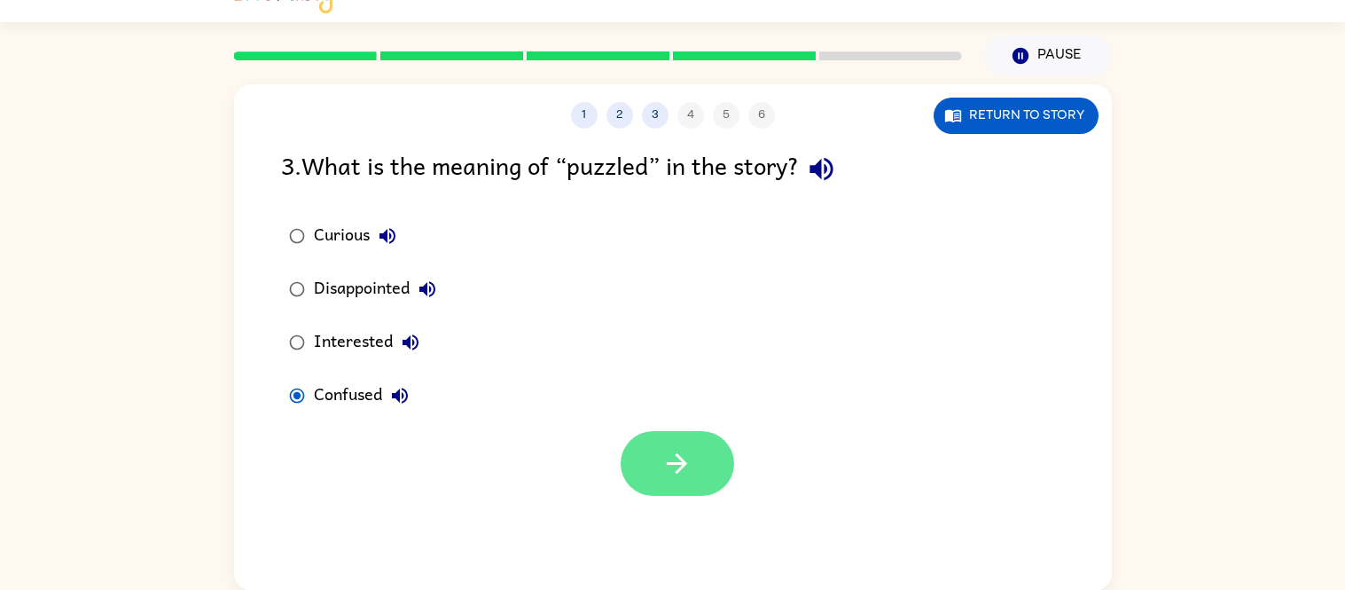
click at [664, 449] on icon "button" at bounding box center [676, 463] width 31 height 31
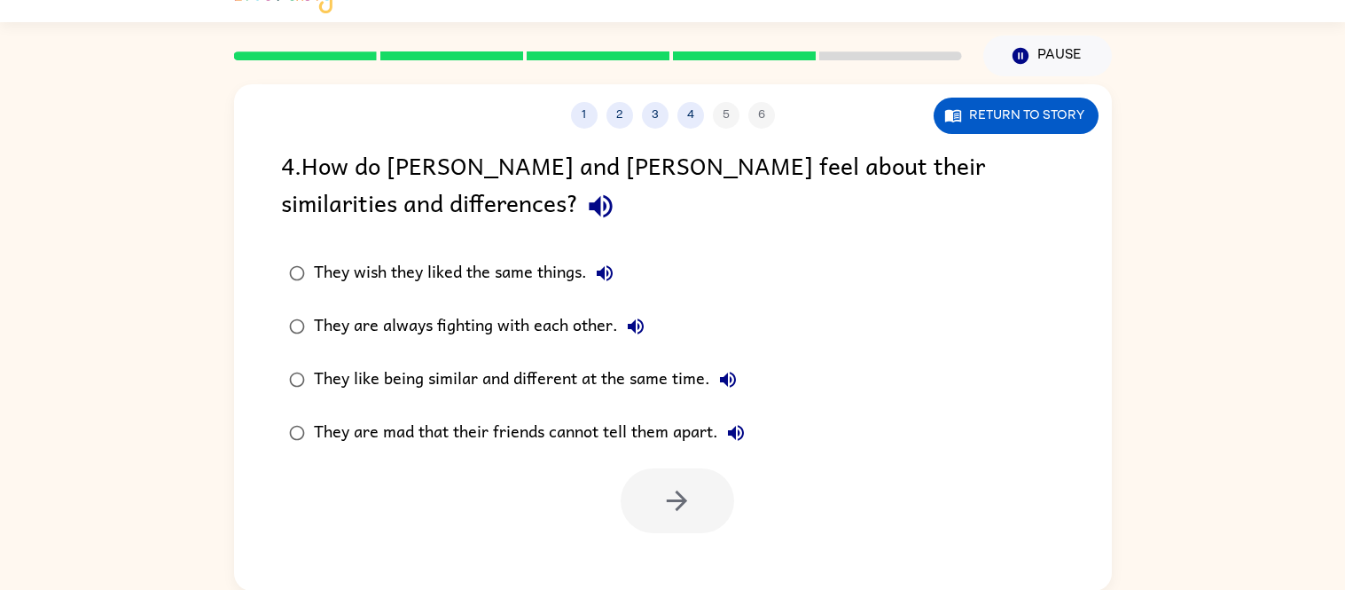
click at [412, 273] on div "They wish they liked the same things." at bounding box center [468, 272] width 309 height 35
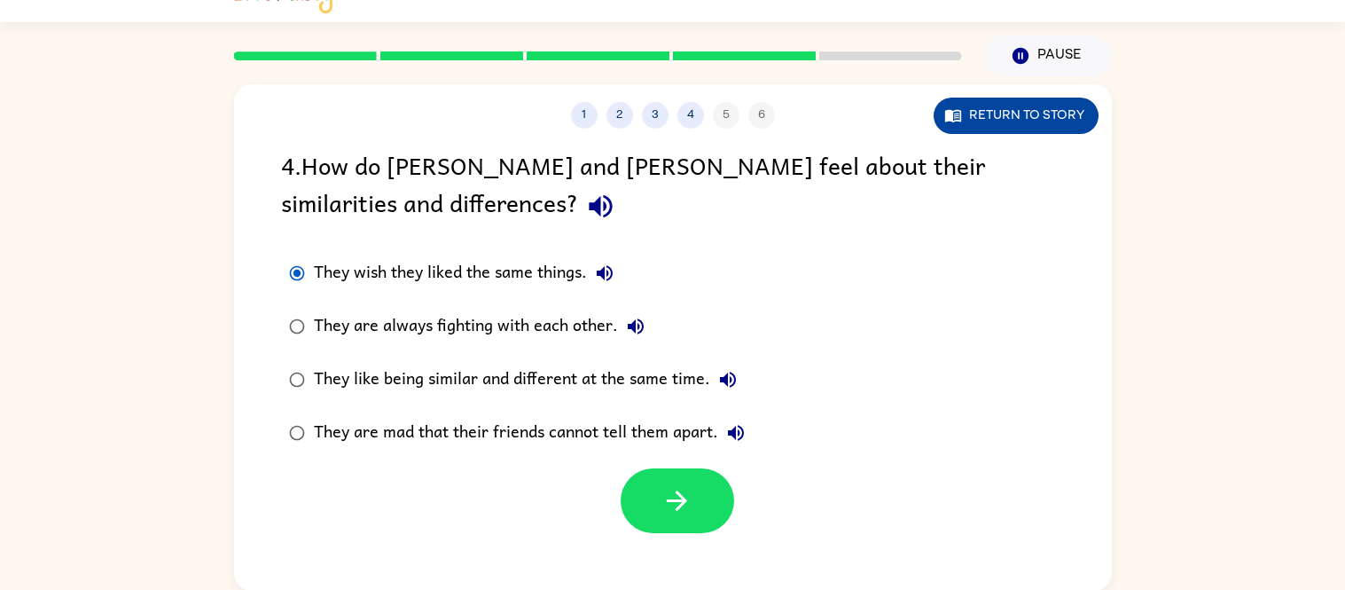
click at [1043, 107] on button "Return to story" at bounding box center [1016, 116] width 165 height 36
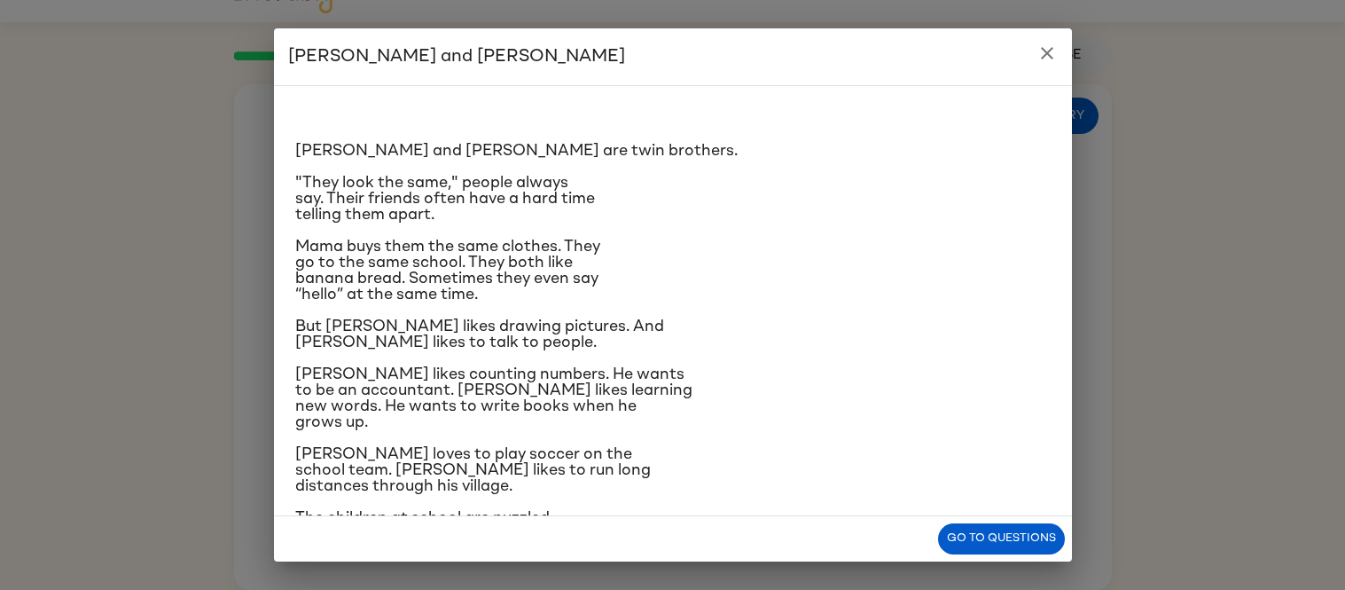
scroll to position [146, 0]
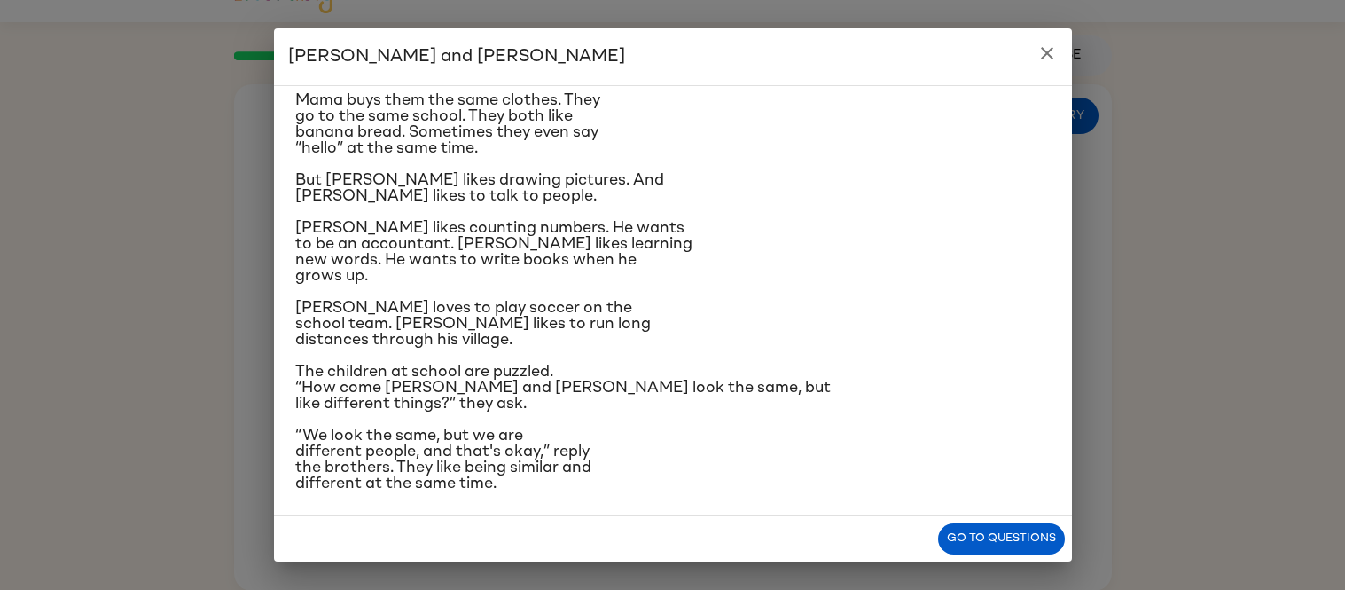
click at [1050, 44] on icon "close" at bounding box center [1047, 53] width 21 height 21
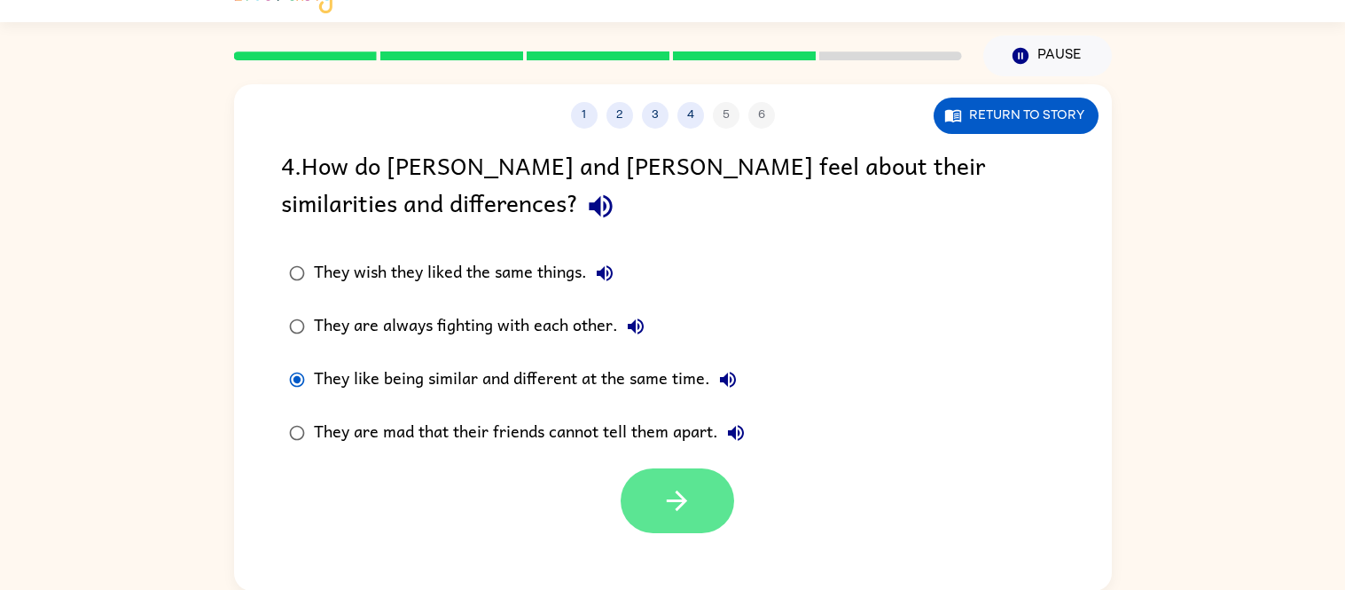
click at [685, 512] on icon "button" at bounding box center [676, 500] width 31 height 31
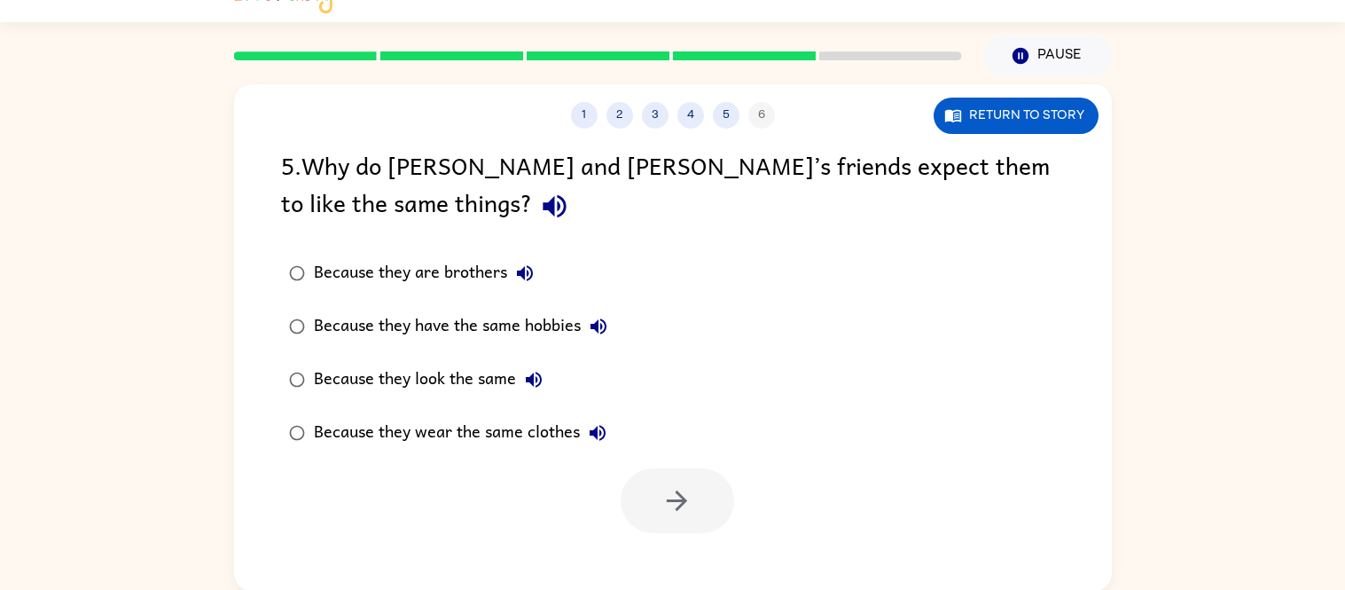
click at [770, 555] on div "1 2 3 4 5 6 Return to story 5 . Why do [PERSON_NAME] and [PERSON_NAME]’s friend…" at bounding box center [673, 337] width 878 height 506
click at [559, 437] on div "Because they wear the same clothes" at bounding box center [464, 432] width 301 height 35
click at [482, 266] on div "Because they are brothers" at bounding box center [428, 272] width 229 height 35
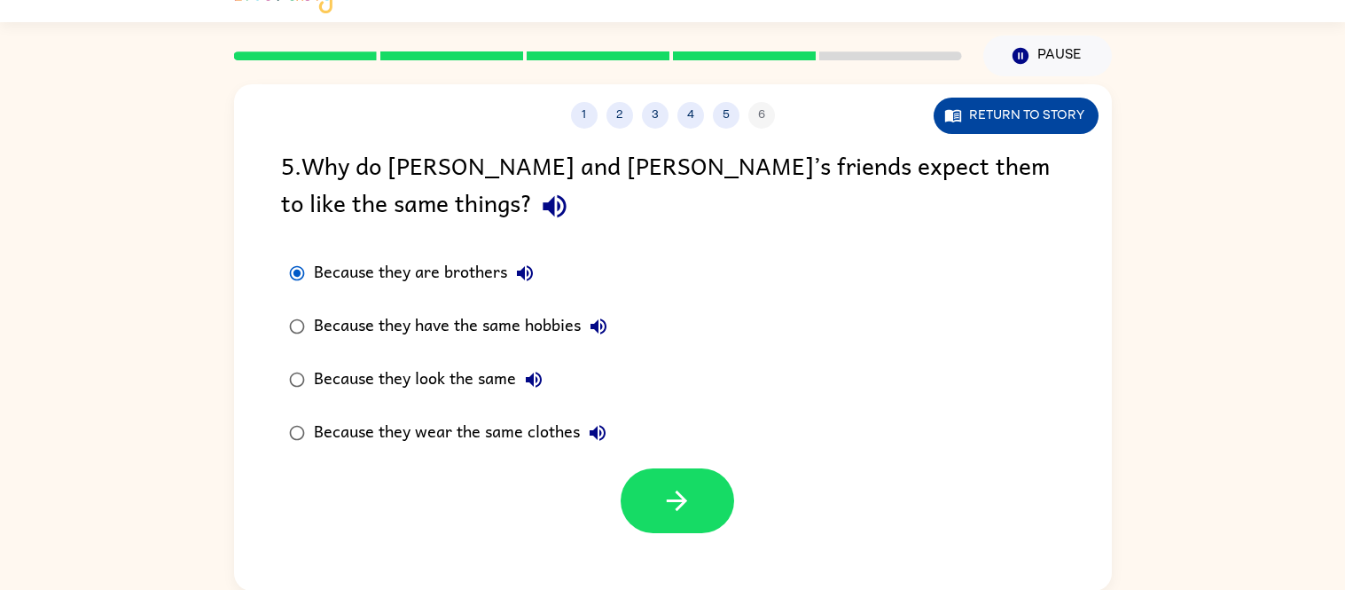
click at [1066, 124] on button "Return to story" at bounding box center [1016, 116] width 165 height 36
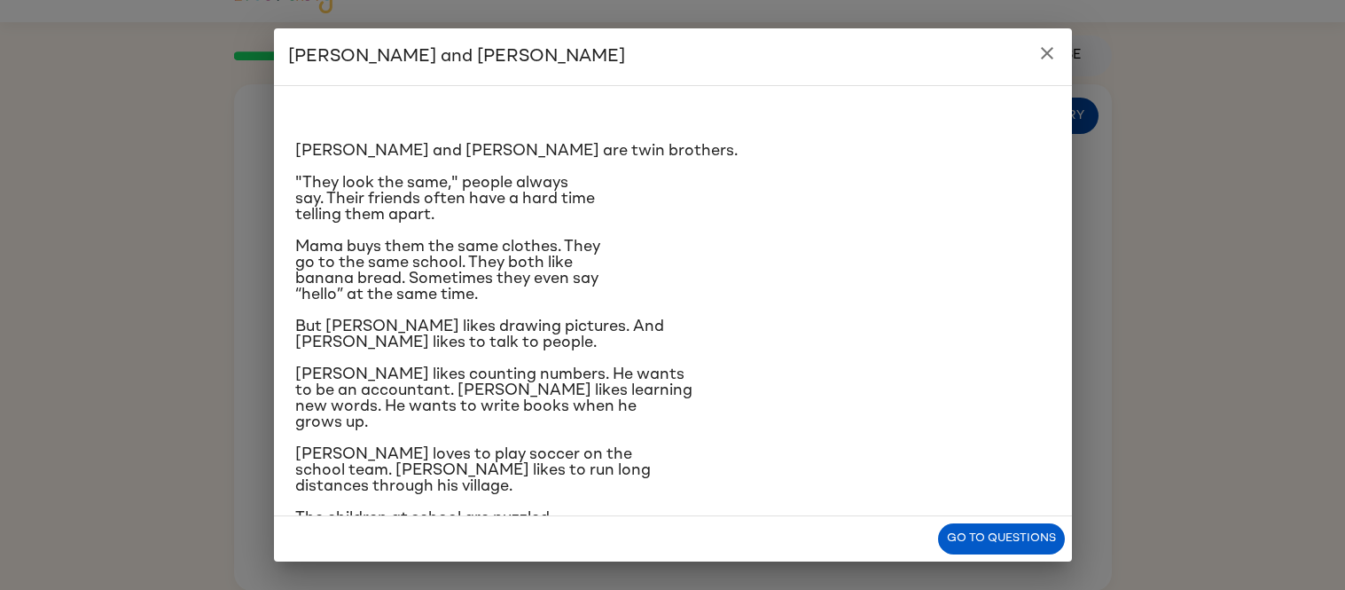
click at [1066, 124] on div "[PERSON_NAME] and [PERSON_NAME] are twin brothers. "They look the same," people…" at bounding box center [673, 300] width 798 height 431
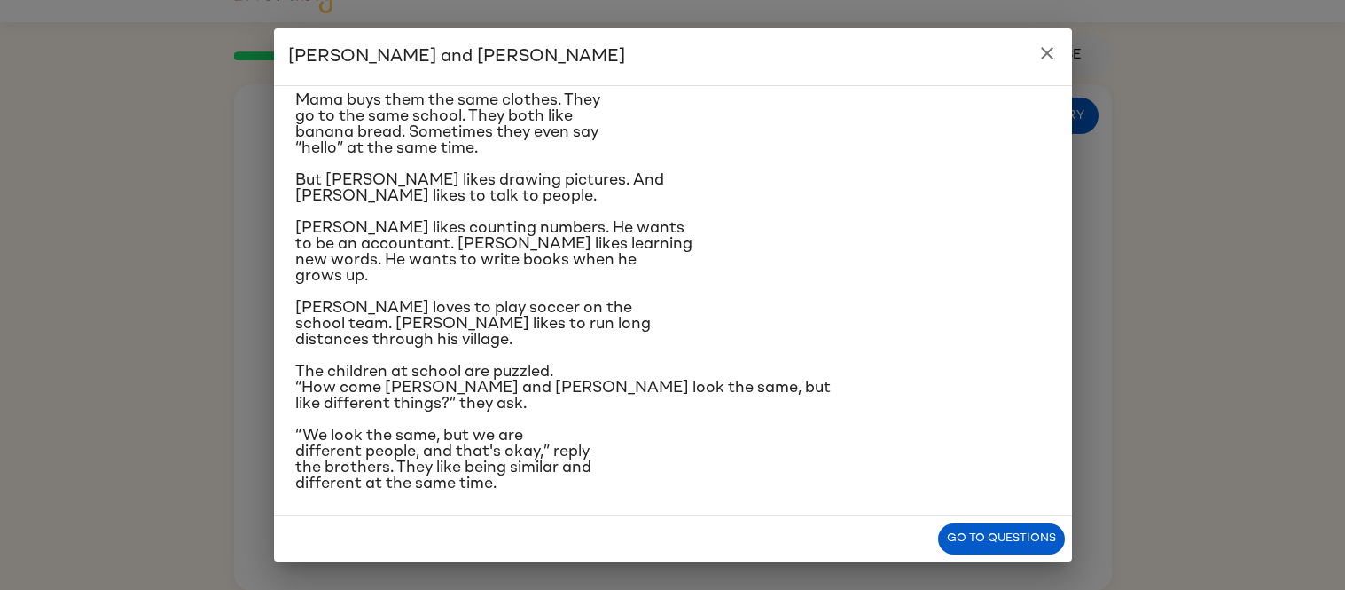
click at [1047, 48] on icon "close" at bounding box center [1047, 53] width 21 height 21
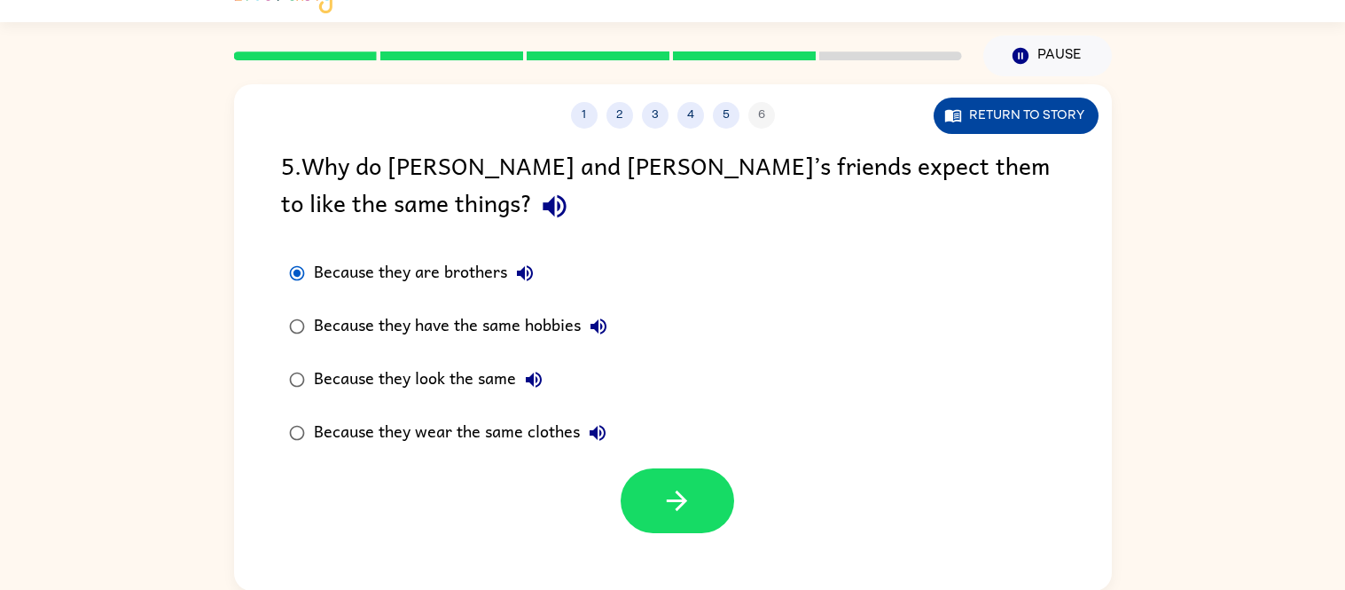
click at [1061, 108] on button "Return to story" at bounding box center [1016, 116] width 165 height 36
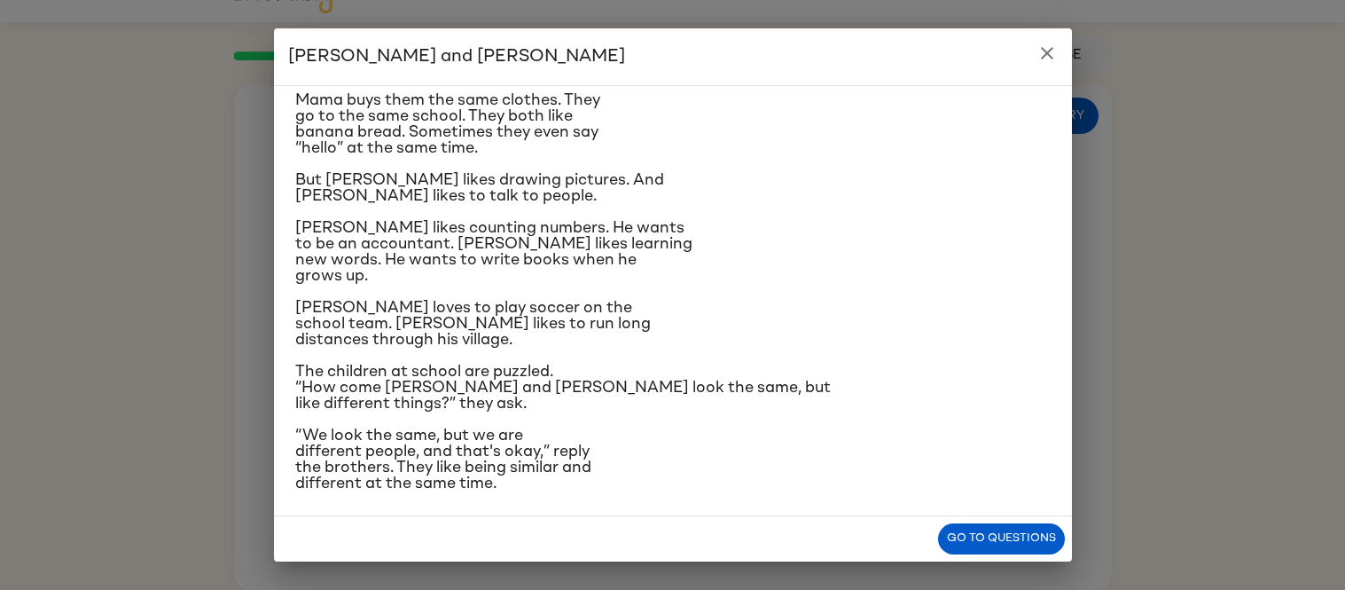
click at [1047, 51] on icon "close" at bounding box center [1047, 53] width 12 height 12
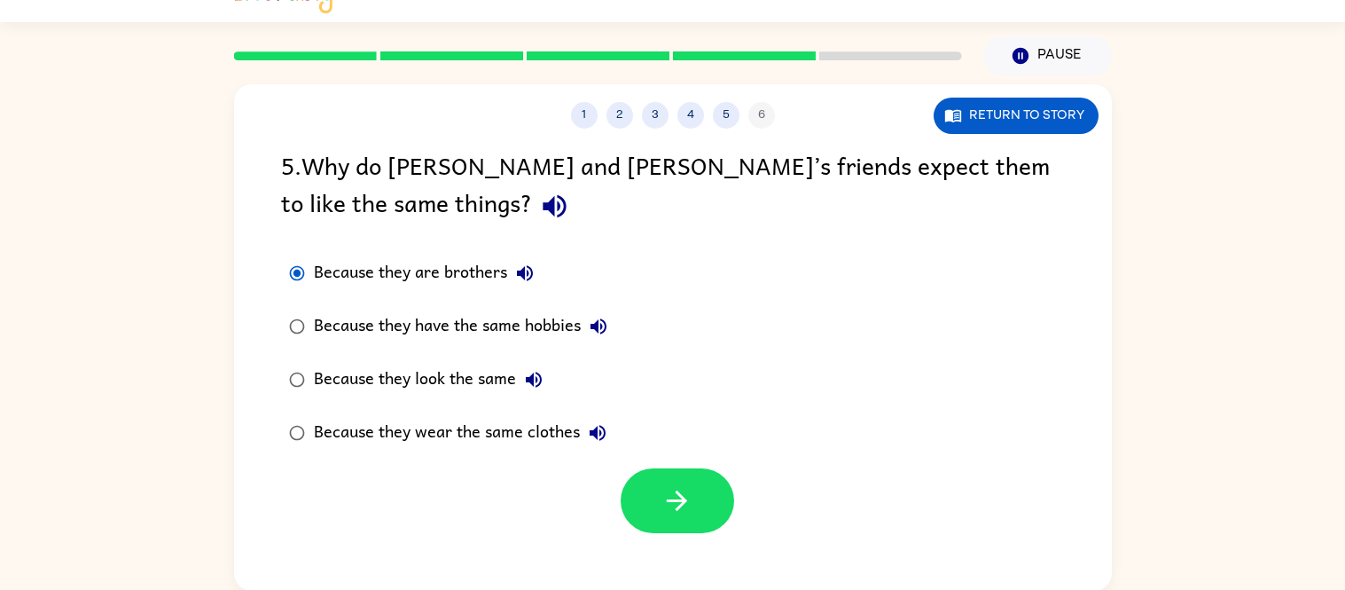
click at [434, 364] on div "Because they look the same" at bounding box center [433, 379] width 238 height 35
click at [650, 487] on button "button" at bounding box center [677, 500] width 113 height 65
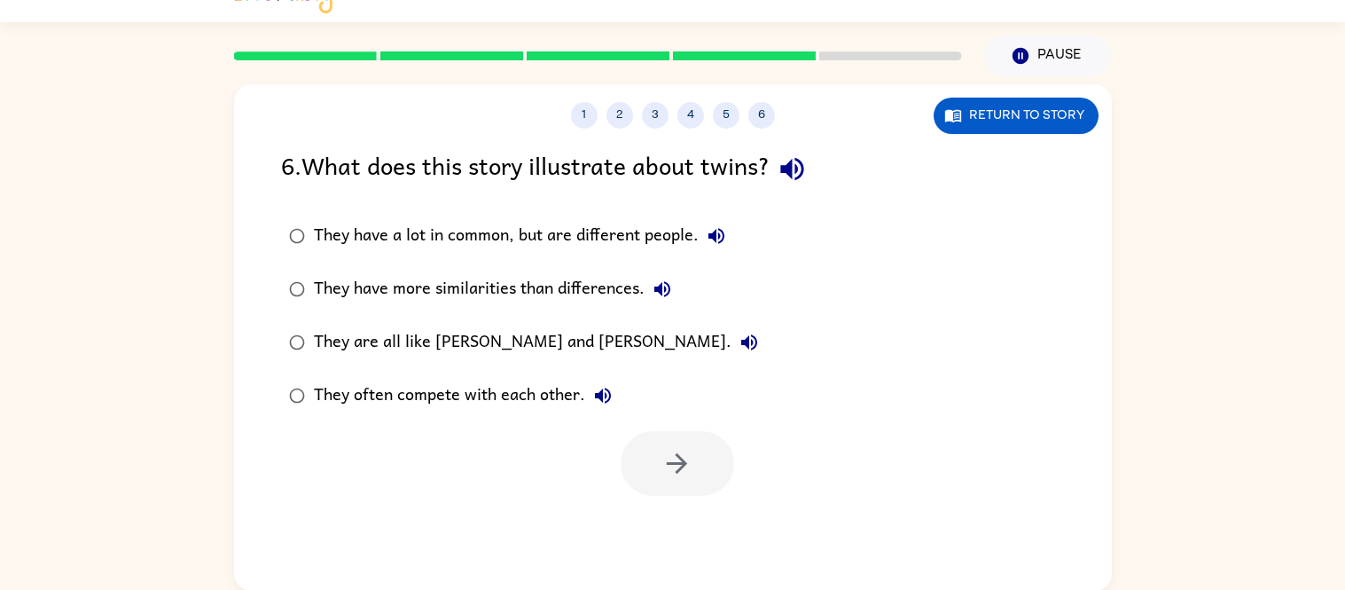
click at [640, 238] on div "They have a lot in common, but are different people." at bounding box center [524, 235] width 420 height 35
click at [667, 448] on icon "button" at bounding box center [676, 463] width 31 height 31
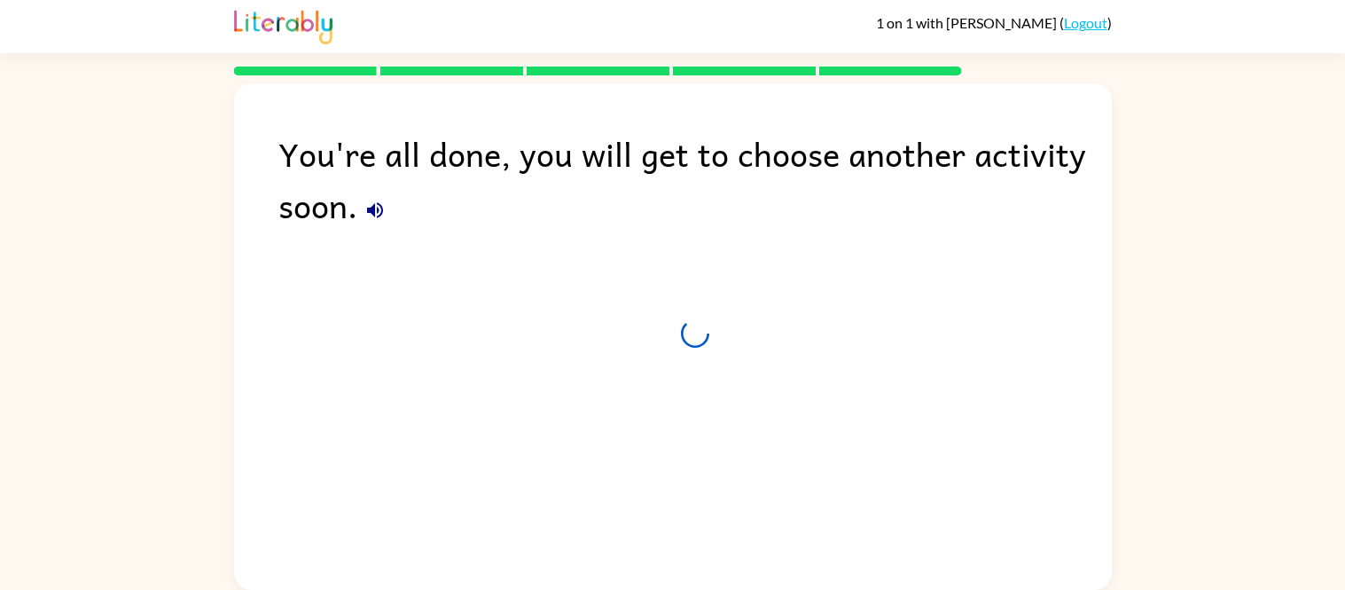
scroll to position [2, 0]
click at [372, 206] on icon "button" at bounding box center [375, 210] width 16 height 16
